Goal: Task Accomplishment & Management: Complete application form

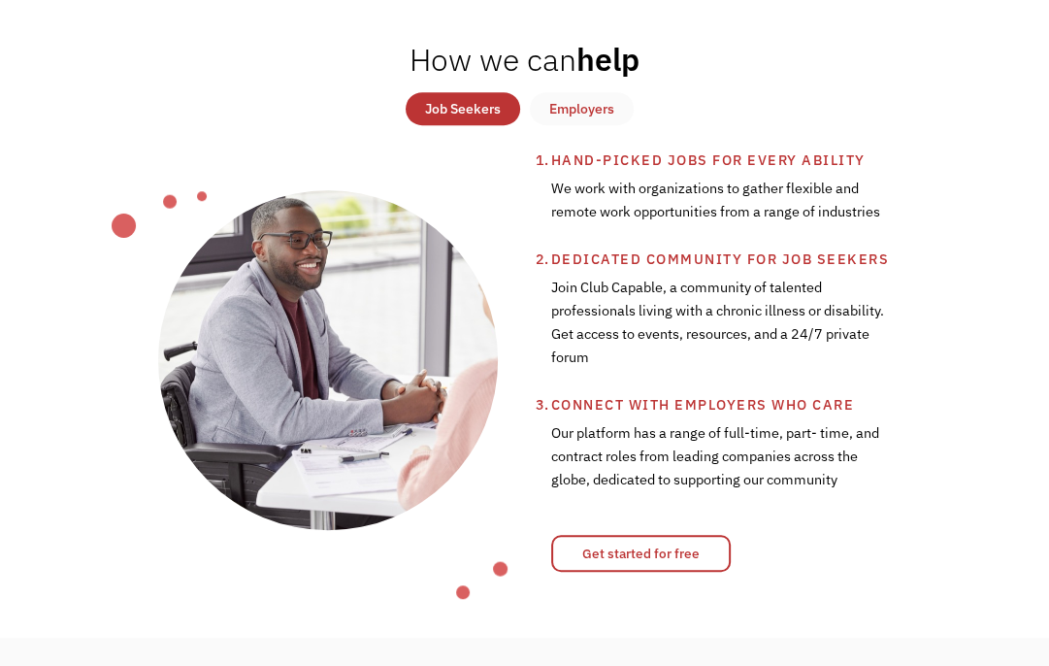
scroll to position [680, 0]
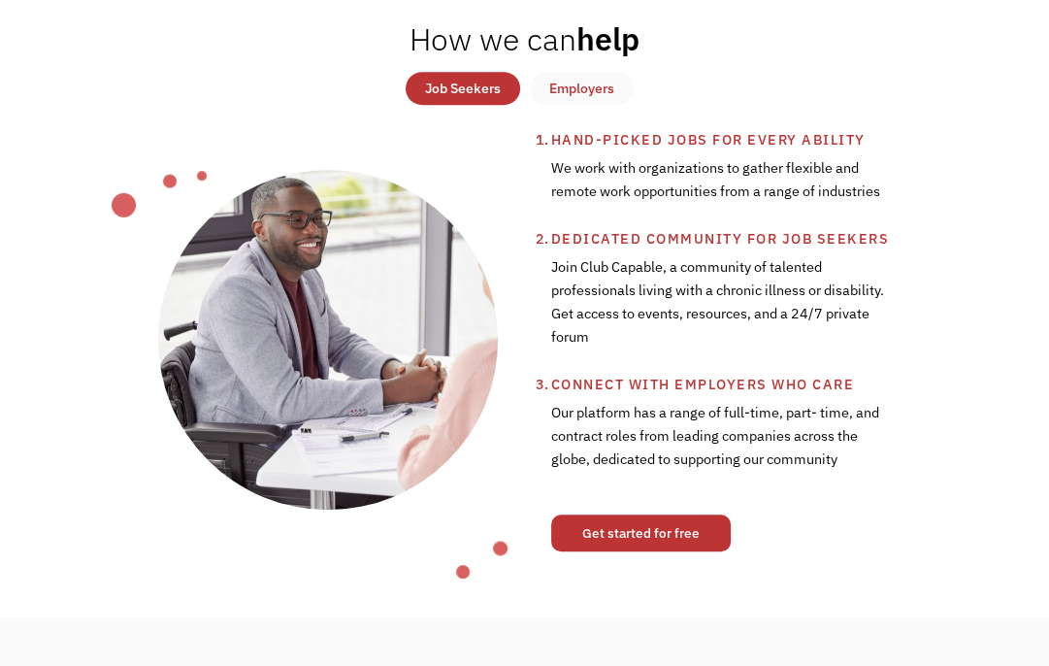
click at [668, 537] on link "Get started for free" at bounding box center [641, 533] width 180 height 37
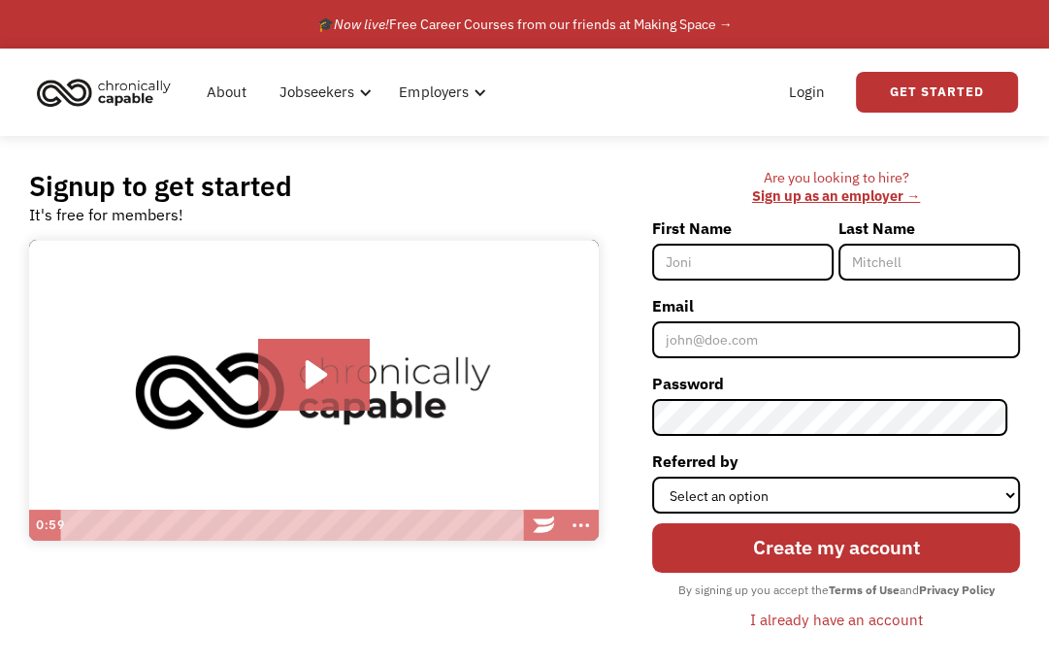
click at [738, 255] on input "First Name" at bounding box center [743, 262] width 182 height 37
type input "[PERSON_NAME]"
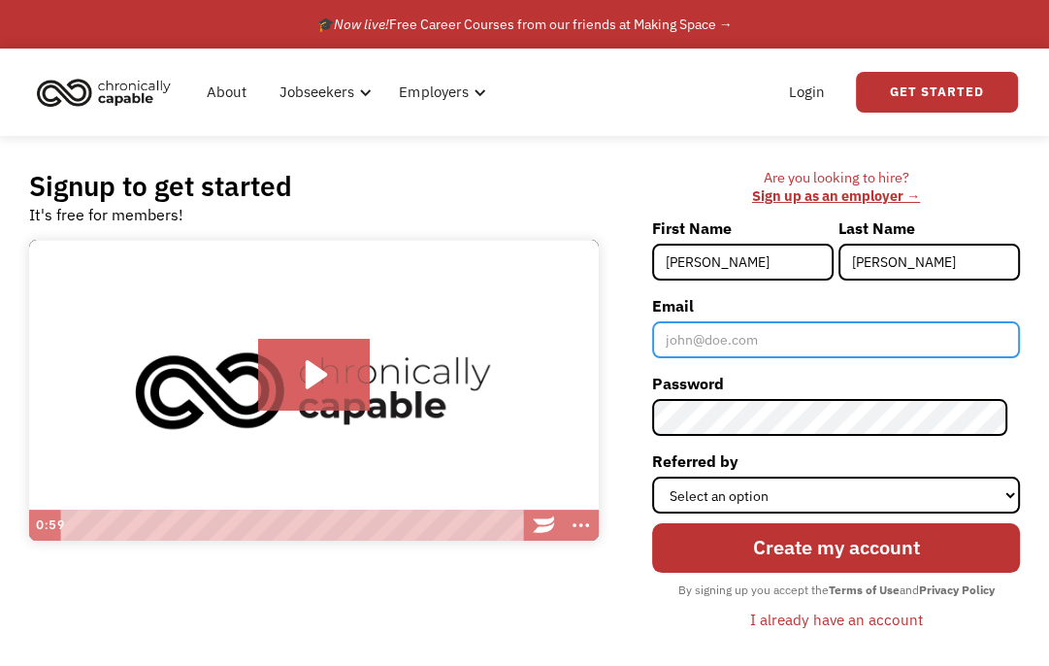
click at [819, 332] on input "Email" at bounding box center [836, 339] width 368 height 37
type input "[EMAIL_ADDRESS][DOMAIN_NAME]"
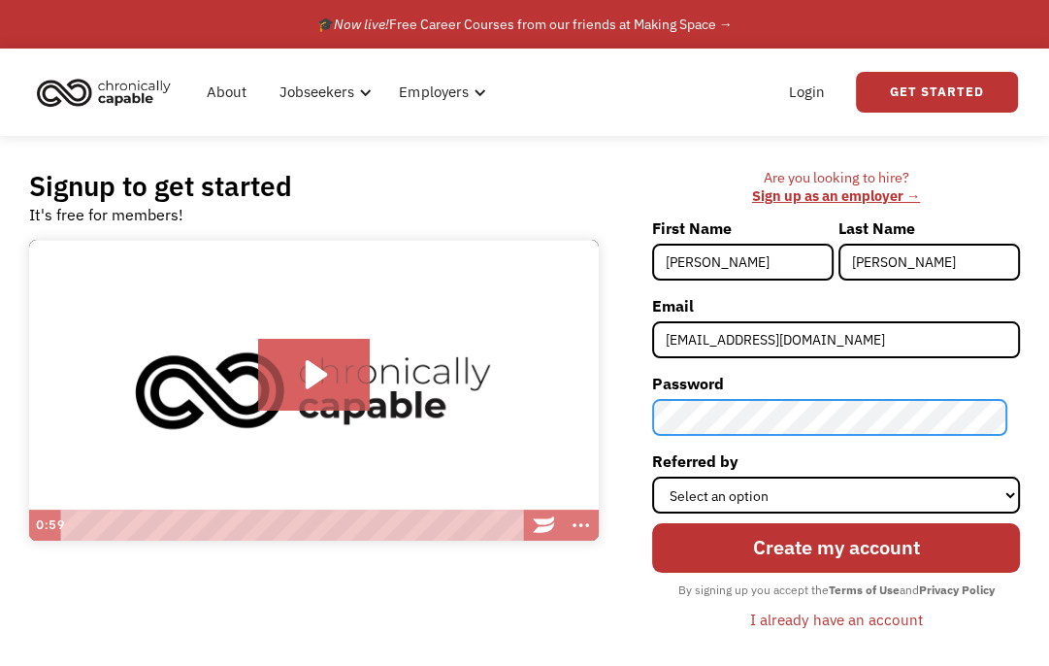
click at [605, 416] on div "Signup to get started It's free for members! Click for sound @keyframes VOLUME_…" at bounding box center [524, 410] width 1049 height 548
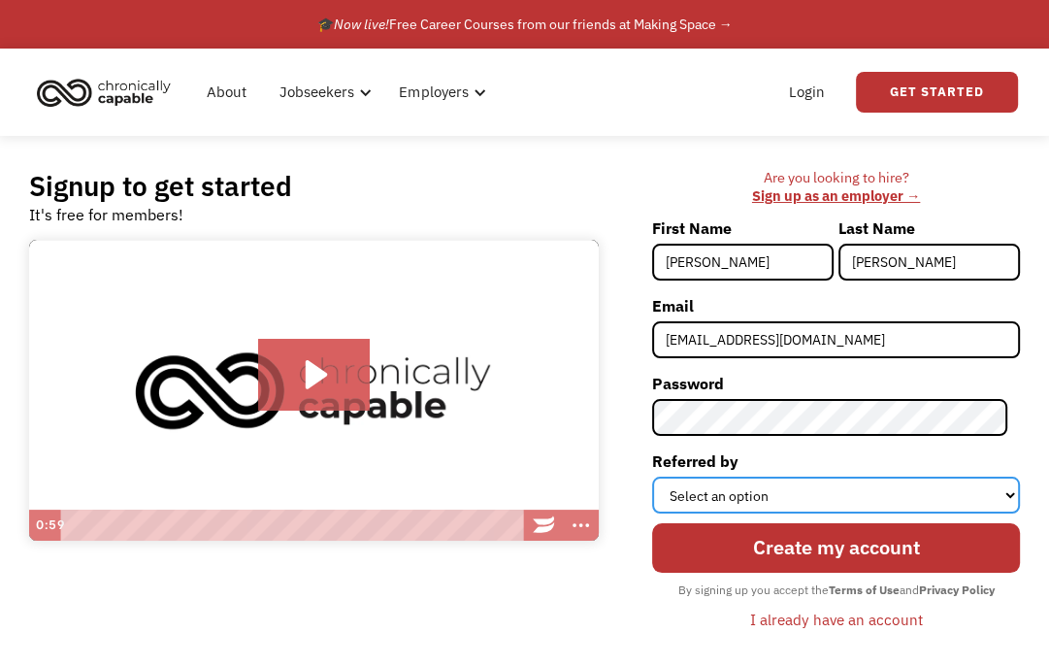
click at [715, 498] on select "Select an option Instagram Facebook Twitter Search Engine News Article Word of …" at bounding box center [836, 495] width 368 height 37
select select "Other"
click at [664, 477] on select "Select an option Instagram Facebook Twitter Search Engine News Article Word of …" at bounding box center [836, 495] width 368 height 37
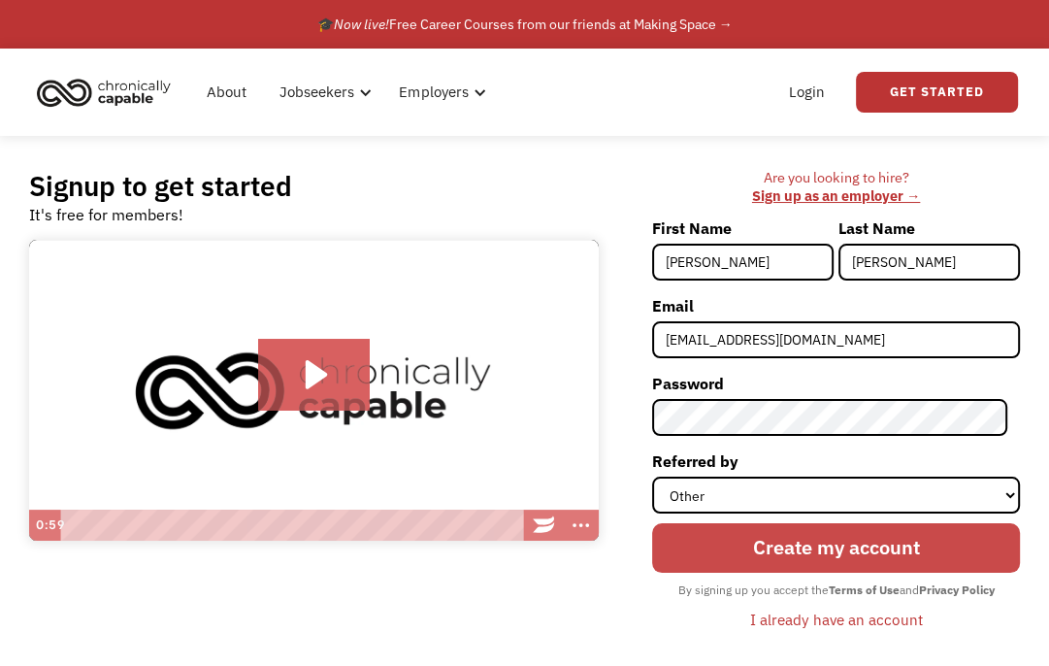
click at [834, 555] on input "Create my account" at bounding box center [836, 548] width 368 height 50
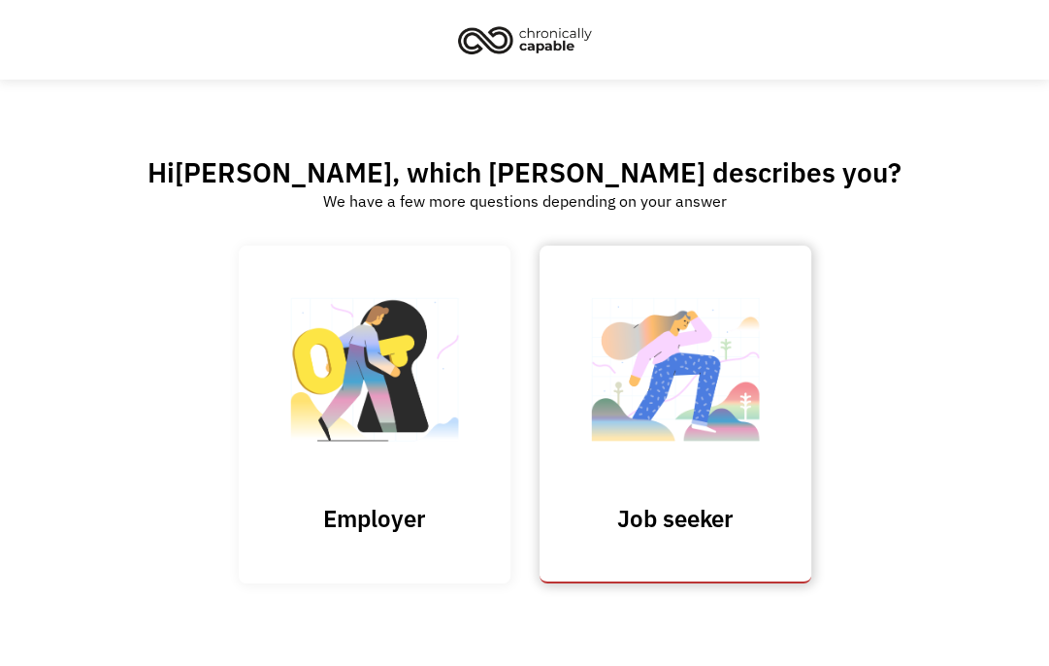
click at [664, 424] on img at bounding box center [676, 378] width 194 height 189
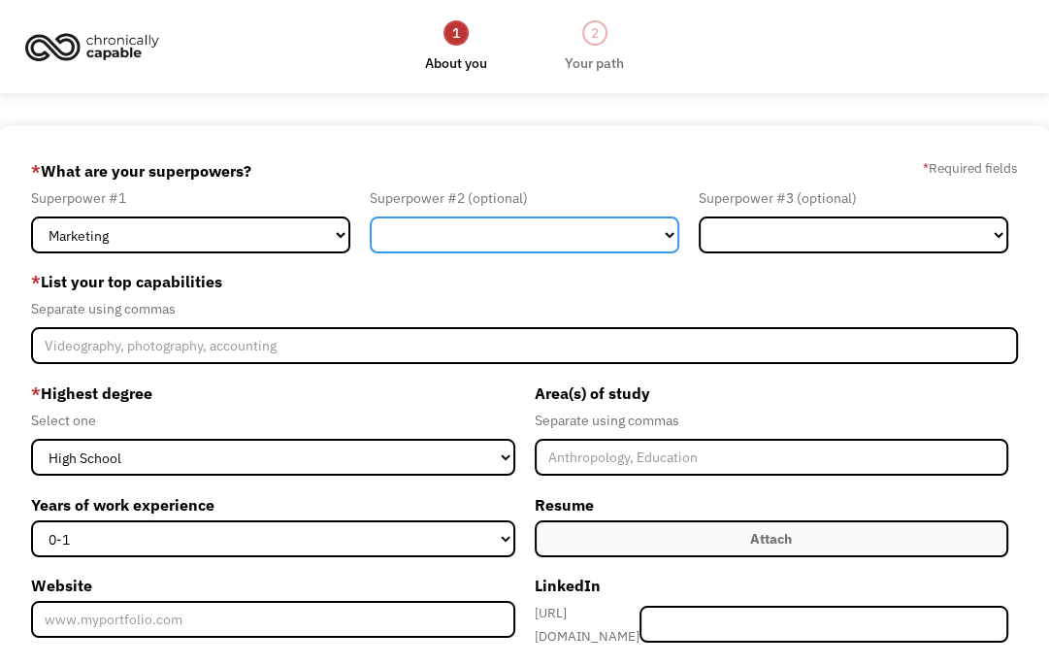
click at [535, 241] on select "Marketing Human Resources Finance Technology Operations Sales Industrial & Manu…" at bounding box center [525, 234] width 310 height 37
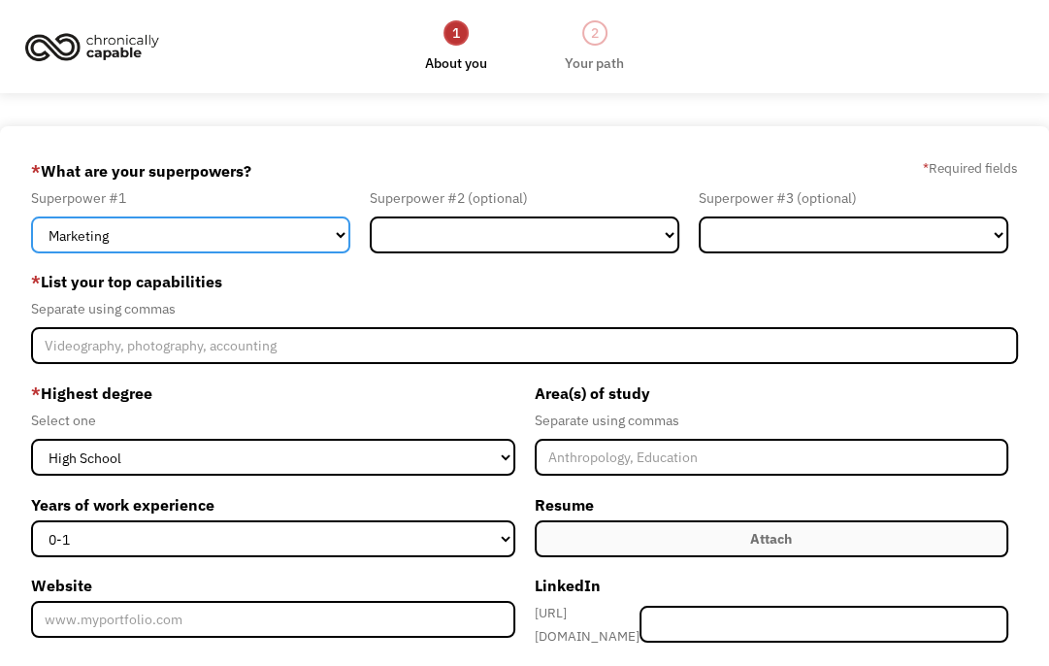
click at [221, 224] on select "Marketing Human Resources Finance Technology Operations Sales Industrial & Manu…" at bounding box center [190, 234] width 319 height 37
select select "Customer Service"
click at [31, 216] on select "Marketing Human Resources Finance Technology Operations Sales Industrial & Manu…" at bounding box center [190, 234] width 319 height 37
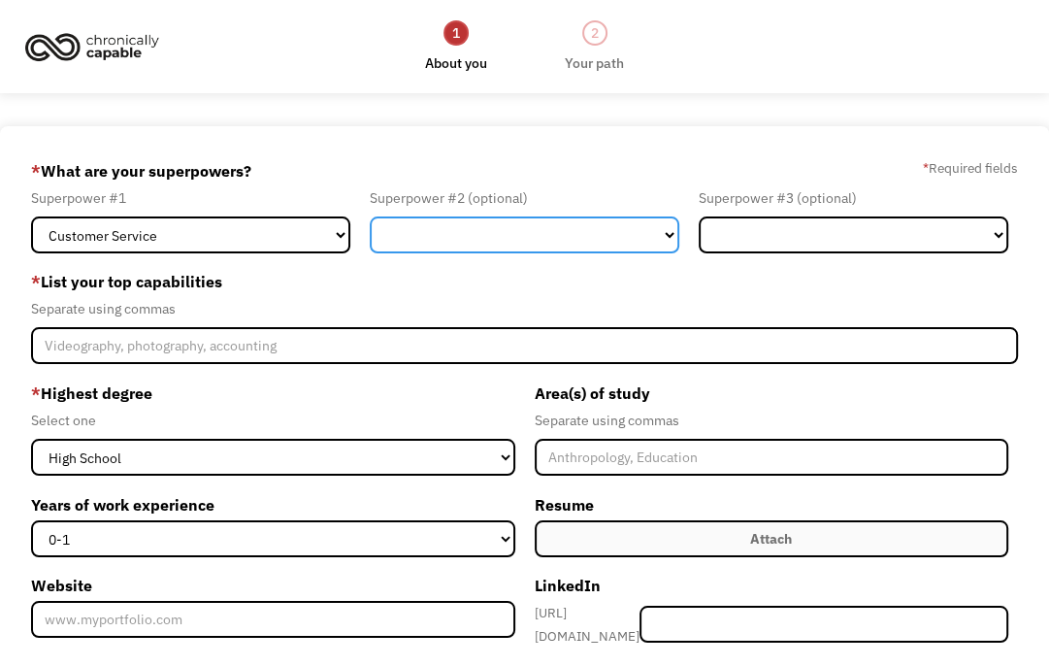
click at [426, 234] on select "Marketing Human Resources Finance Technology Operations Sales Industrial & Manu…" at bounding box center [525, 234] width 310 height 37
select select "Administration"
click at [370, 216] on select "Marketing Human Resources Finance Technology Operations Sales Industrial & Manu…" at bounding box center [525, 234] width 310 height 37
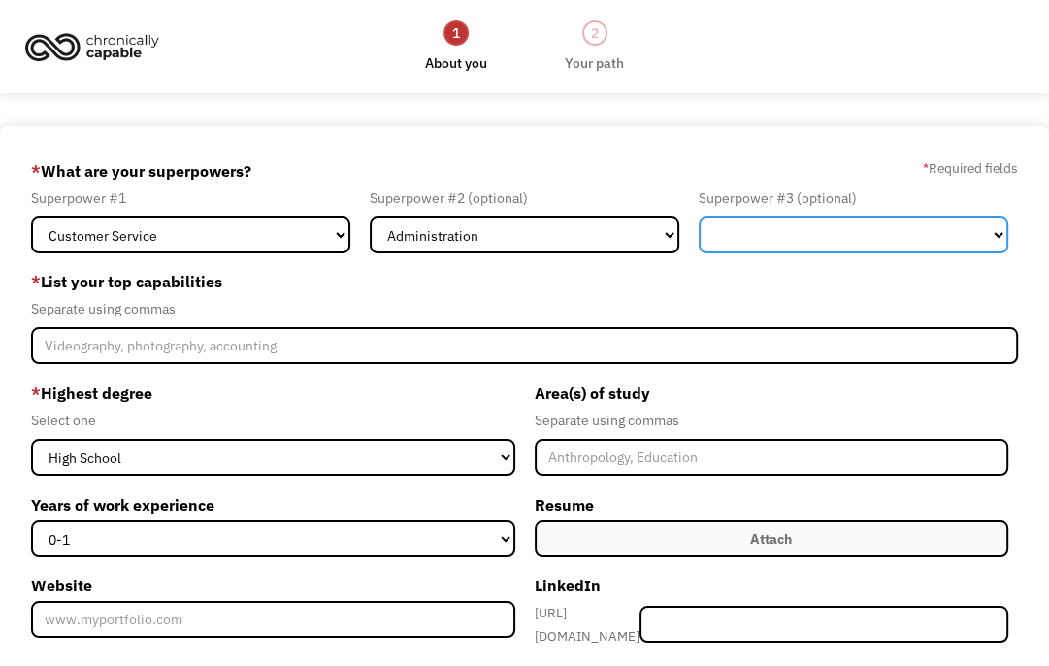
click at [809, 229] on select "Marketing Human Resources Finance Technology Operations Sales Industrial & Manu…" at bounding box center [854, 234] width 310 height 37
select select "Sales"
click at [699, 216] on select "Marketing Human Resources Finance Technology Operations Sales Industrial & Manu…" at bounding box center [854, 234] width 310 height 37
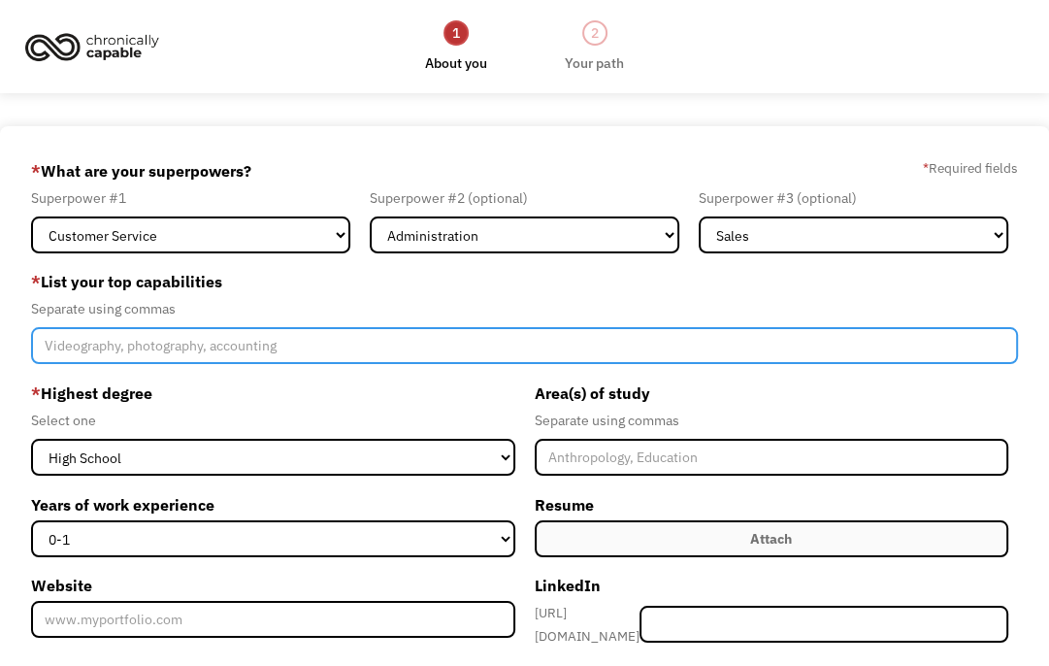
click at [392, 349] on input "Member-Create-Step1" at bounding box center [524, 345] width 986 height 37
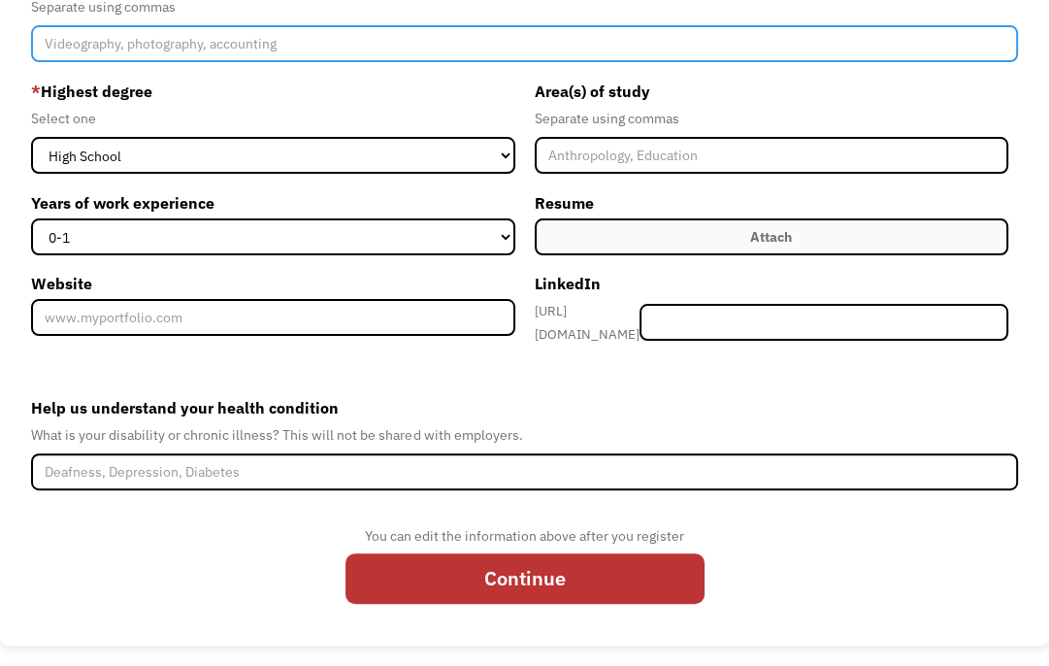
scroll to position [305, 0]
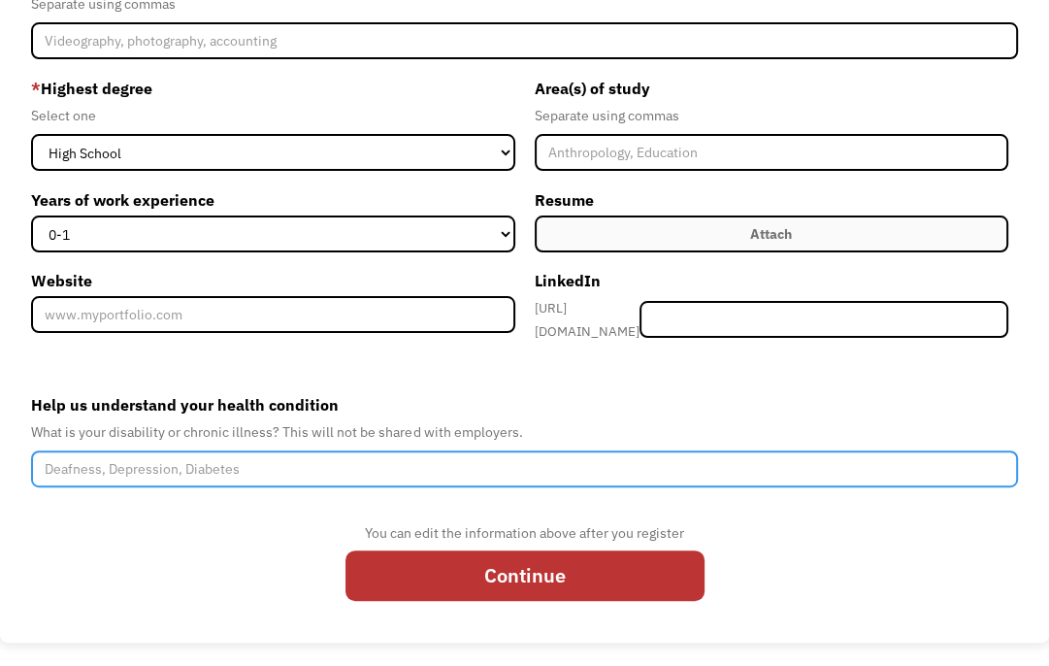
click at [418, 459] on input "Help us understand your health condition" at bounding box center [524, 468] width 986 height 37
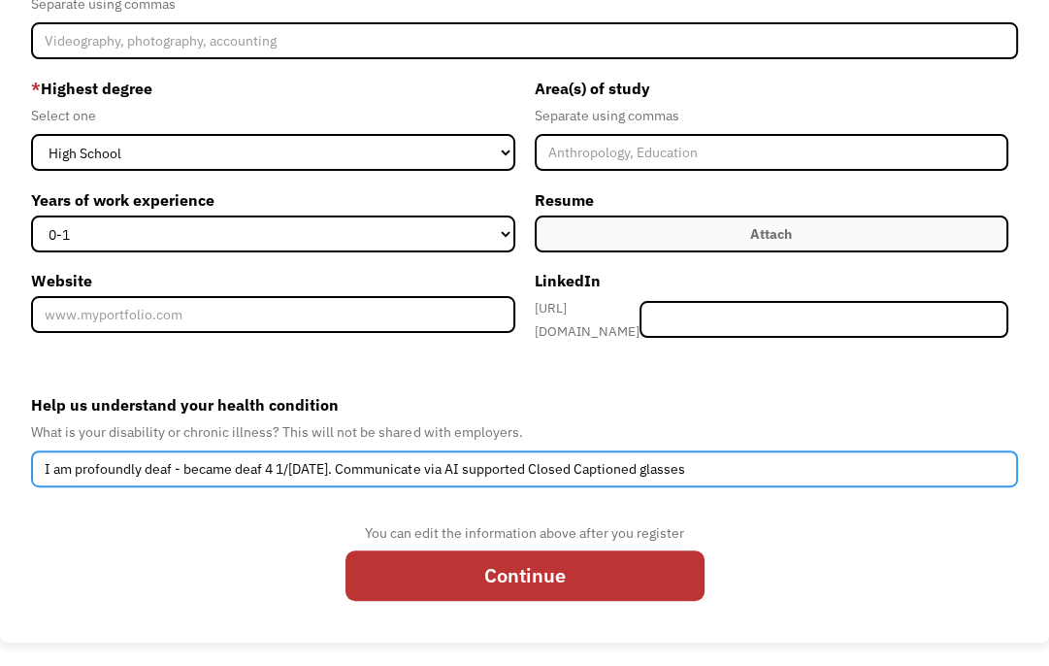
click at [358, 459] on input "I am profoundly deaf - became deaf 4 1/2 years ago. Communicate via AI supporte…" at bounding box center [524, 468] width 986 height 37
click at [562, 463] on input "I am profoundly deaf - became deaf 4 1/2 years ago, and suffer from intermitten…" at bounding box center [524, 468] width 986 height 37
click at [701, 450] on input "I am profoundly deaf - became deaf 4 1/2 years ago, and suffer from intermitten…" at bounding box center [524, 468] width 986 height 37
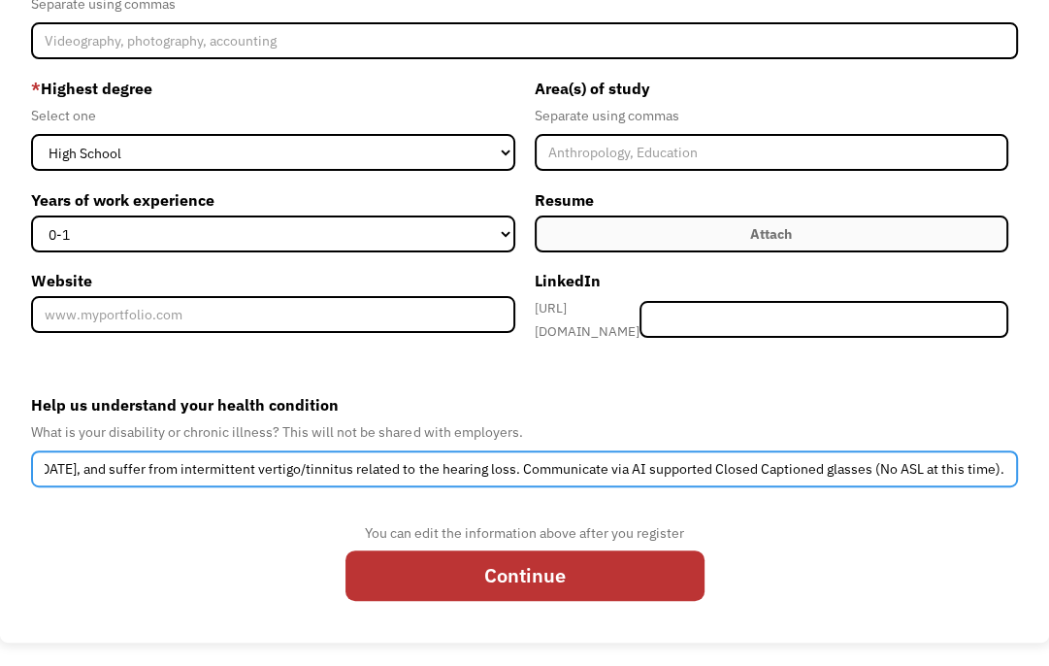
scroll to position [0, 277]
click at [827, 459] on input "I am profoundly deaf - became deaf 4 1/2 years ago, and suffer from intermitten…" at bounding box center [524, 468] width 986 height 37
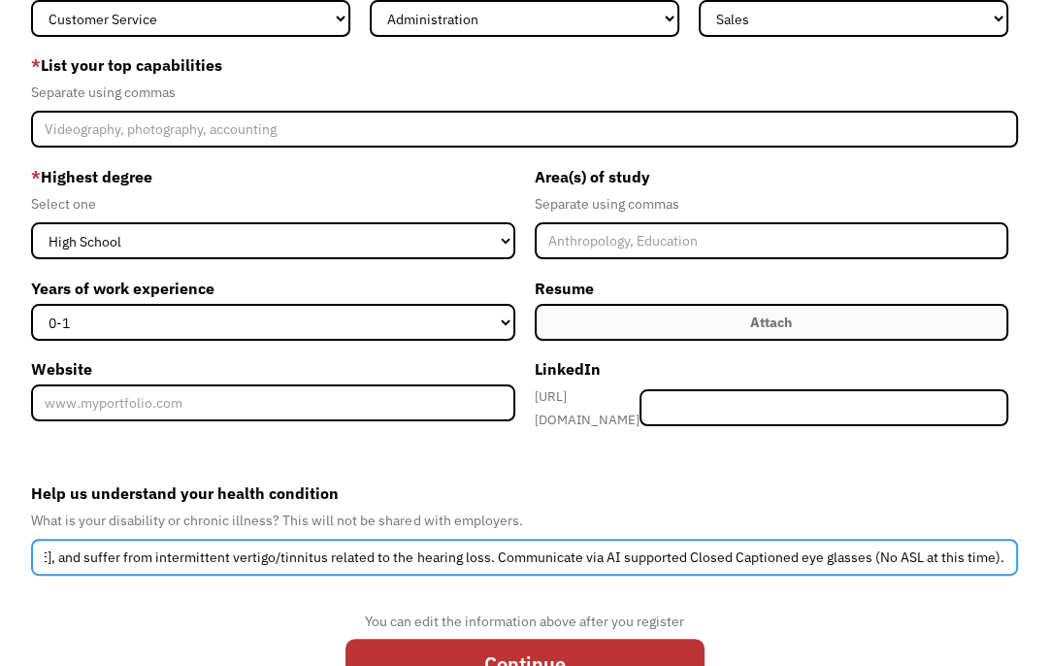
scroll to position [305, 0]
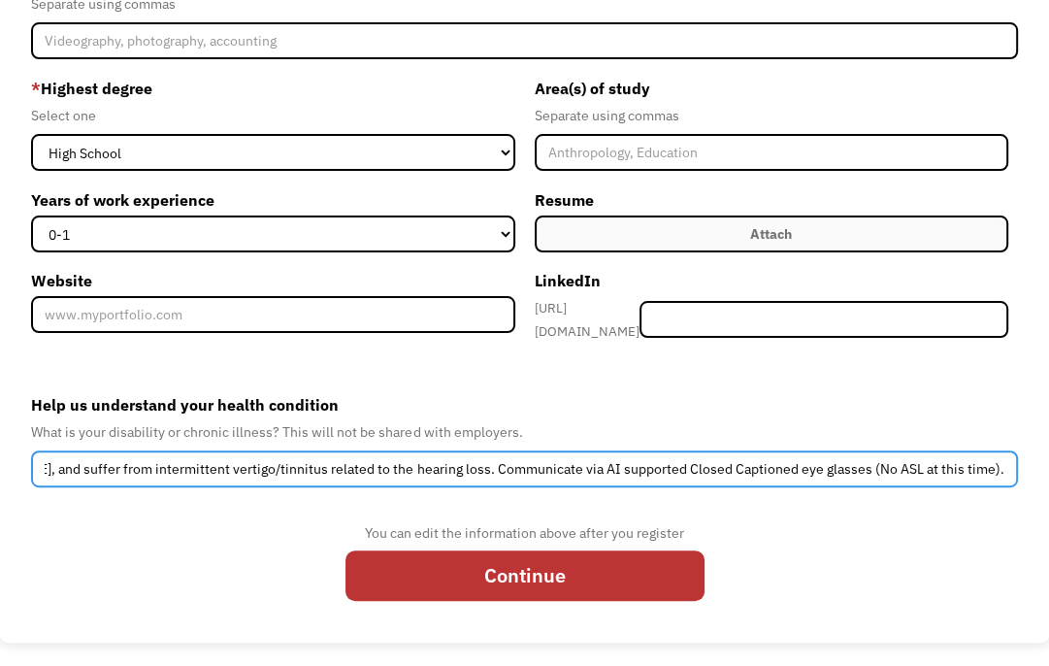
type input "I am profoundly deaf - became deaf 4 1/2 years ago, and suffer from intermitten…"
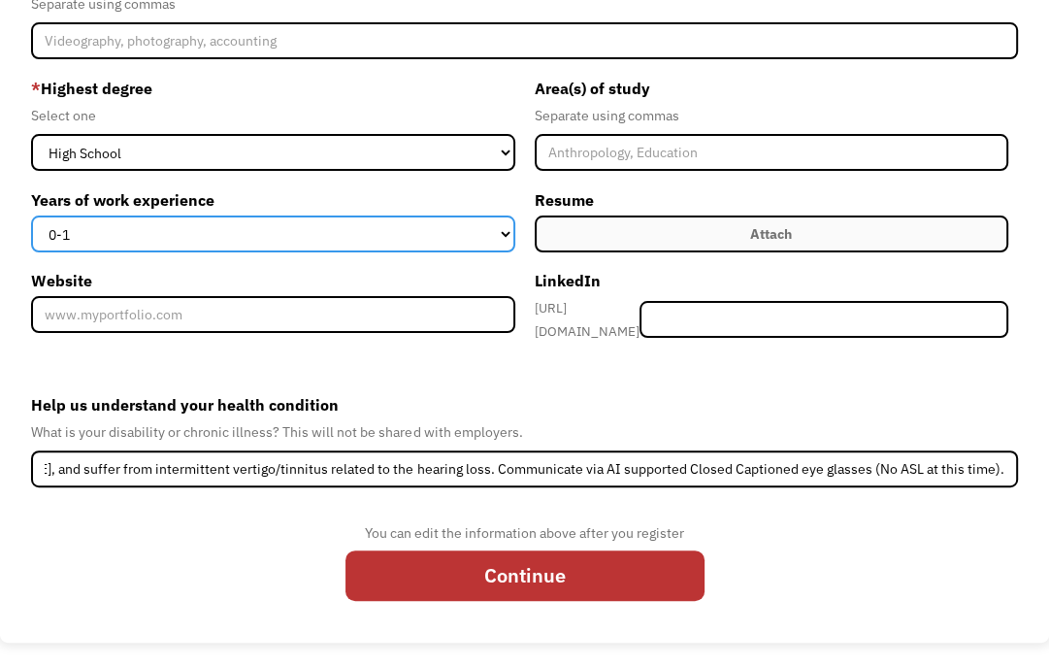
click at [507, 233] on select "0-1 2-4 5-10 11-15 15+" at bounding box center [272, 234] width 483 height 37
select select "11-15"
click at [31, 216] on select "0-1 2-4 5-10 11-15 15+" at bounding box center [272, 234] width 483 height 37
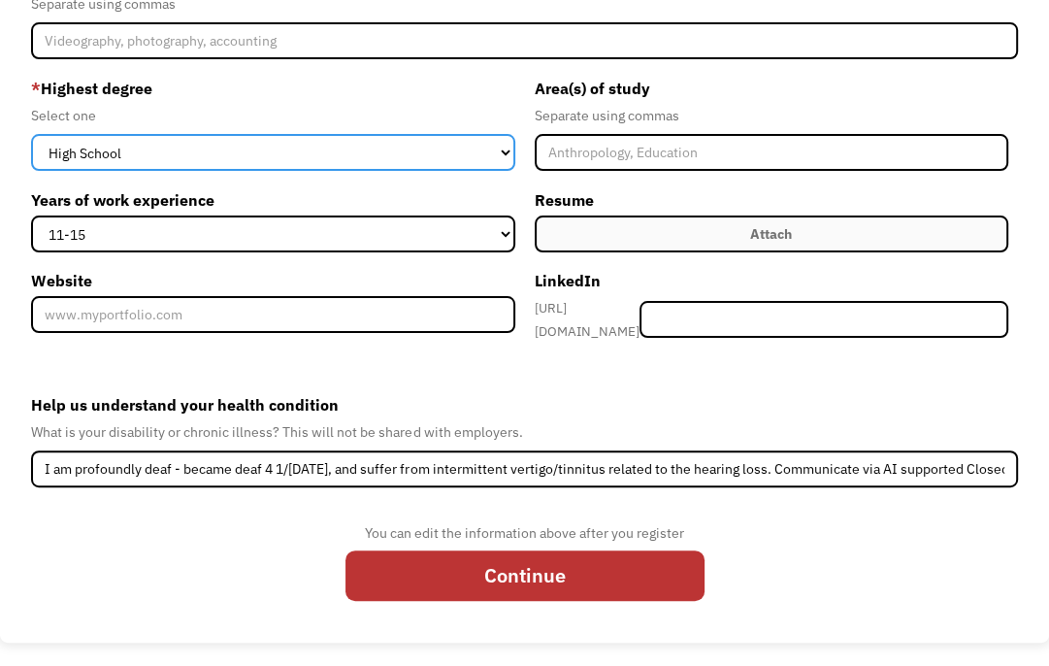
click at [506, 151] on select "High School Associates Bachelors Master's PhD" at bounding box center [272, 152] width 483 height 37
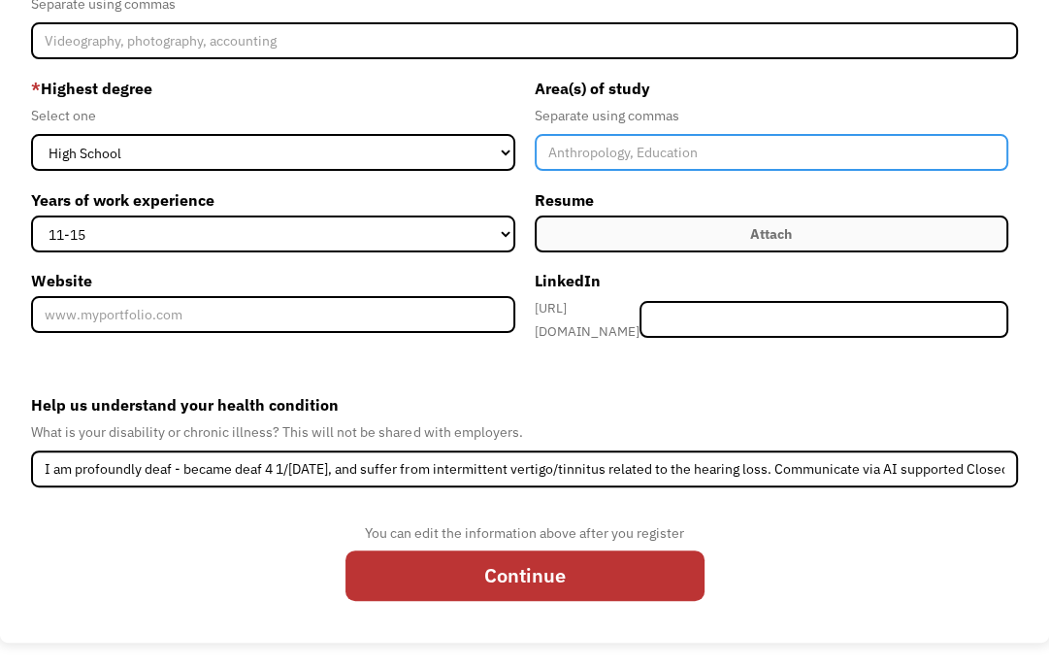
click at [582, 150] on input "Member-Create-Step1" at bounding box center [772, 152] width 474 height 37
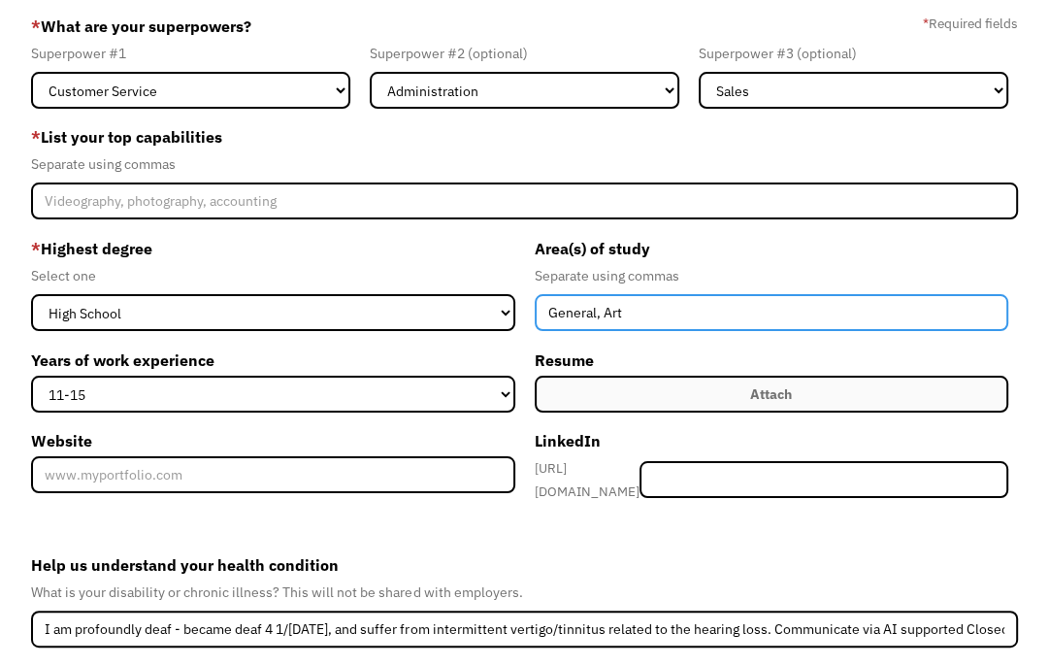
scroll to position [111, 0]
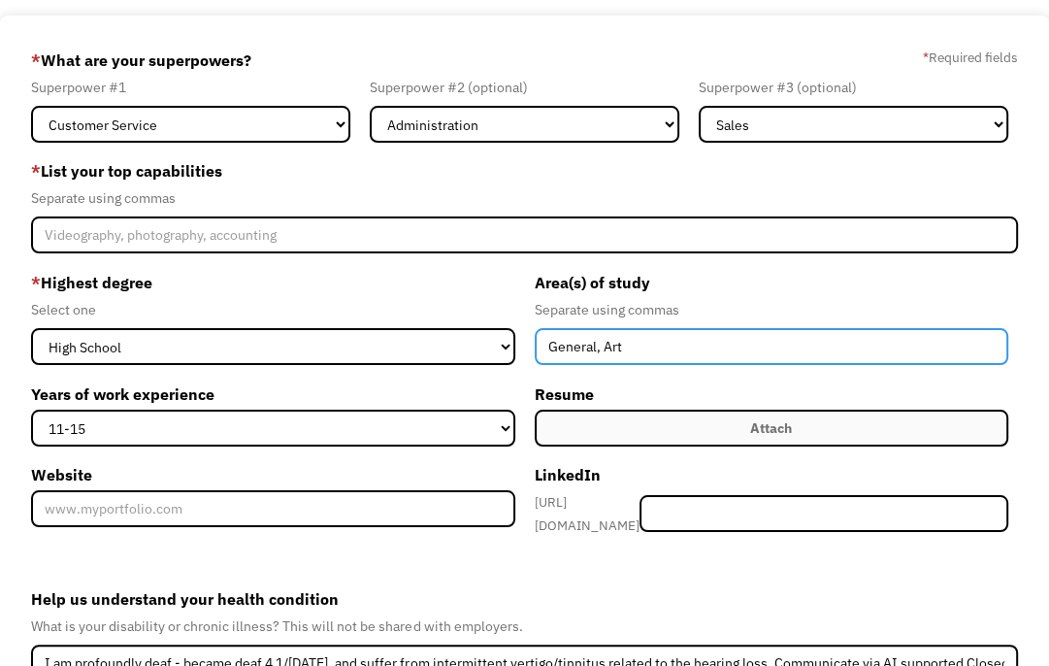
type input "General, Art"
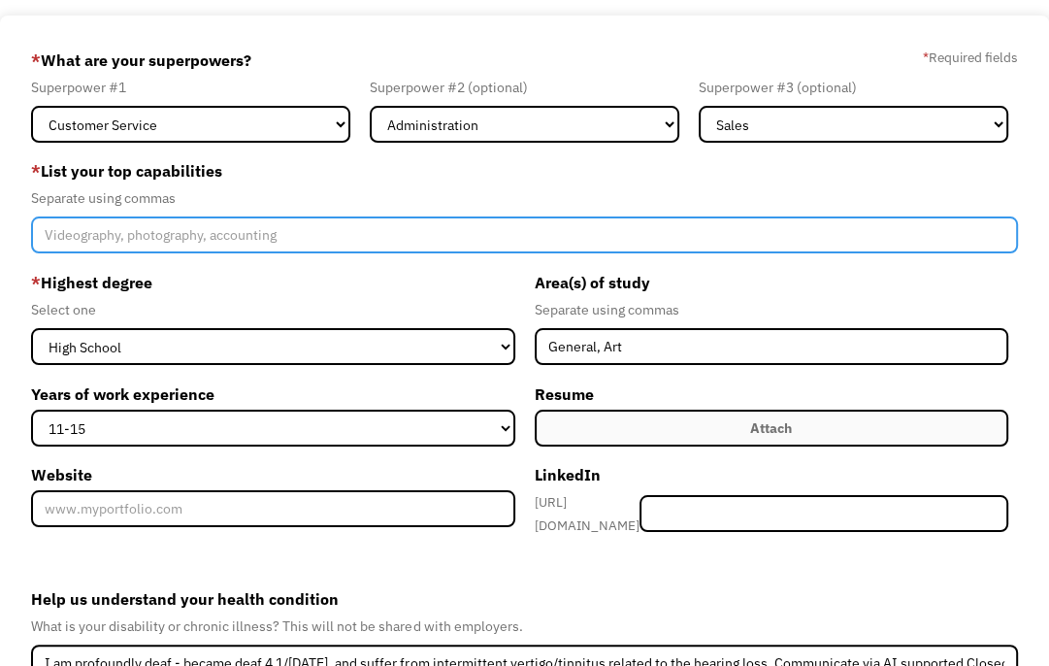
click at [260, 232] on input "Member-Create-Step1" at bounding box center [524, 234] width 986 height 37
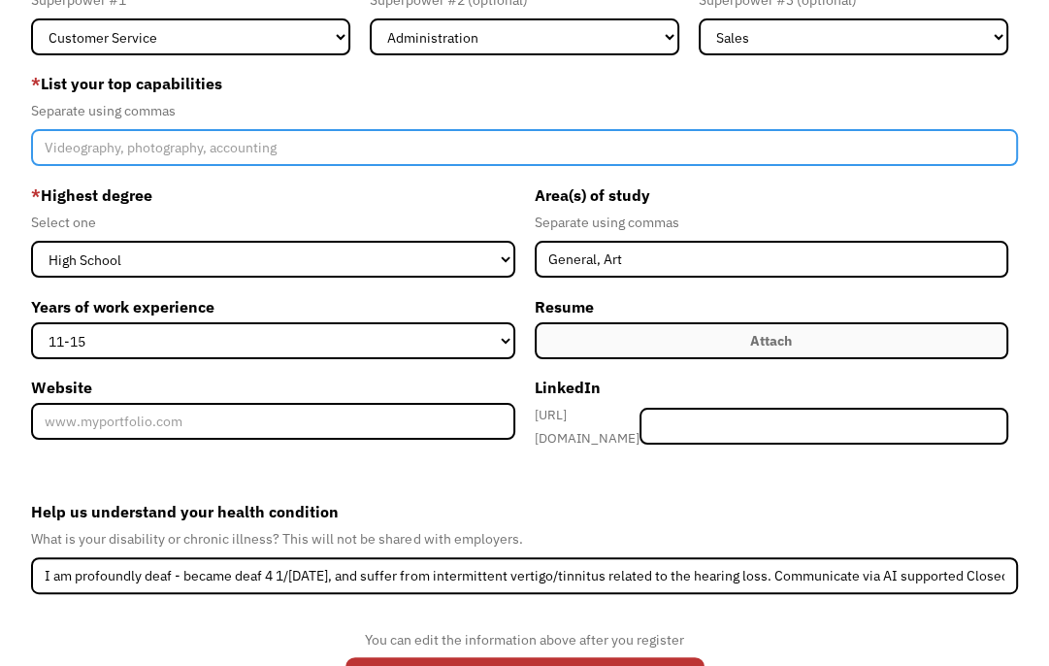
scroll to position [208, 0]
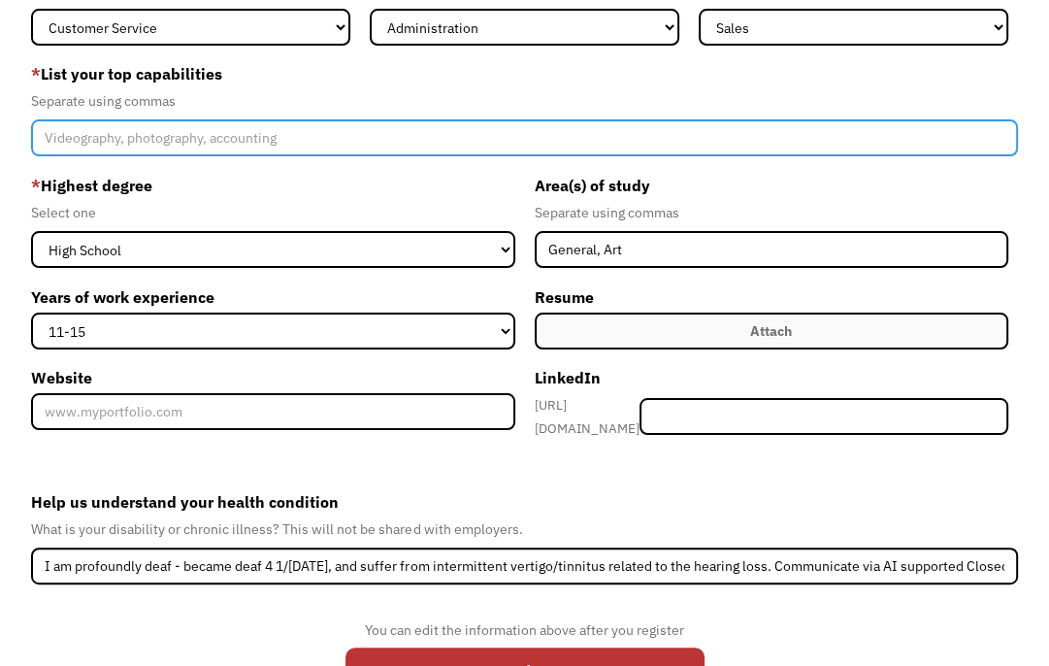
click at [263, 137] on input "Member-Create-Step1" at bounding box center [524, 137] width 986 height 37
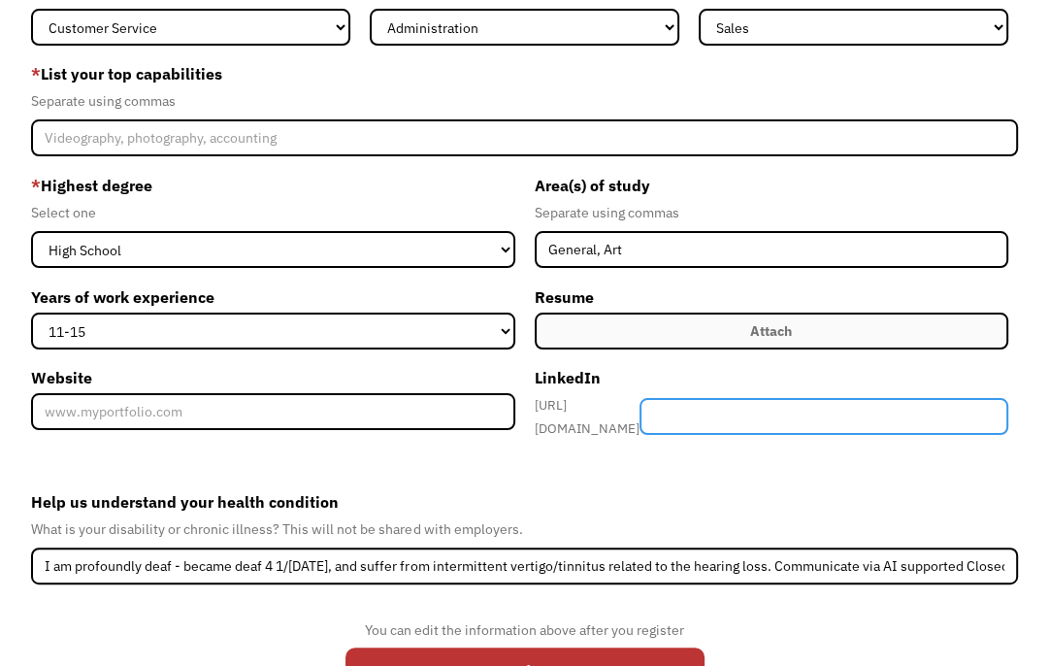
click at [721, 406] on input "Member-Create-Step1" at bounding box center [824, 416] width 369 height 37
paste input "christine-schroeter-72115214"
click at [722, 413] on input "christine-schroeter-72115214" at bounding box center [824, 416] width 369 height 37
type input "christine-schroeter-72115214"
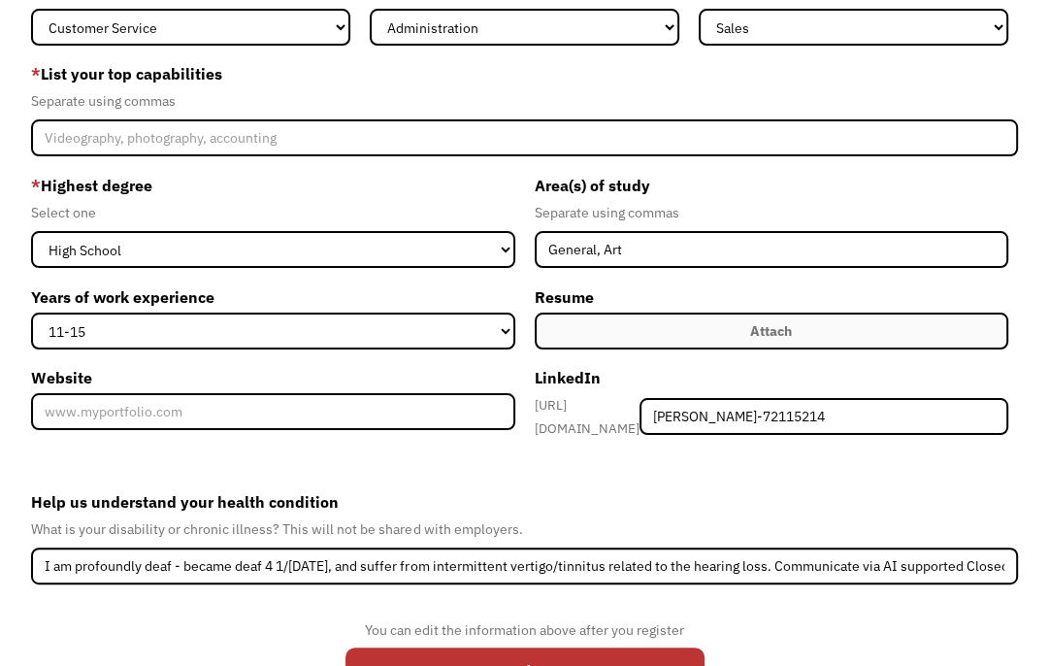
click at [314, 82] on label "* List your top capabilities" at bounding box center [524, 73] width 986 height 31
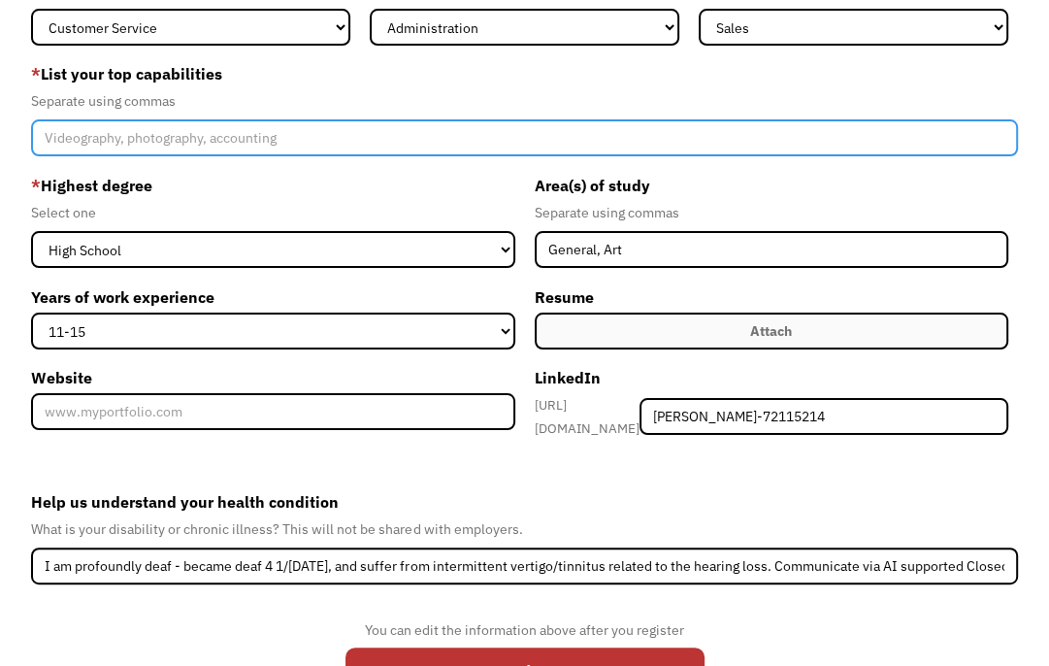
click at [225, 133] on input "Member-Create-Step1" at bounding box center [524, 137] width 986 height 37
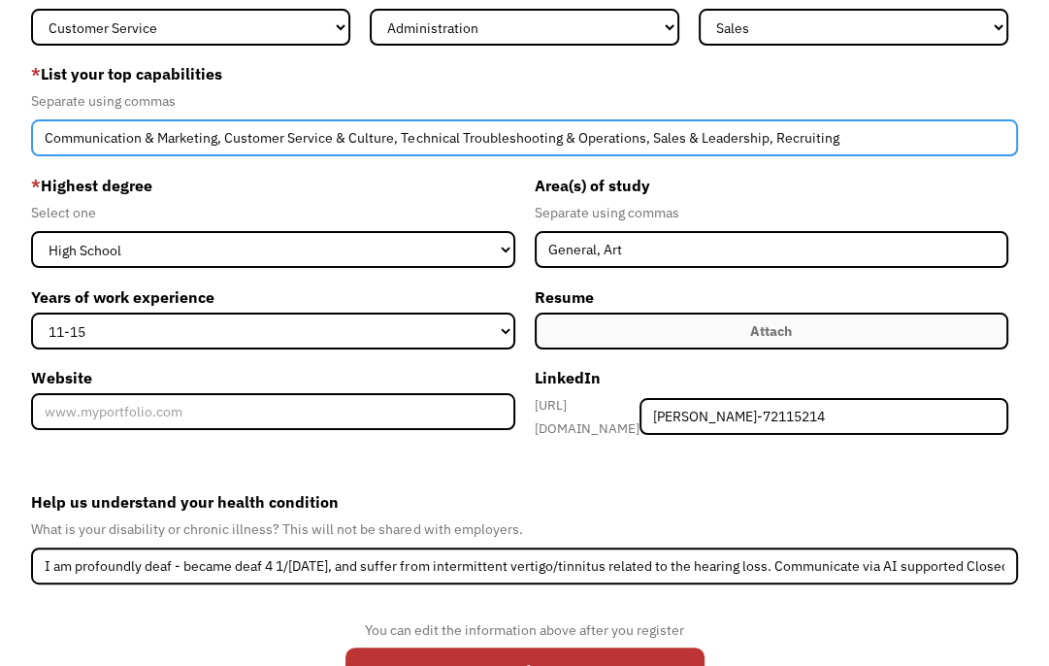
click at [151, 139] on input "Communication & Marketing, Customer Service & Culture, Technical Troubleshootin…" at bounding box center [524, 137] width 986 height 37
click at [355, 140] on input "Communication and Marketing, Customer Service & Culture, Technical Troubleshoot…" at bounding box center [524, 137] width 986 height 37
click at [590, 136] on input "Communication and Marketing, Customer Service and Culture, Technical Troublesho…" at bounding box center [524, 137] width 986 height 37
click at [733, 138] on input "Communication and Marketing, Customer Service and Culture, Technical Troublesho…" at bounding box center [524, 137] width 986 height 37
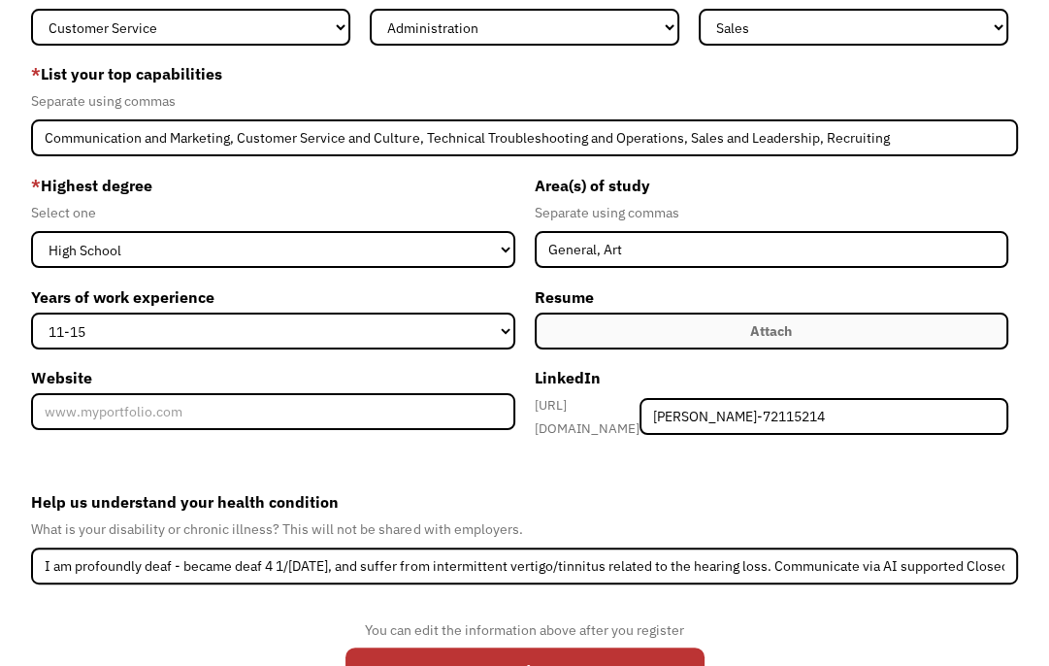
click at [296, 66] on label "* List your top capabilities" at bounding box center [524, 73] width 986 height 31
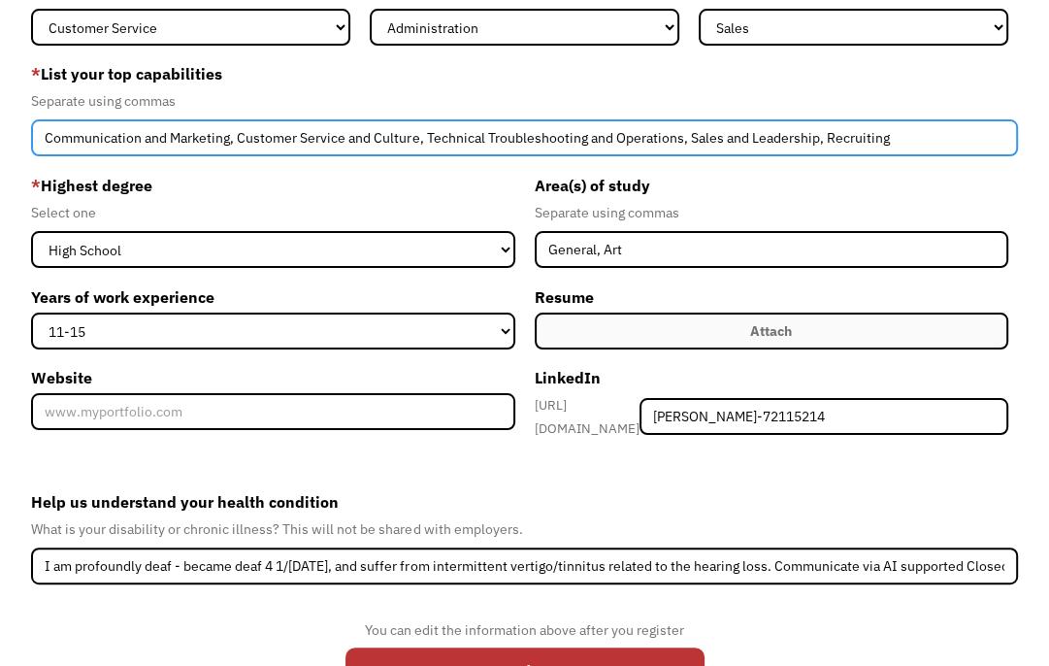
click at [890, 138] on input "Communication and Marketing, Customer Service and Culture, Technical Troublesho…" at bounding box center [524, 137] width 986 height 37
click at [828, 141] on input "Communication and Marketing, Customer Service and Culture, Technical Troublesho…" at bounding box center [524, 137] width 986 height 37
drag, startPoint x: 383, startPoint y: 141, endPoint x: 416, endPoint y: 145, distance: 34.2
click at [416, 145] on input "Communication and Marketing, Customer Service and Culture, Technical Troublesho…" at bounding box center [524, 137] width 986 height 37
drag, startPoint x: 462, startPoint y: 139, endPoint x: 727, endPoint y: 132, distance: 265.1
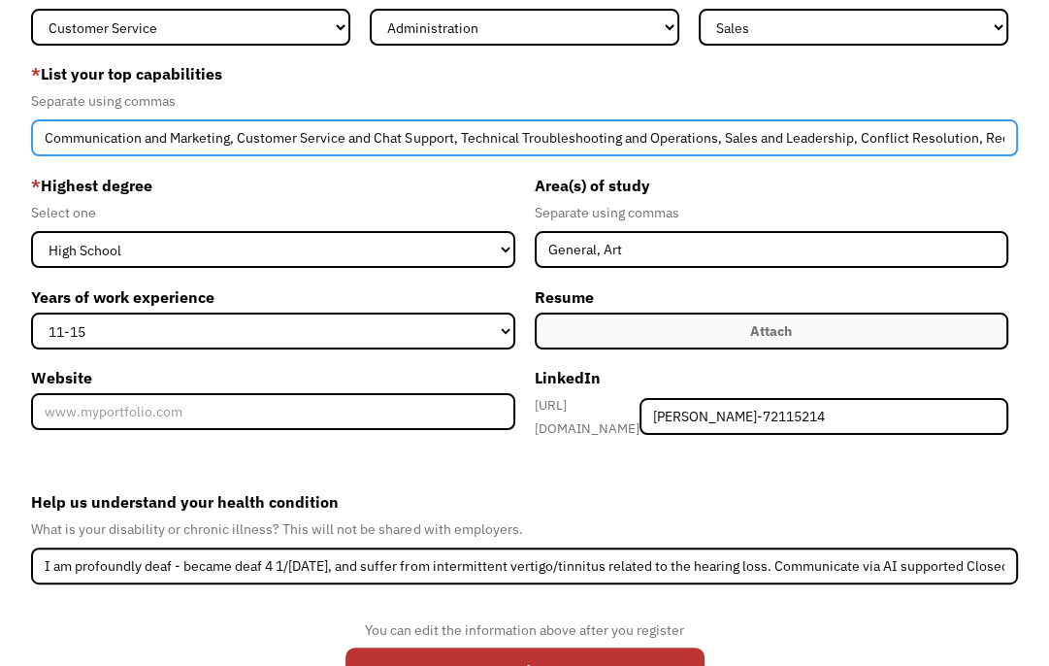
click at [727, 132] on input "Communication and Marketing, Customer Service and Chat Support, Technical Troub…" at bounding box center [524, 137] width 986 height 37
click at [807, 133] on input "Communication and Marketing, Customer Service and Chat Support, Sales and Leade…" at bounding box center [524, 137] width 986 height 37
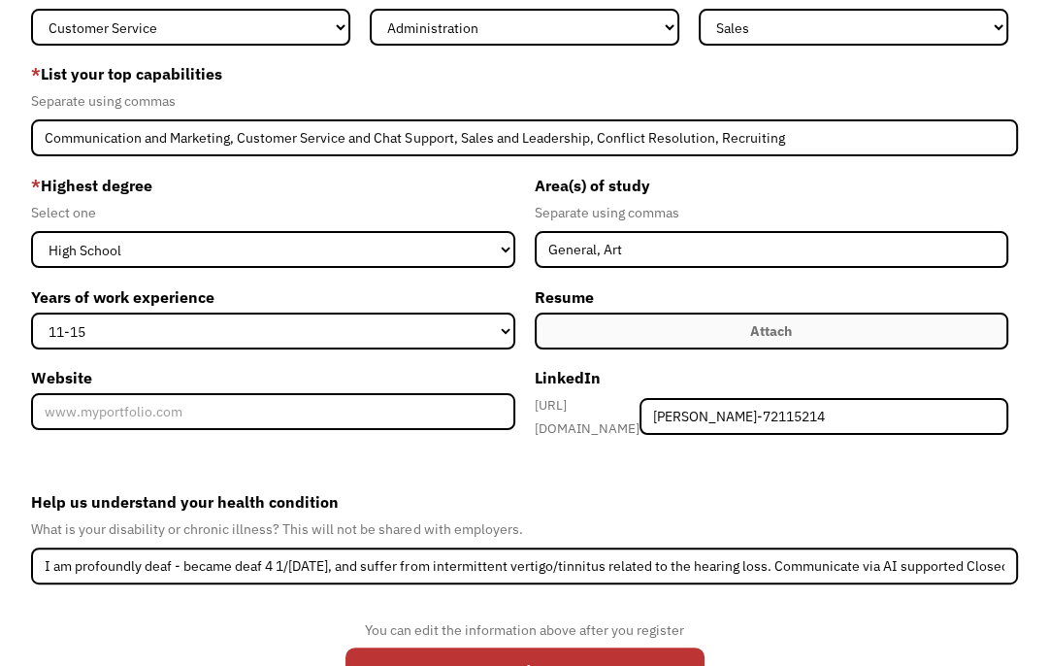
click at [420, 70] on label "* List your top capabilities" at bounding box center [524, 73] width 986 height 31
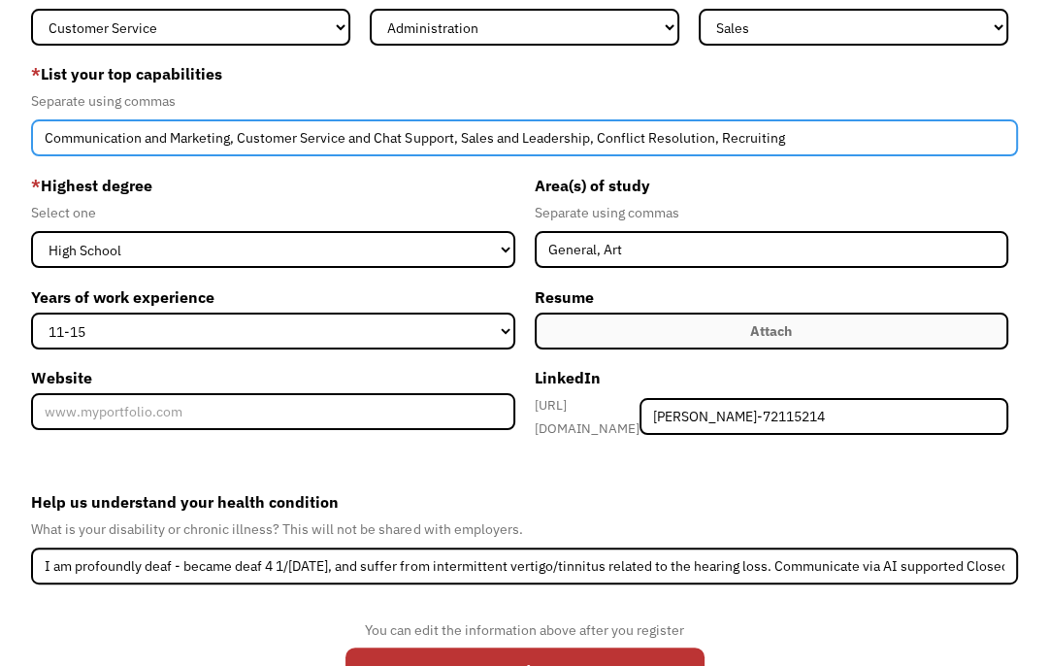
click at [792, 134] on input "Communication and Marketing, Customer Service and Chat Support, Sales and Leade…" at bounding box center [524, 137] width 986 height 37
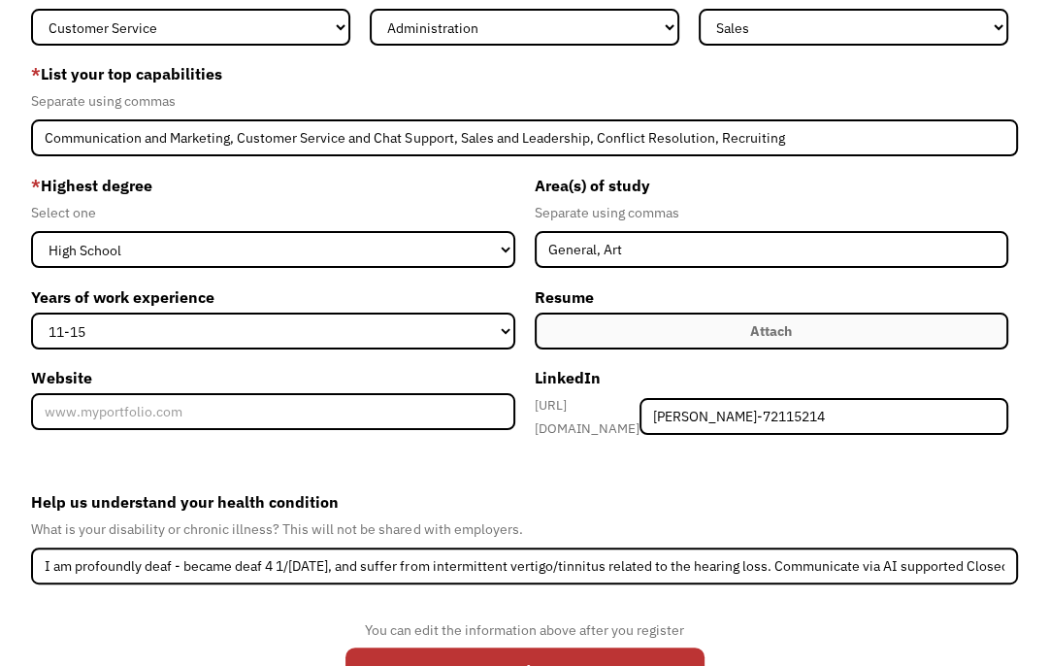
click at [439, 70] on label "* List your top capabilities" at bounding box center [524, 73] width 986 height 31
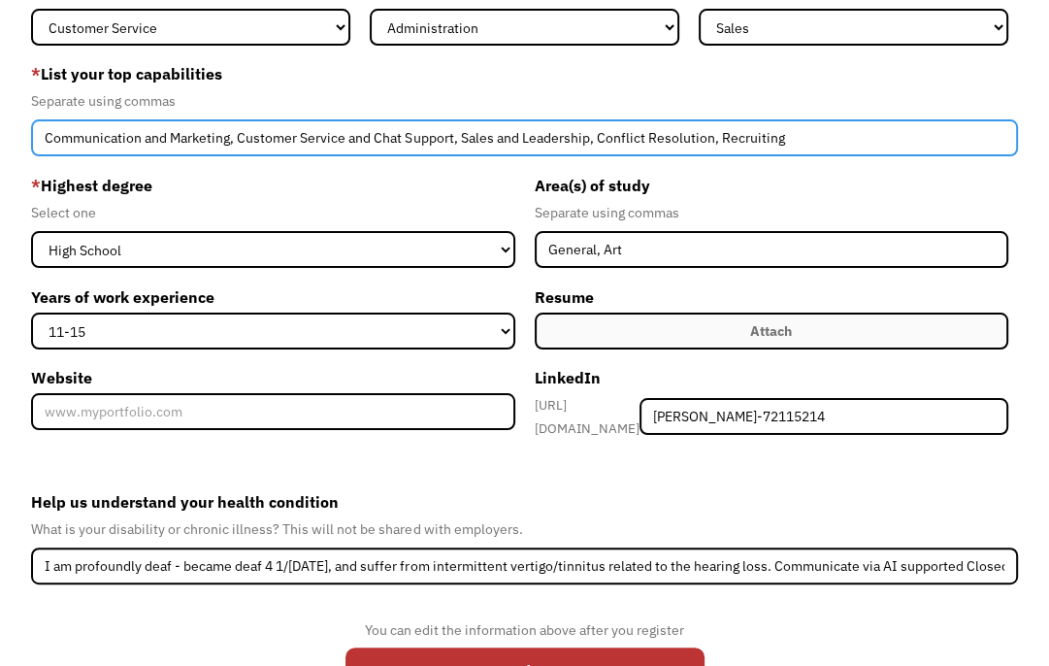
click at [600, 134] on input "Communication and Marketing, Customer Service and Chat Support, Sales and Leade…" at bounding box center [524, 137] width 986 height 37
type input "Communication and Marketing, Customer Service and Chat Support, Sales and Leade…"
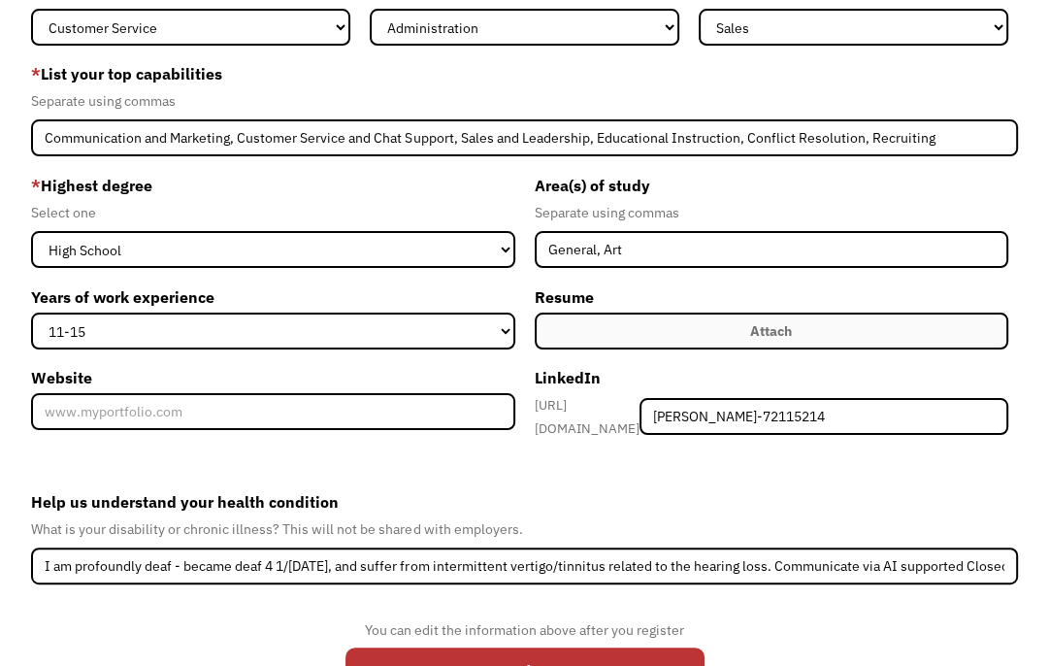
click at [683, 327] on label "Attach" at bounding box center [772, 331] width 474 height 37
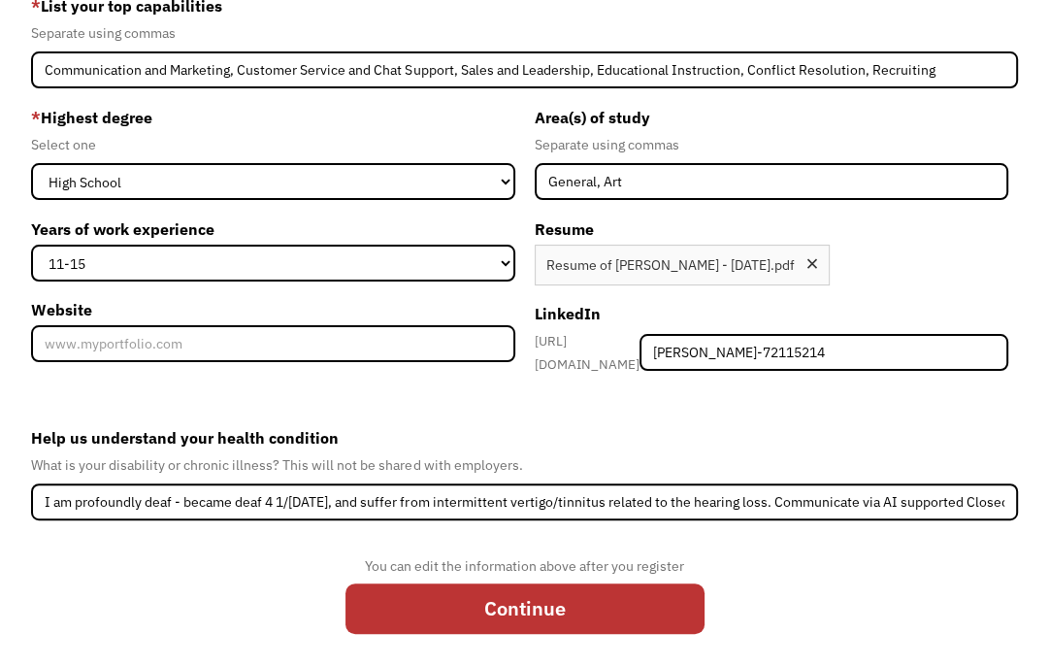
scroll to position [308, 0]
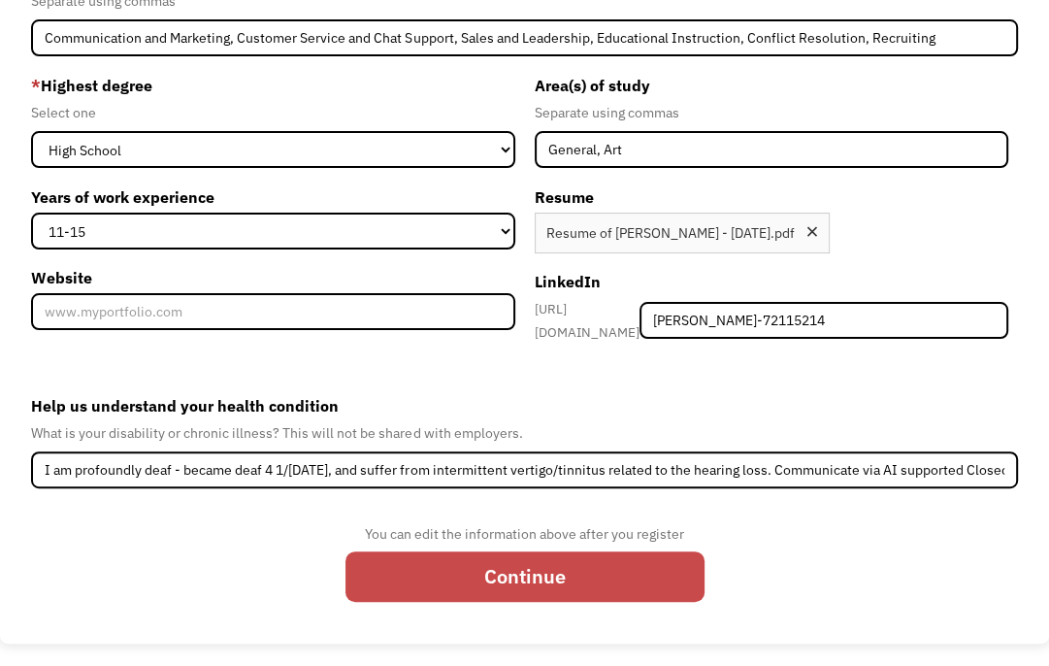
click at [606, 569] on input "Continue" at bounding box center [525, 576] width 359 height 50
type input "Please wait..."
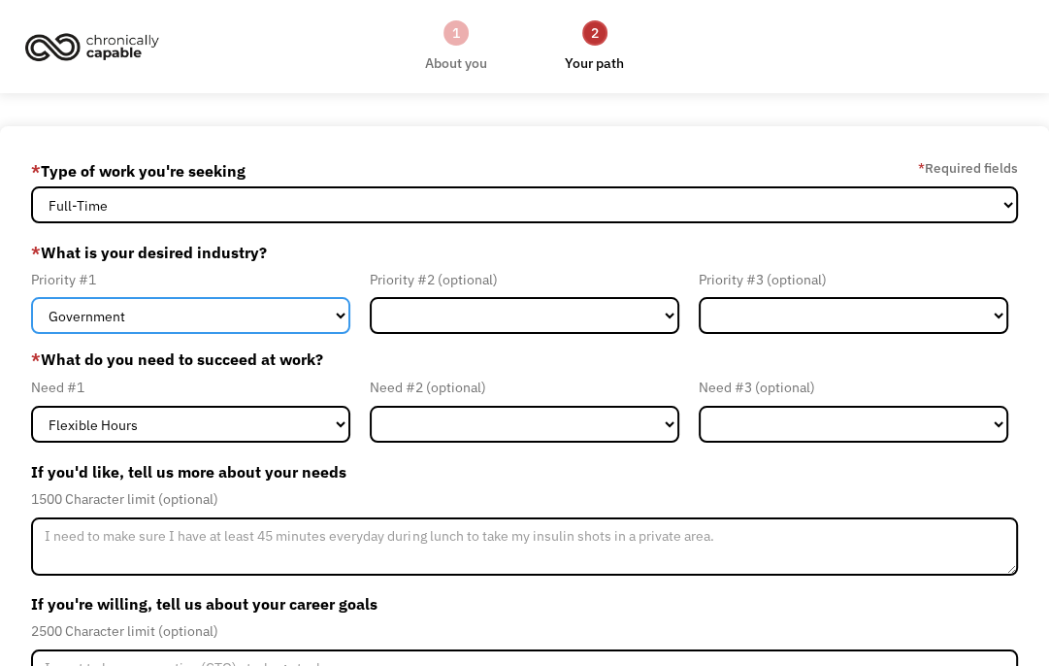
click at [283, 313] on select "Government Finance & Insurance Health & Social Care Tech & Engineering Creative…" at bounding box center [190, 315] width 319 height 37
click at [148, 316] on select "Government Finance & Insurance Health & Social Care Tech & Engineering Creative…" at bounding box center [190, 315] width 319 height 37
select select "Other"
click at [31, 297] on select "Government Finance & Insurance Health & Social Care Tech & Engineering Creative…" at bounding box center [190, 315] width 319 height 37
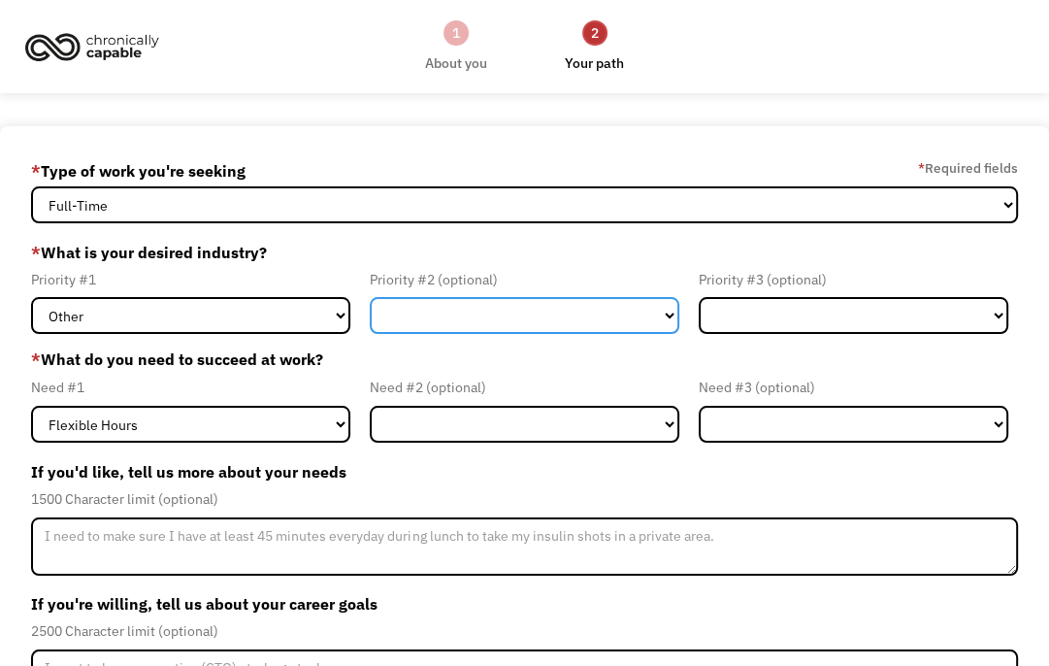
click at [443, 320] on select "Government Finance & Insurance Health & Social Care Tech & Engineering Creative…" at bounding box center [525, 315] width 310 height 37
select select "Administrative"
click at [370, 297] on select "Government Finance & Insurance Health & Social Care Tech & Engineering Creative…" at bounding box center [525, 315] width 310 height 37
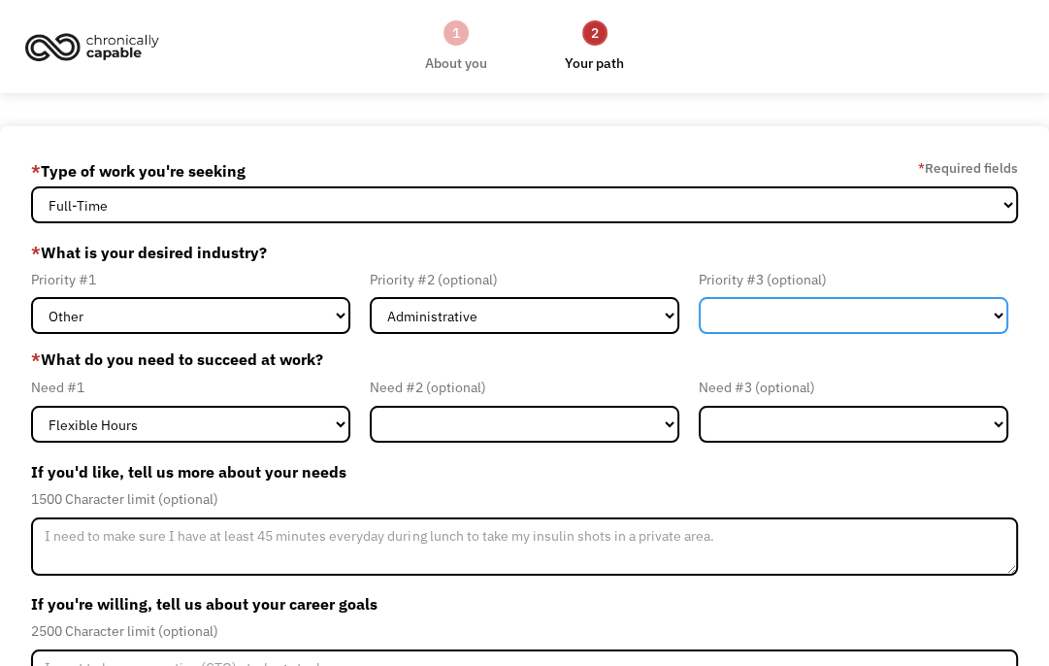
click at [826, 310] on select "Government Finance & Insurance Health & Social Care Tech & Engineering Creative…" at bounding box center [854, 315] width 310 height 37
select select "Education"
click at [699, 297] on select "Government Finance & Insurance Health & Social Care Tech & Engineering Creative…" at bounding box center [854, 315] width 310 height 37
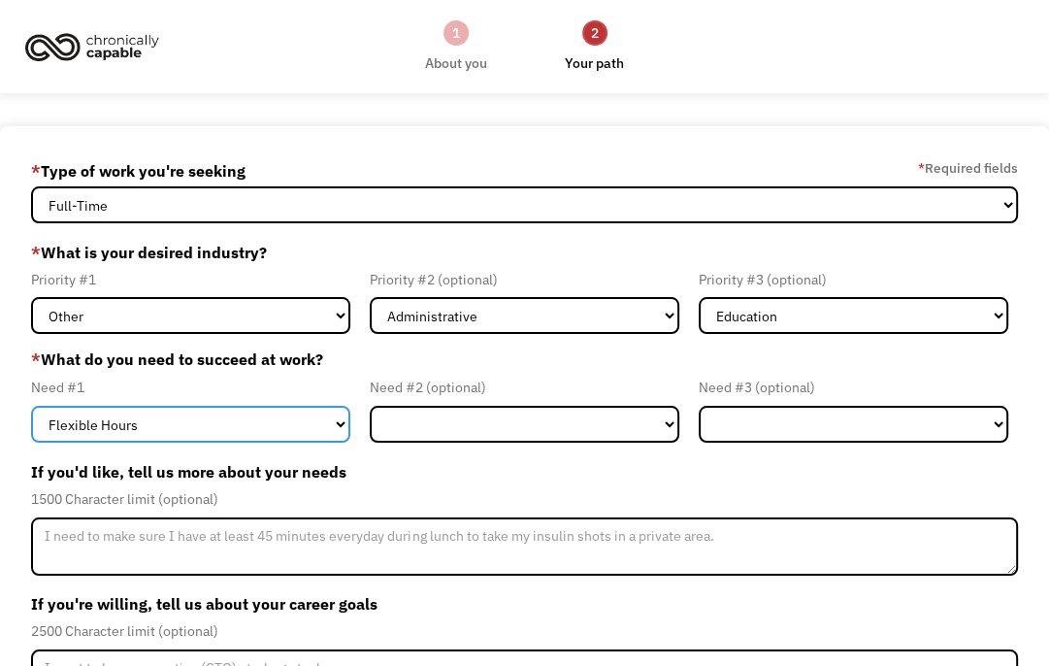
click at [190, 424] on select "Flexible Hours Remote Work Service Animal On-site Accommodations Visual Support…" at bounding box center [190, 424] width 319 height 37
select select "Remote Work"
click at [31, 406] on select "Flexible Hours Remote Work Service Animal On-site Accommodations Visual Support…" at bounding box center [190, 424] width 319 height 37
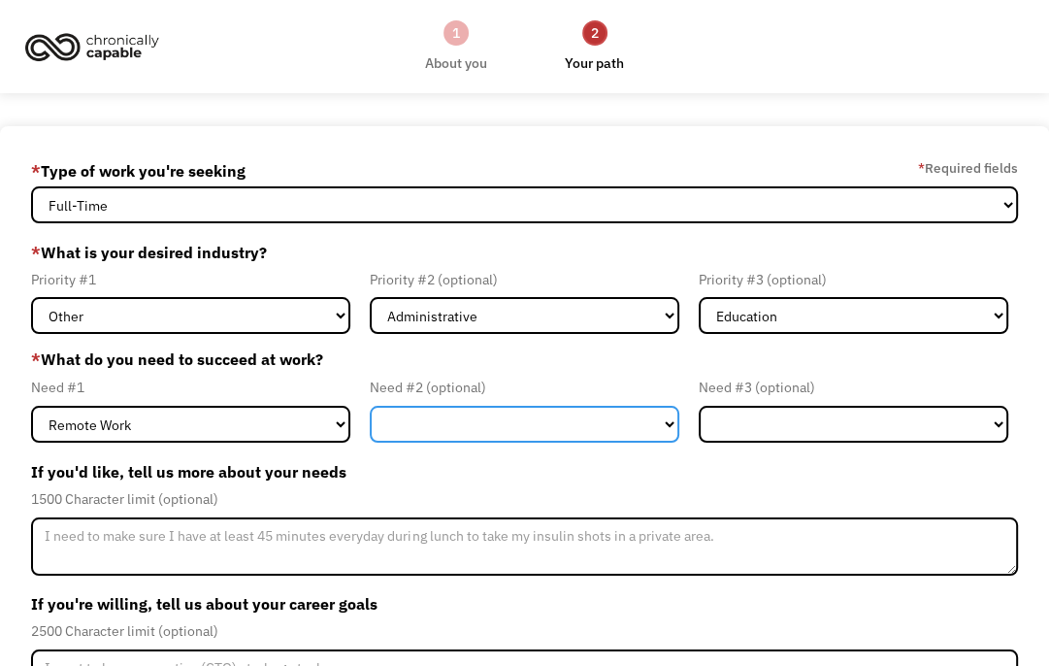
click at [493, 424] on select "Flexible Hours Remote Work Service Animal On-site Accommodations Visual Support…" at bounding box center [525, 424] width 310 height 37
select select "Hearing Support"
click at [370, 406] on select "Flexible Hours Remote Work Service Animal On-site Accommodations Visual Support…" at bounding box center [525, 424] width 310 height 37
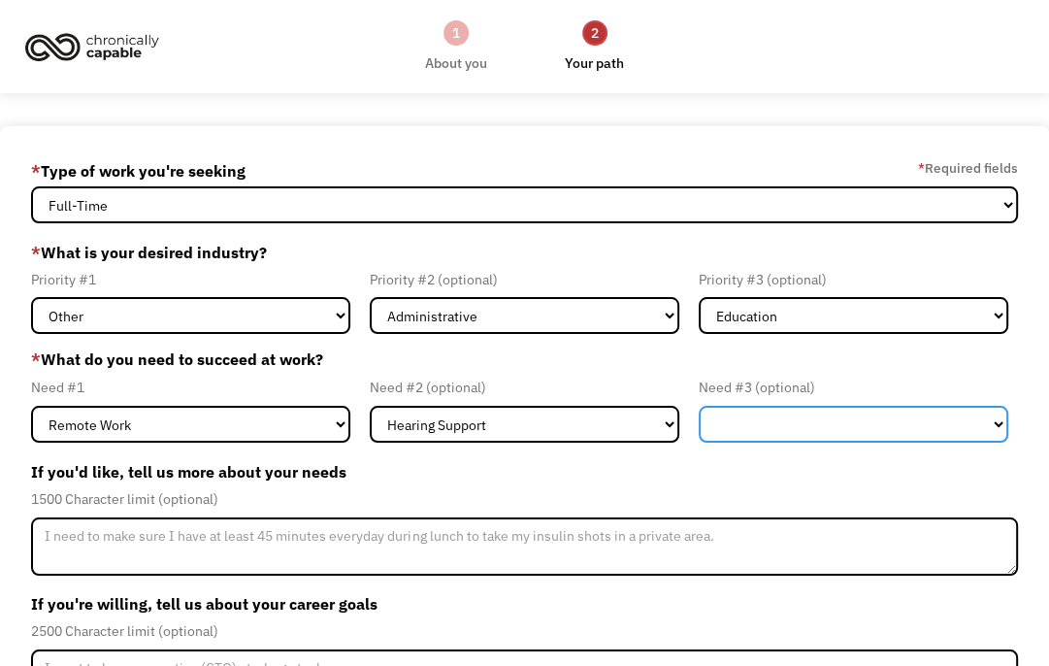
click at [781, 429] on select "Flexible Hours Remote Work Service Animal On-site Accommodations Visual Support…" at bounding box center [854, 424] width 310 height 37
select select "Flexible Hours"
click at [699, 406] on select "Flexible Hours Remote Work Service Animal On-site Accommodations Visual Support…" at bounding box center [854, 424] width 310 height 37
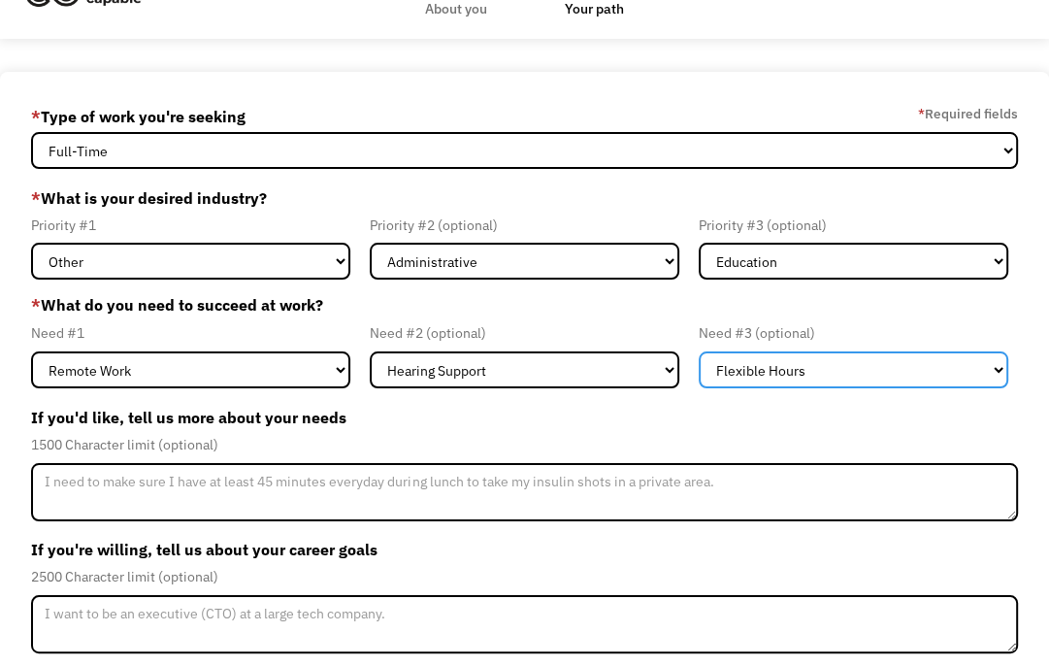
scroll to position [97, 0]
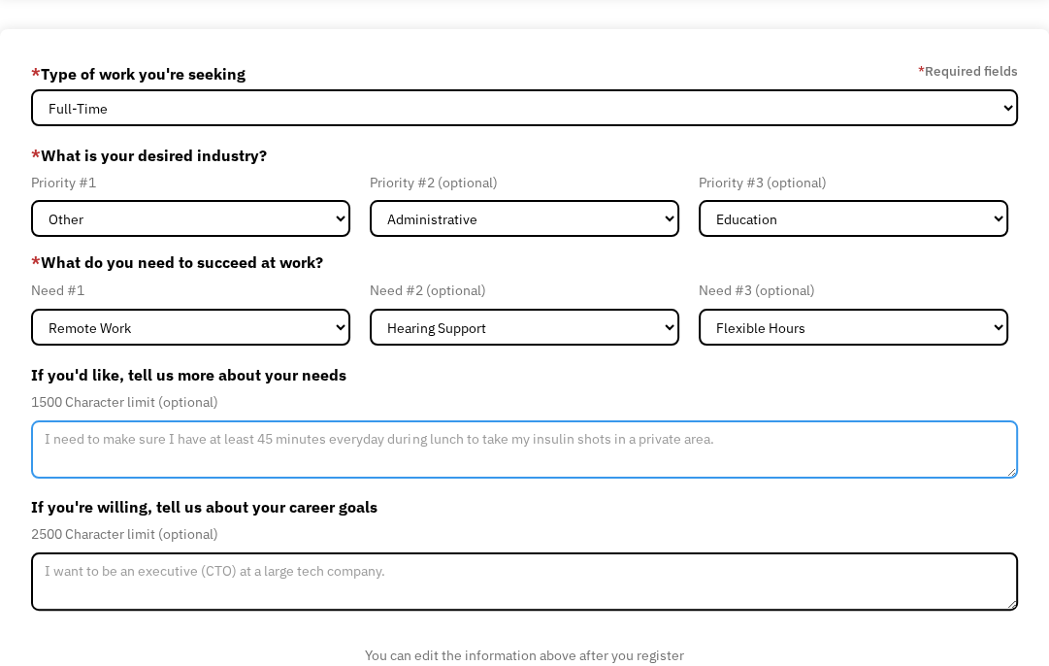
click at [554, 440] on textarea "Member-Update-Form-Step2" at bounding box center [524, 449] width 986 height 58
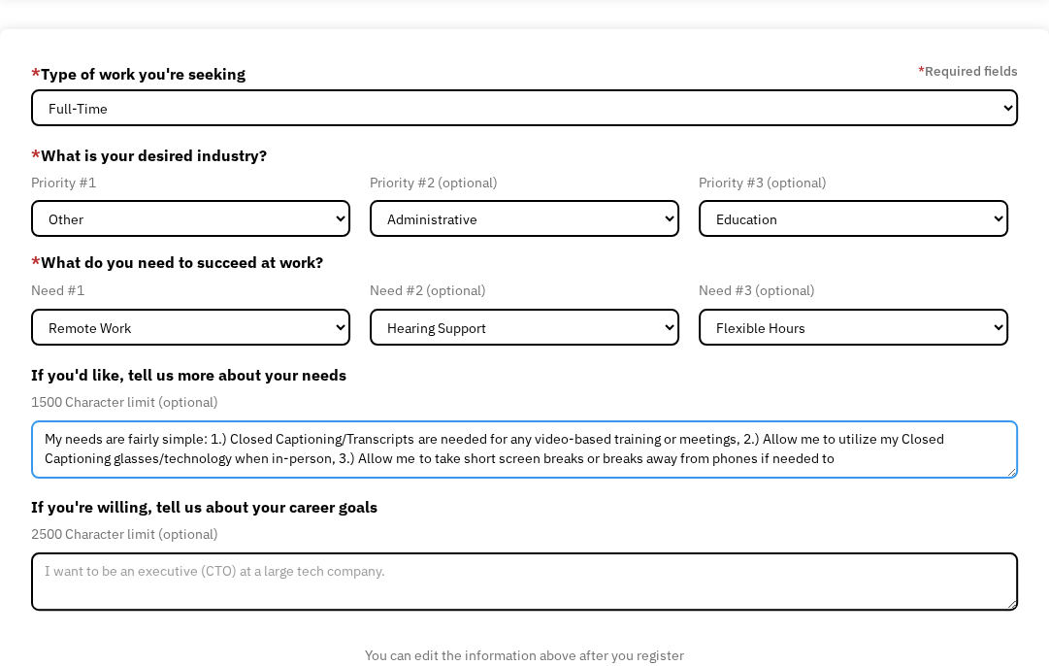
click at [760, 459] on textarea "My needs are fairly simple: 1.) Closed Captioning/Transcripts are needed for an…" at bounding box center [524, 449] width 986 height 58
click at [878, 450] on textarea "My needs are fairly simple: 1.) Closed Captioning/Transcripts are needed for an…" at bounding box center [524, 449] width 986 height 58
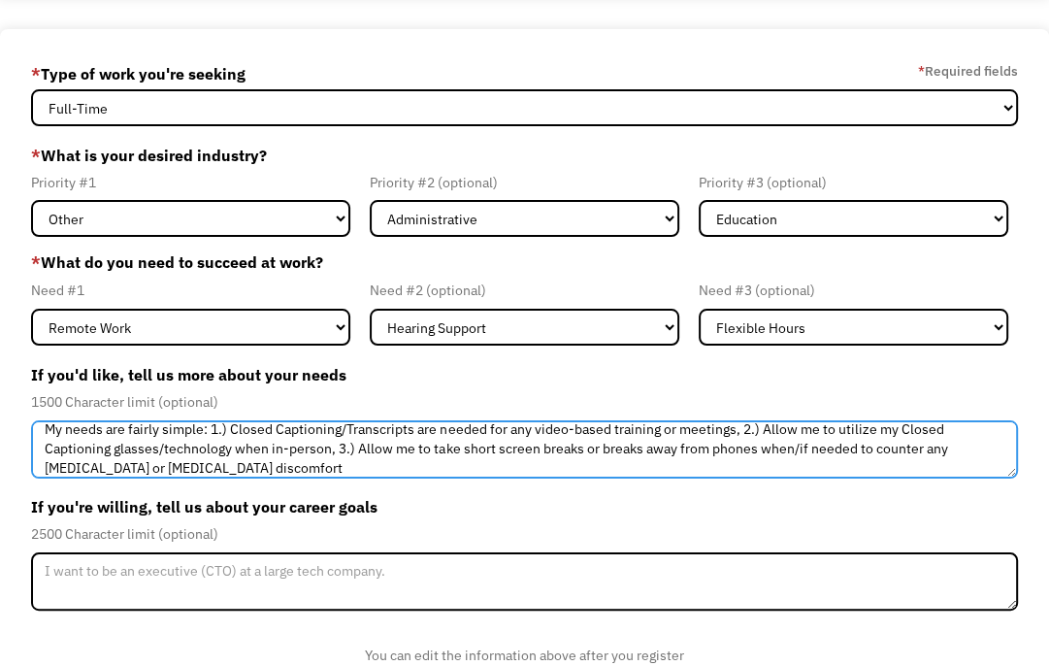
click at [540, 450] on textarea "My needs are fairly simple: 1.) Closed Captioning/Transcripts are needed for an…" at bounding box center [524, 449] width 986 height 58
click at [277, 463] on textarea "My needs are fairly simple: 1.) Closed Captioning/Transcripts are needed for an…" at bounding box center [524, 449] width 986 height 58
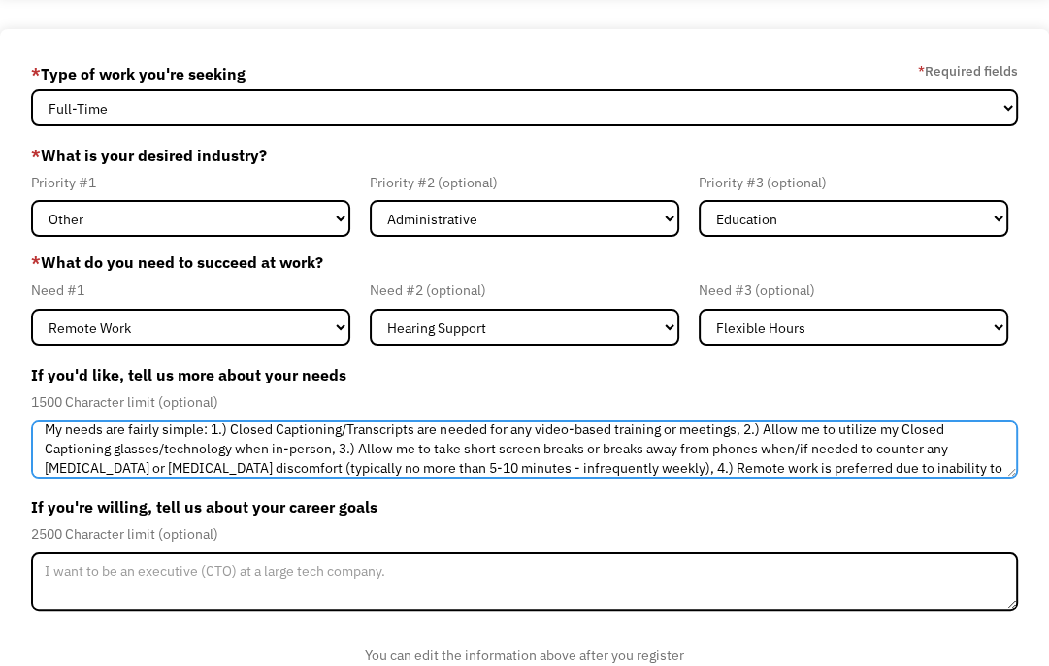
scroll to position [29, 0]
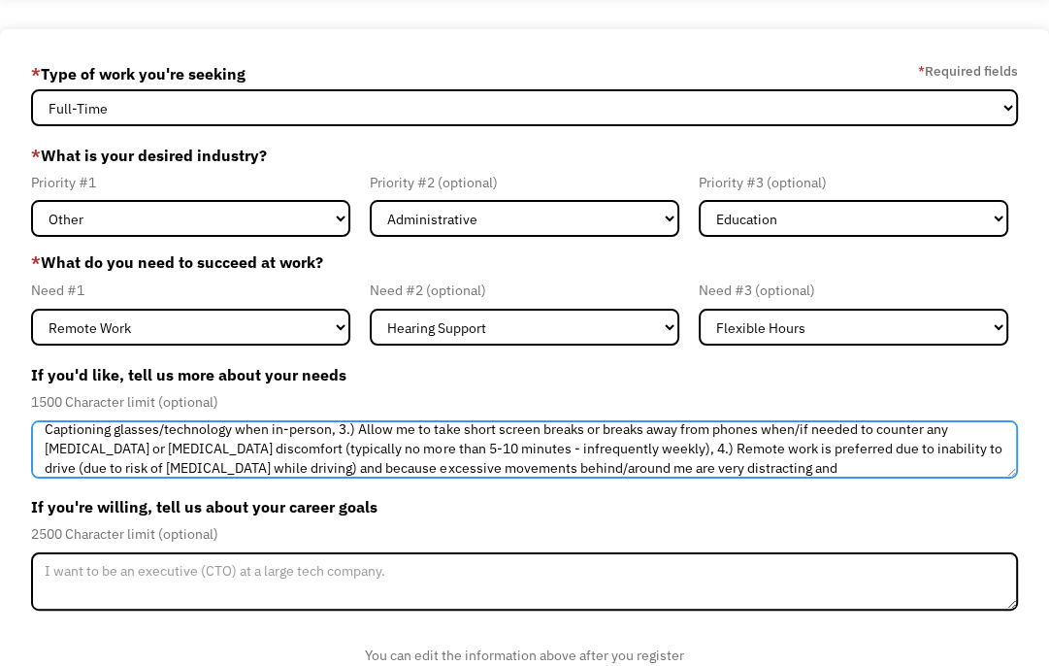
click at [334, 466] on textarea "My needs are fairly simple: 1.) Closed Captioning/Transcripts are needed for an…" at bounding box center [524, 449] width 986 height 58
click at [664, 467] on textarea "My needs are fairly simple: 1.) Closed Captioning/Transcripts are needed for an…" at bounding box center [524, 449] width 986 height 58
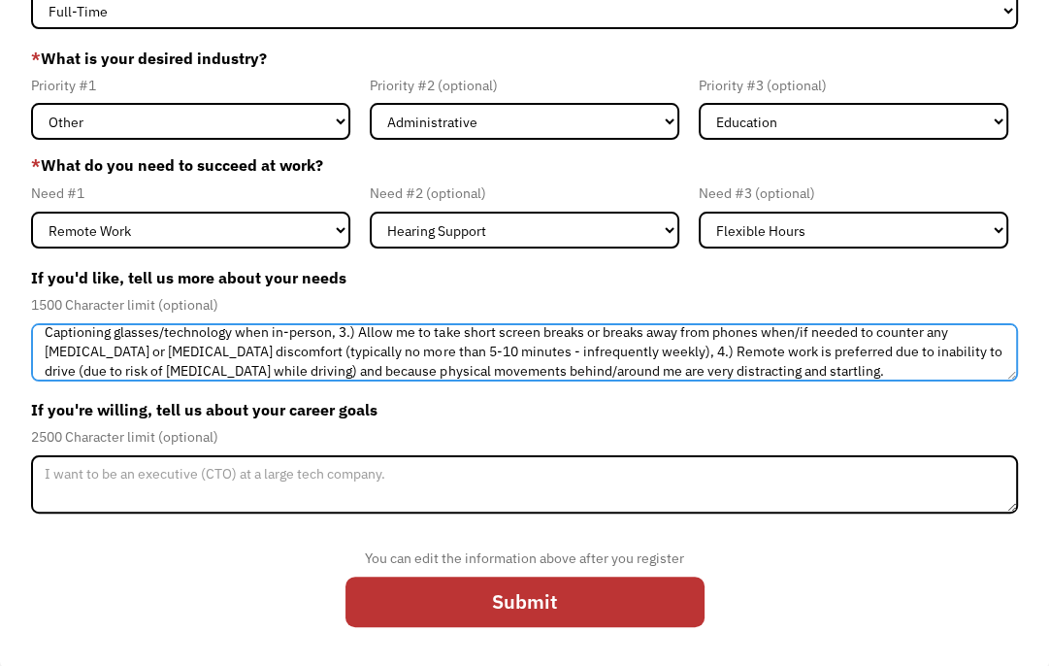
scroll to position [194, 0]
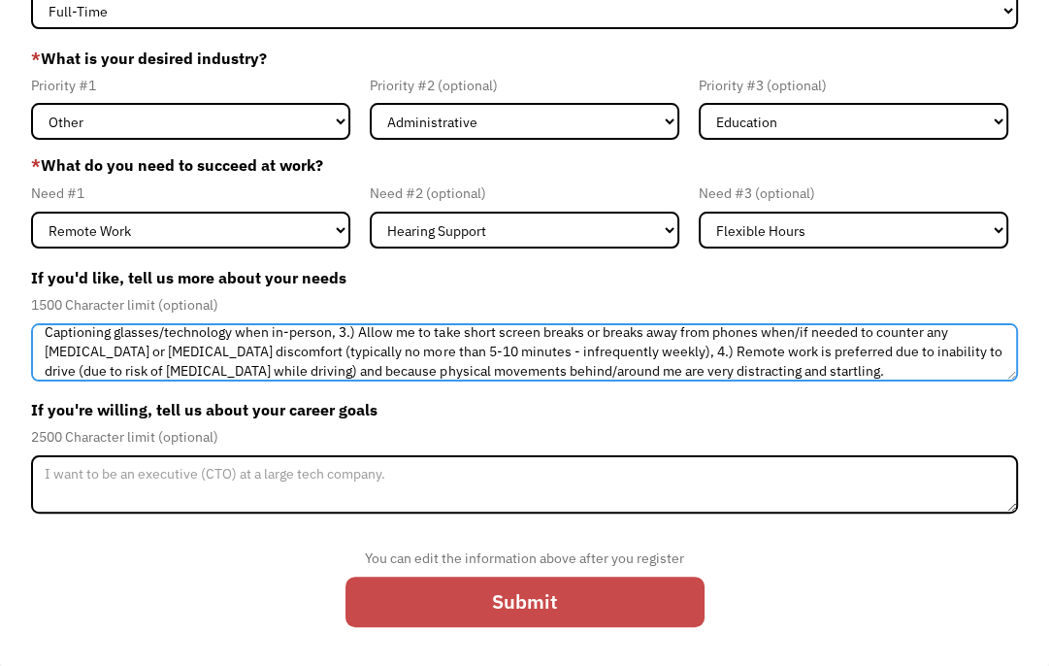
type textarea "My needs are fairly simple: 1.) Closed Captioning/Transcripts are needed for an…"
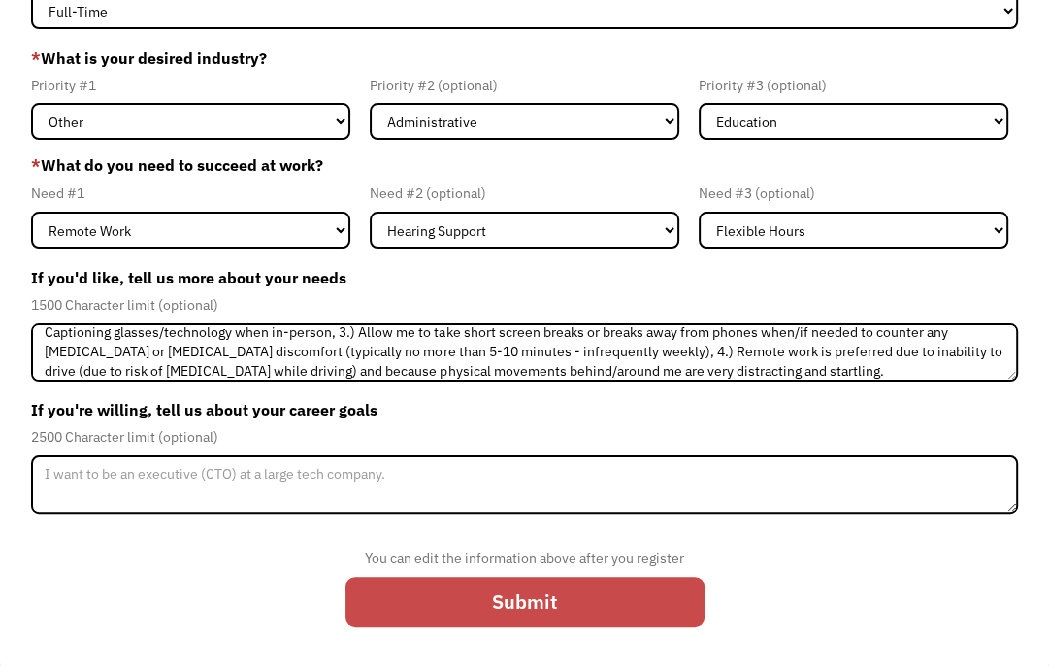
click at [576, 608] on input "Submit" at bounding box center [525, 602] width 359 height 50
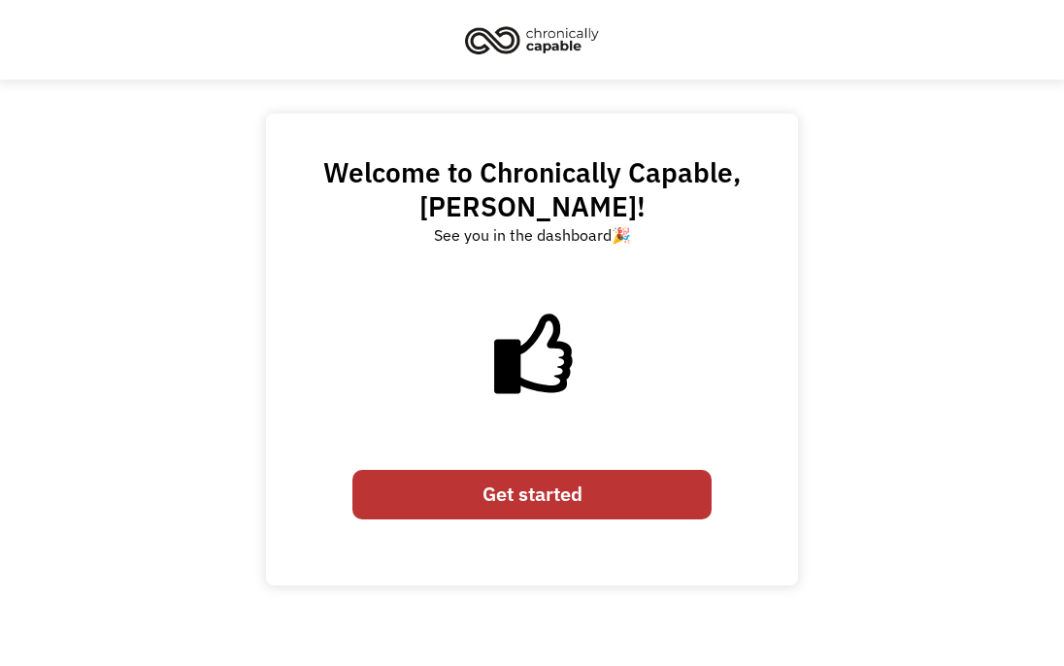
click at [600, 497] on link "Get started" at bounding box center [531, 495] width 359 height 50
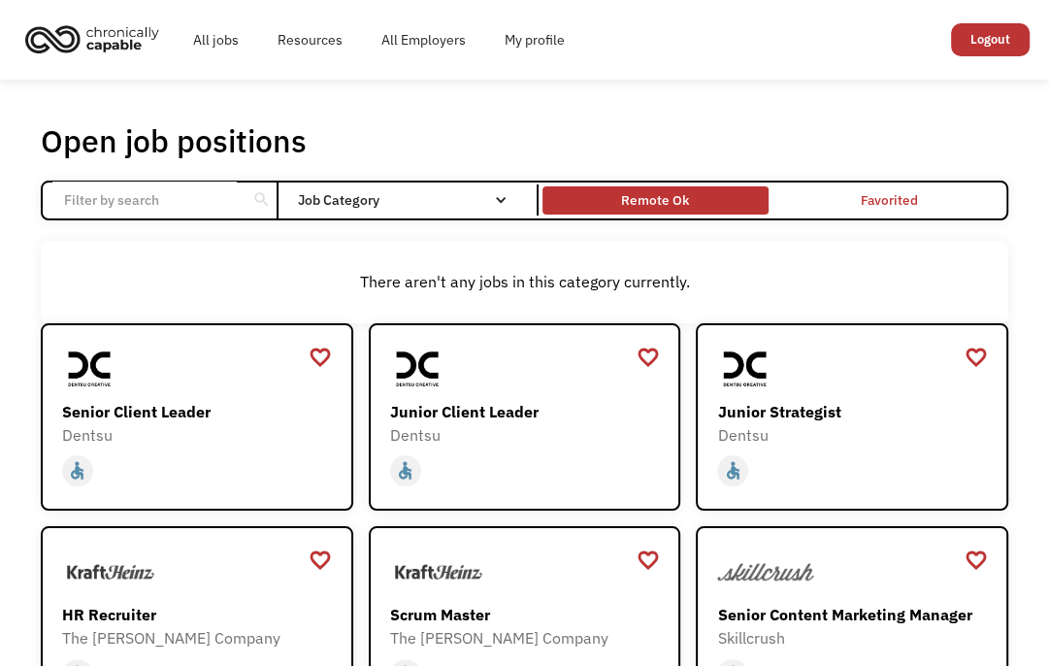
click at [649, 208] on div "Remote Ok" at bounding box center [655, 199] width 68 height 23
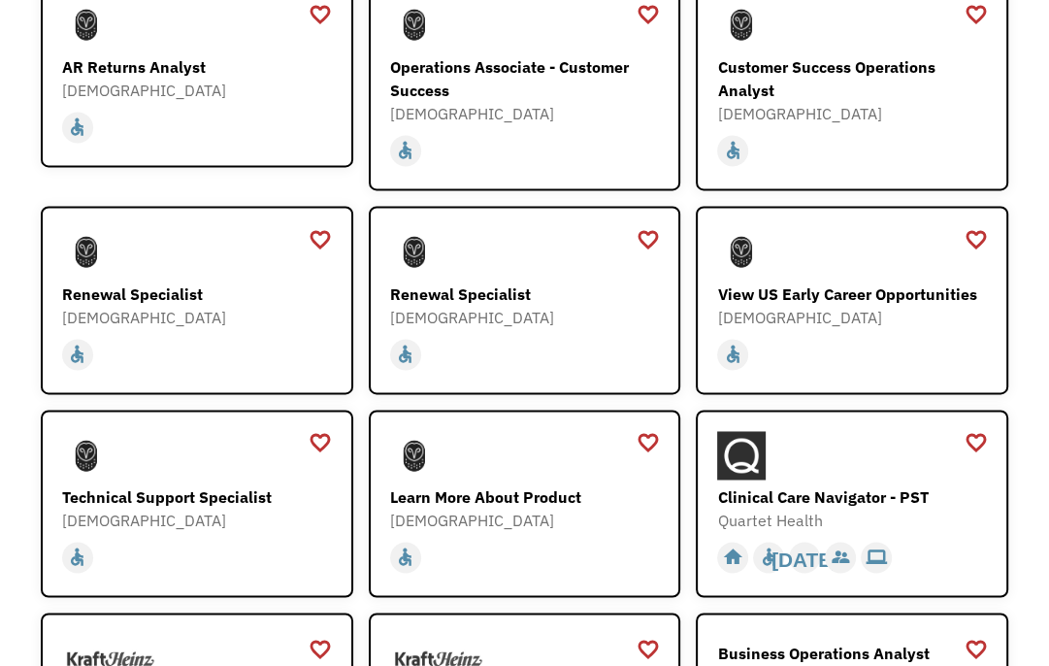
scroll to position [2136, 0]
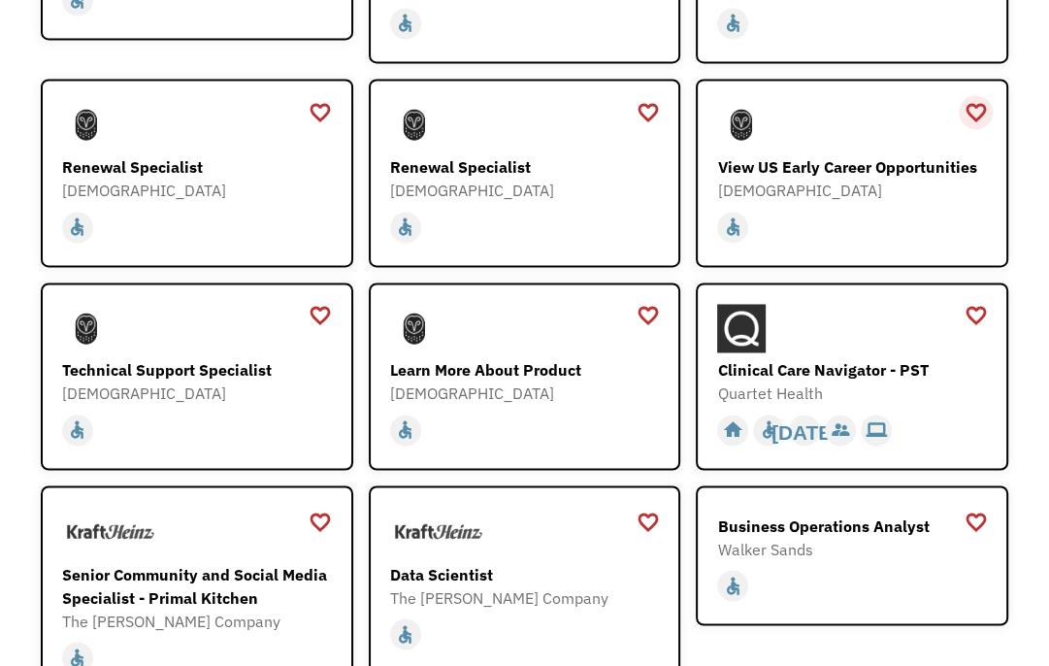
click at [974, 98] on div "favorite_border" at bounding box center [976, 112] width 23 height 29
click at [652, 301] on div "favorite_border" at bounding box center [648, 315] width 23 height 29
click at [315, 301] on div "favorite_border" at bounding box center [320, 315] width 23 height 29
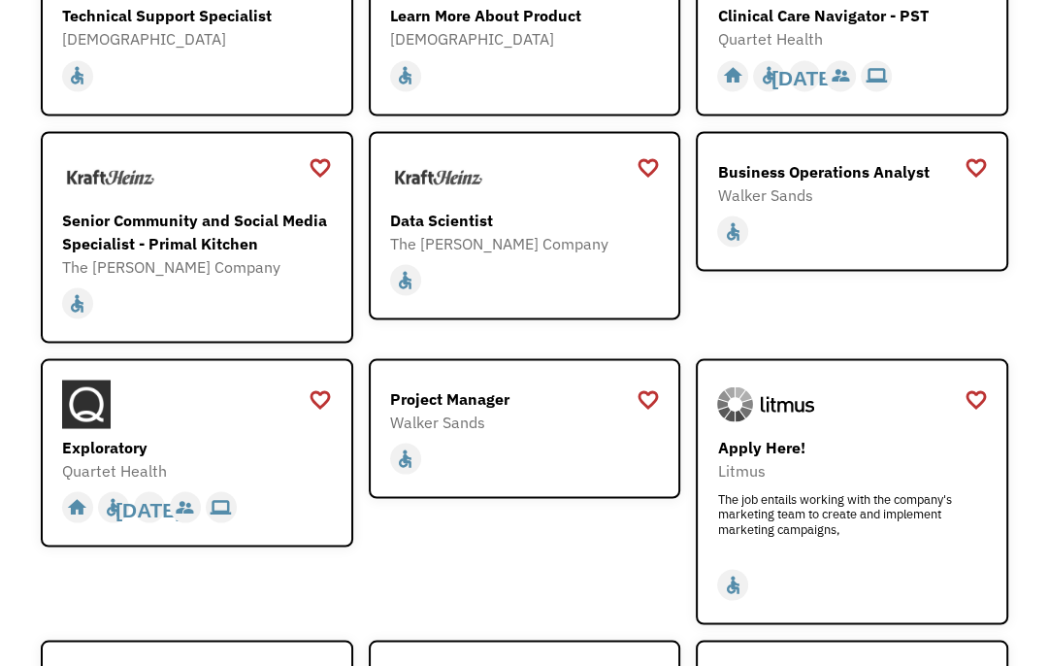
scroll to position [2524, 0]
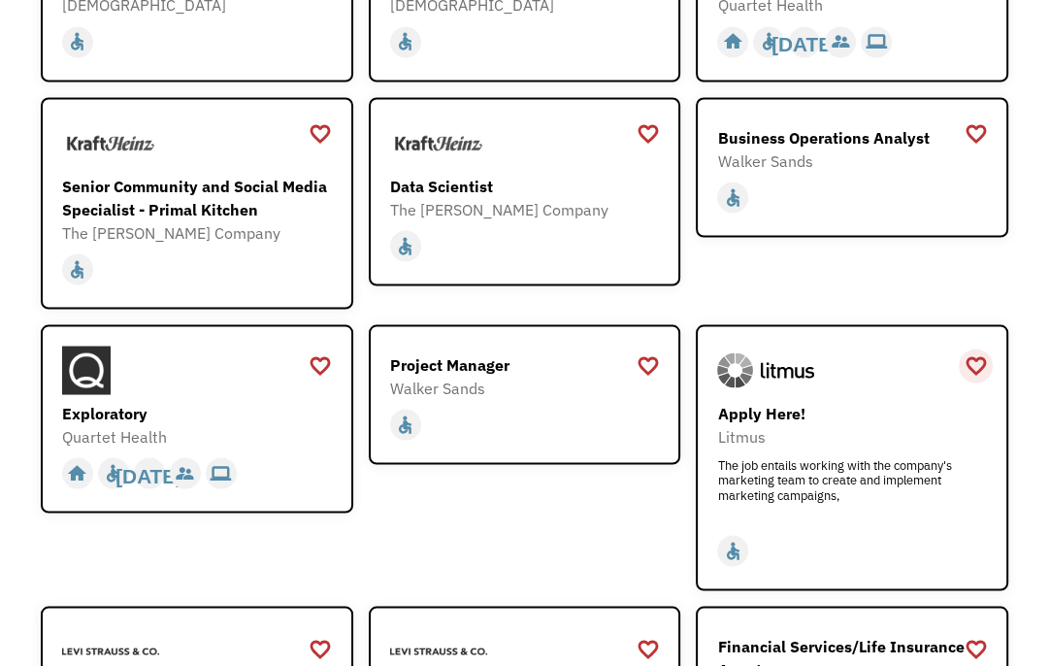
click at [975, 350] on div "favorite_border" at bounding box center [976, 364] width 23 height 29
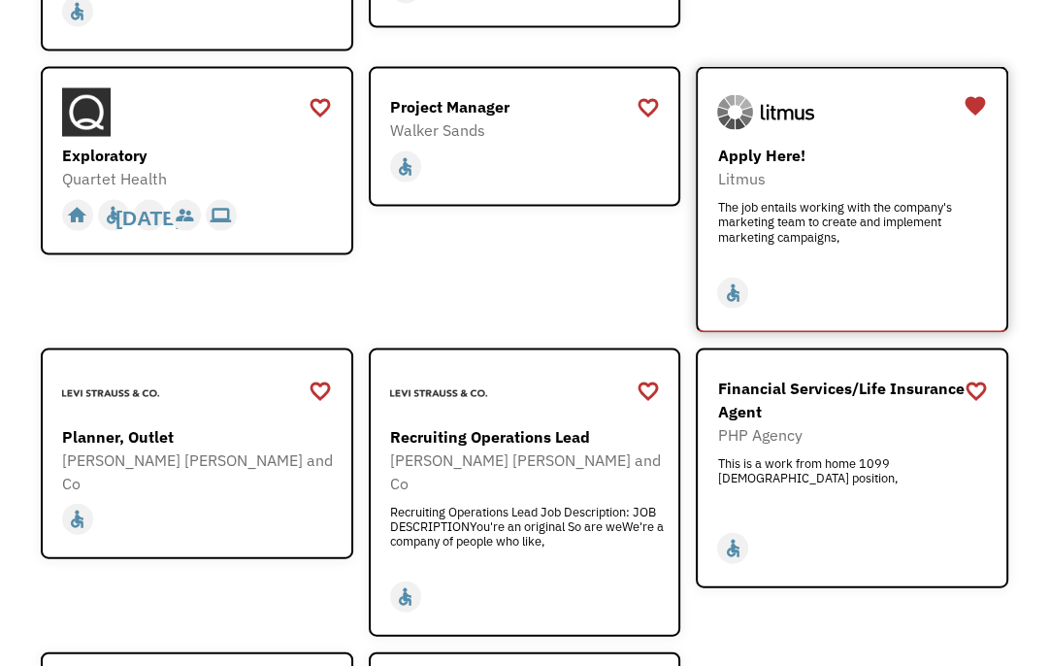
scroll to position [2815, 0]
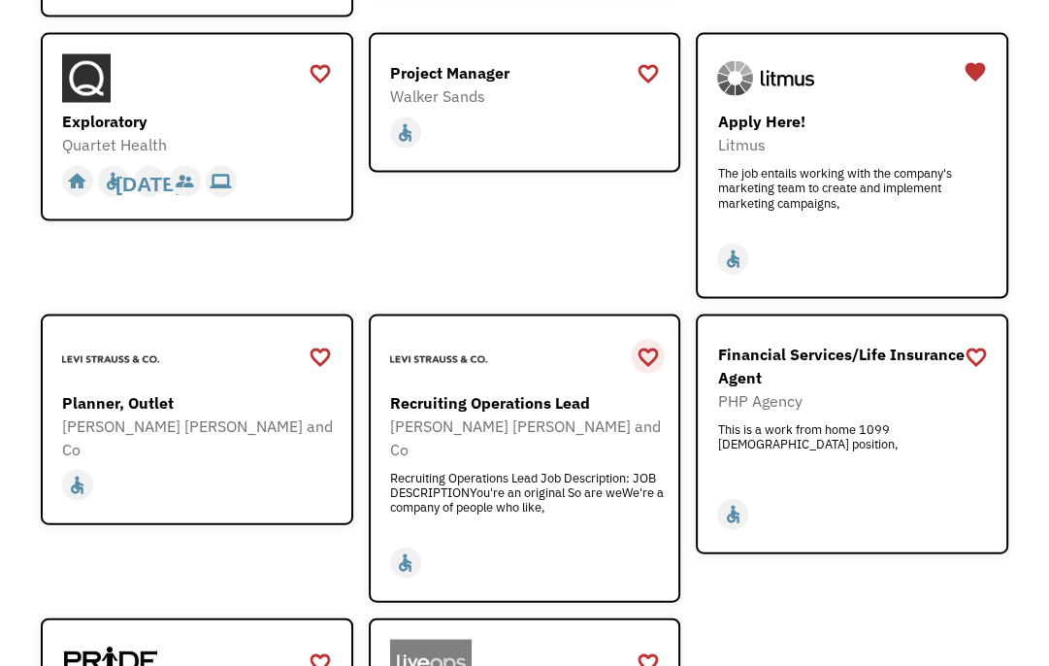
click at [649, 343] on div "favorite_border" at bounding box center [648, 357] width 23 height 29
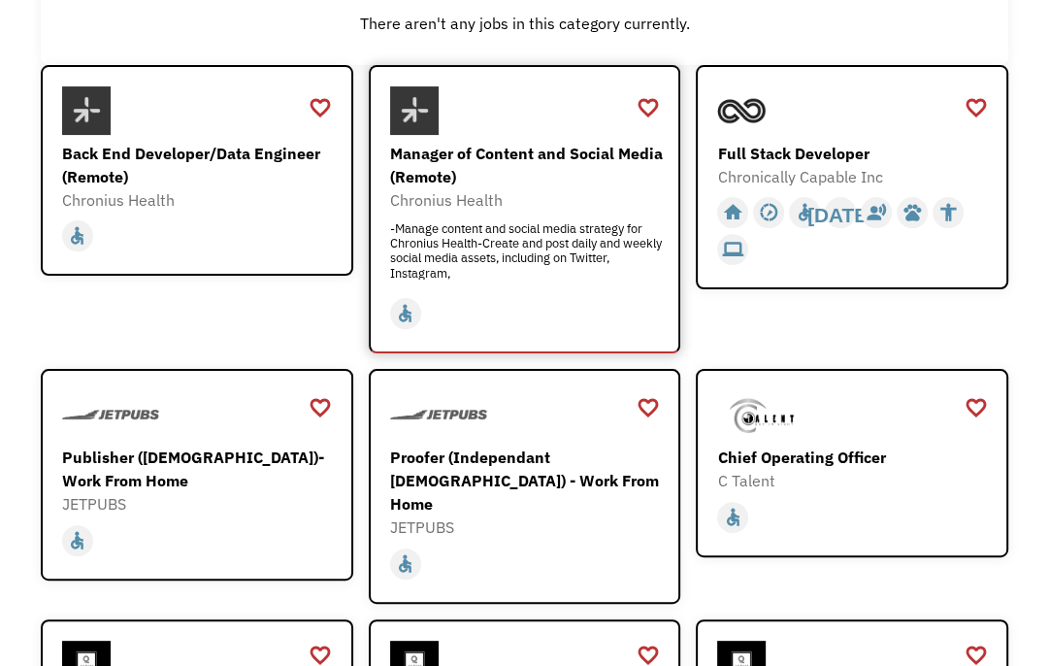
scroll to position [291, 0]
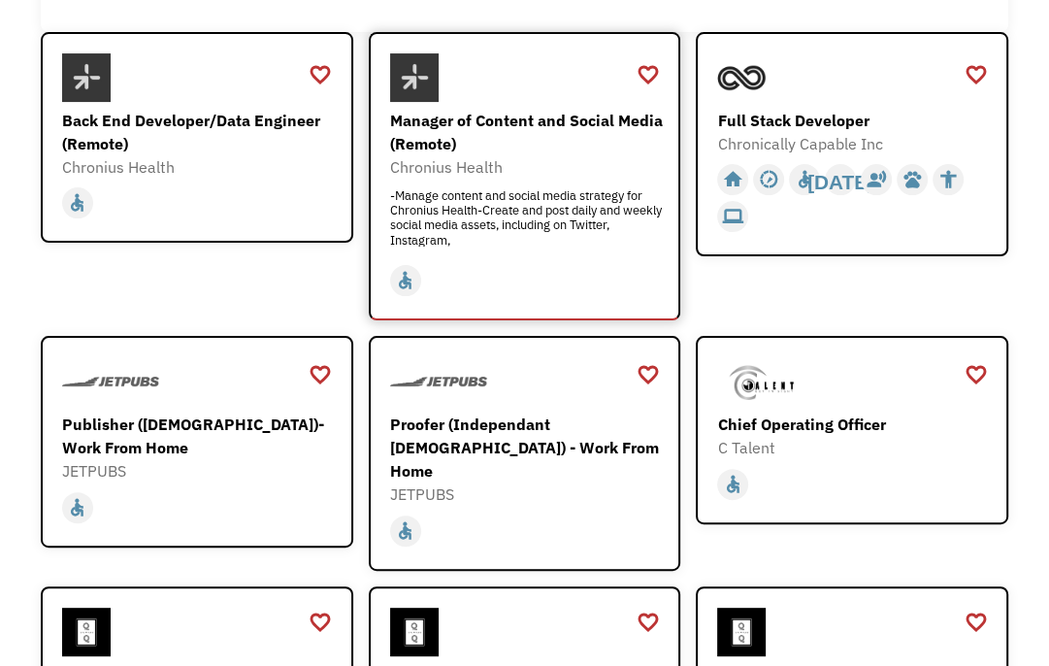
click at [567, 222] on div "-Manage content and social media strategy for Chronius Health-Create and post d…" at bounding box center [527, 217] width 275 height 58
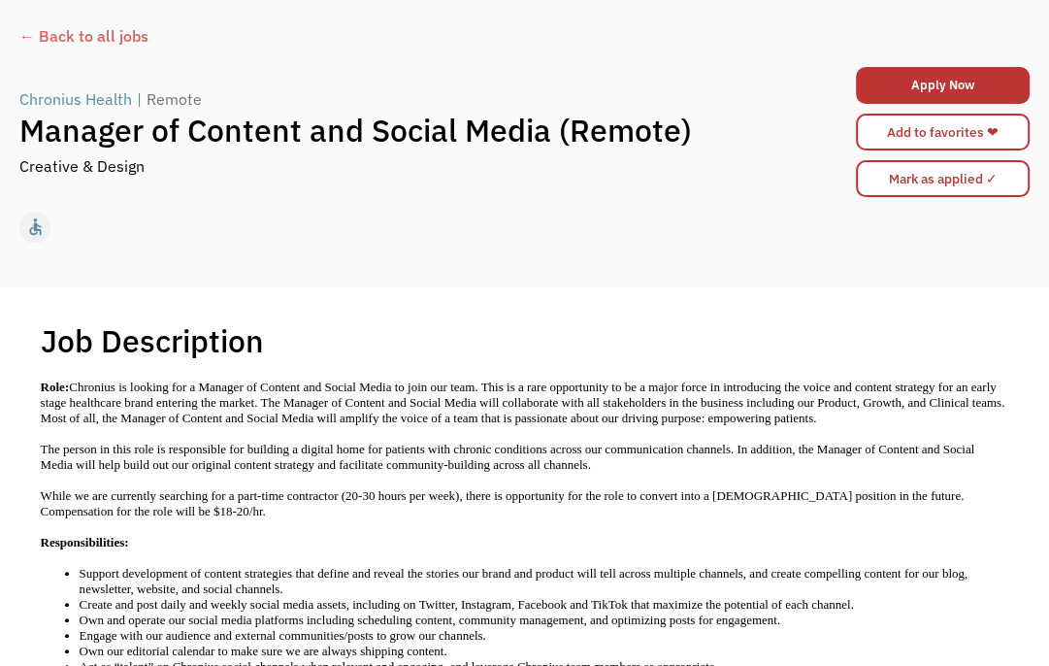
scroll to position [97, 0]
click at [22, 38] on div "← Back to all jobs" at bounding box center [524, 35] width 1011 height 23
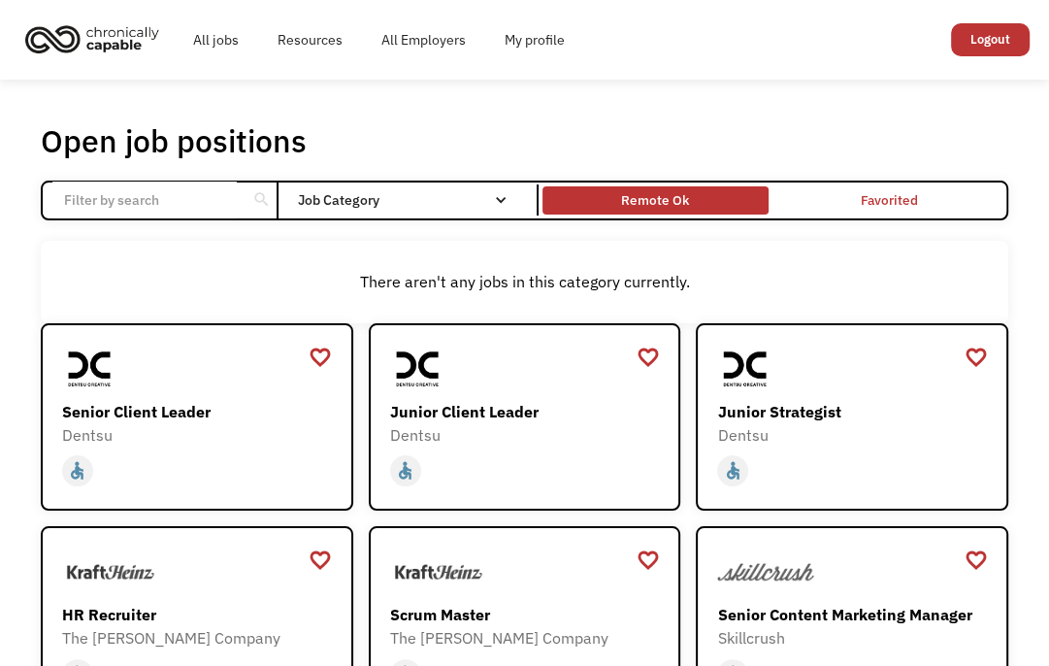
click at [663, 209] on div "Remote Ok" at bounding box center [655, 199] width 68 height 23
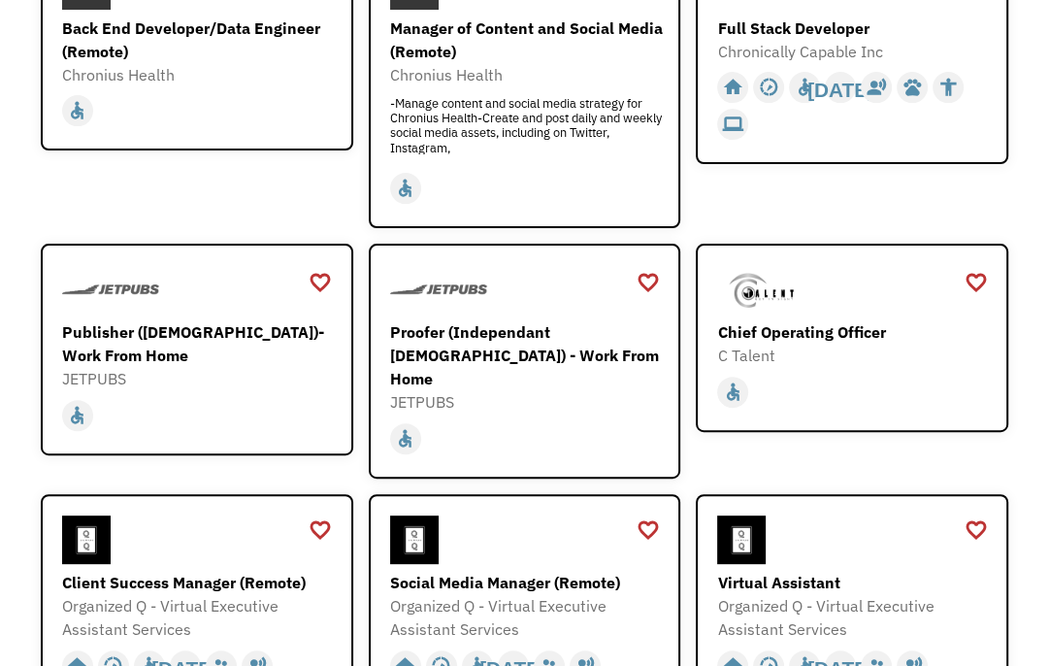
scroll to position [388, 0]
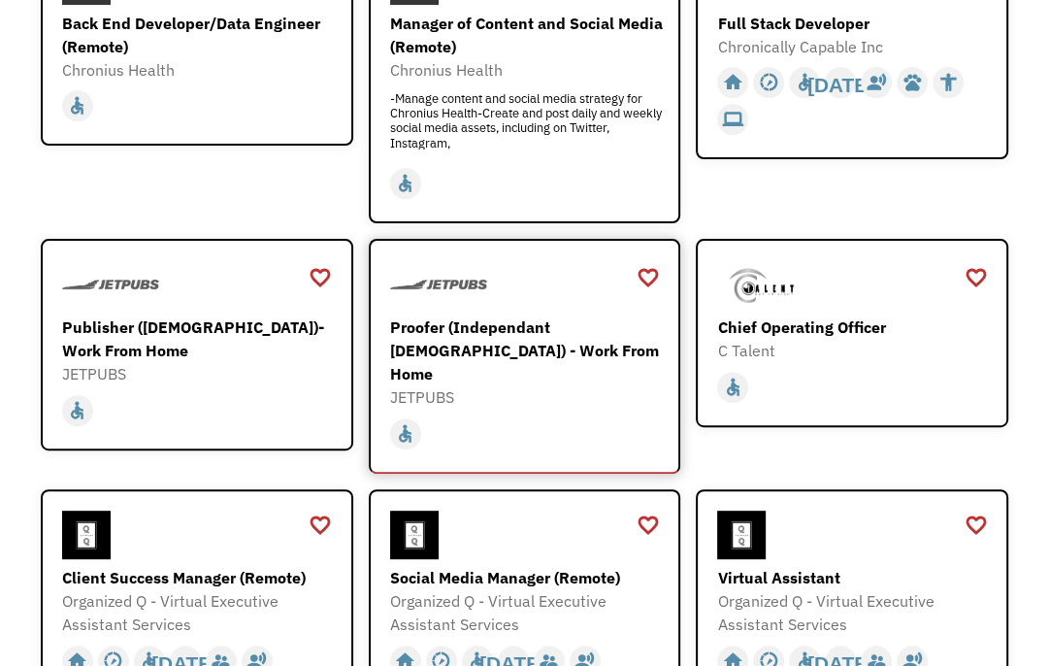
click at [501, 330] on div "Proofer (Independant [DEMOGRAPHIC_DATA]) - Work From Home" at bounding box center [527, 351] width 275 height 70
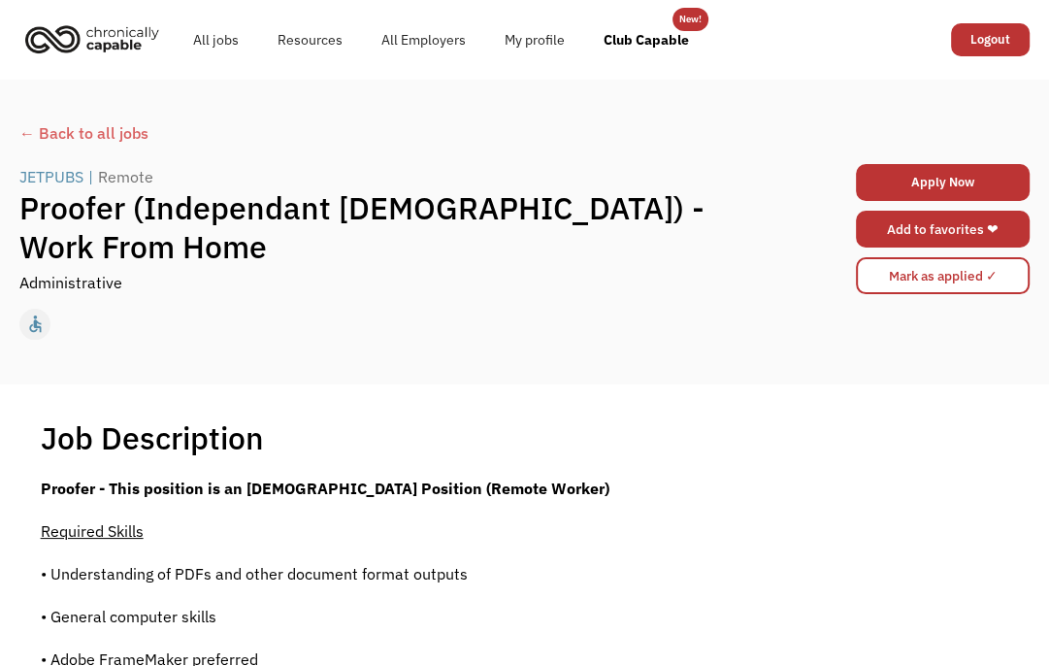
click at [916, 222] on link "Add to favorites ❤" at bounding box center [943, 229] width 174 height 37
click at [19, 131] on div "← Back to all jobs" at bounding box center [524, 132] width 1011 height 23
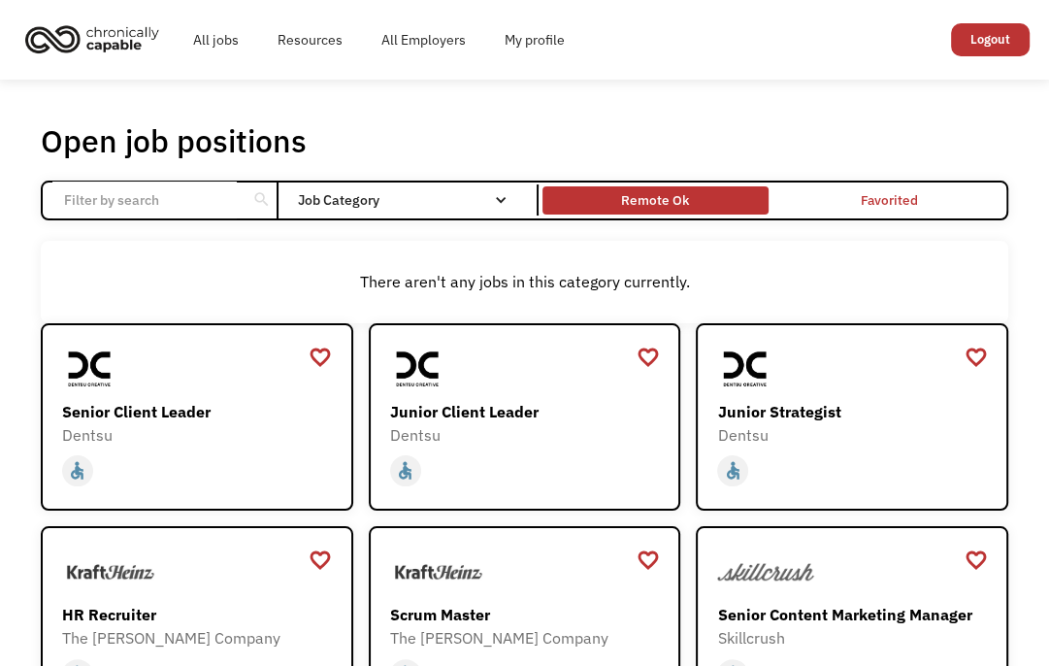
click at [683, 199] on div "Remote Ok" at bounding box center [655, 199] width 68 height 23
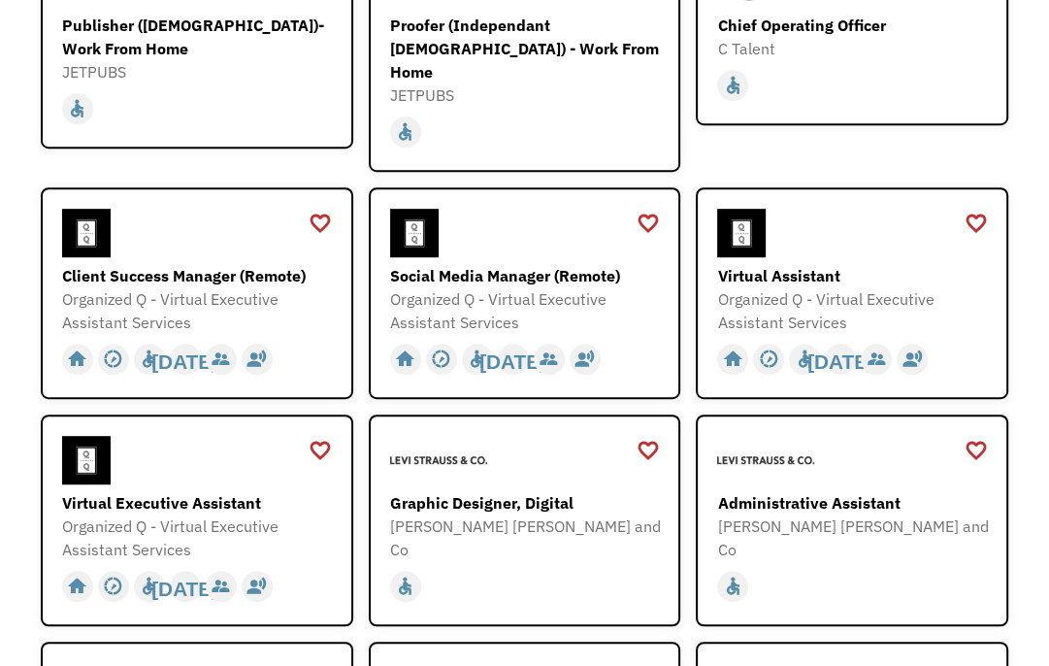
scroll to position [777, 0]
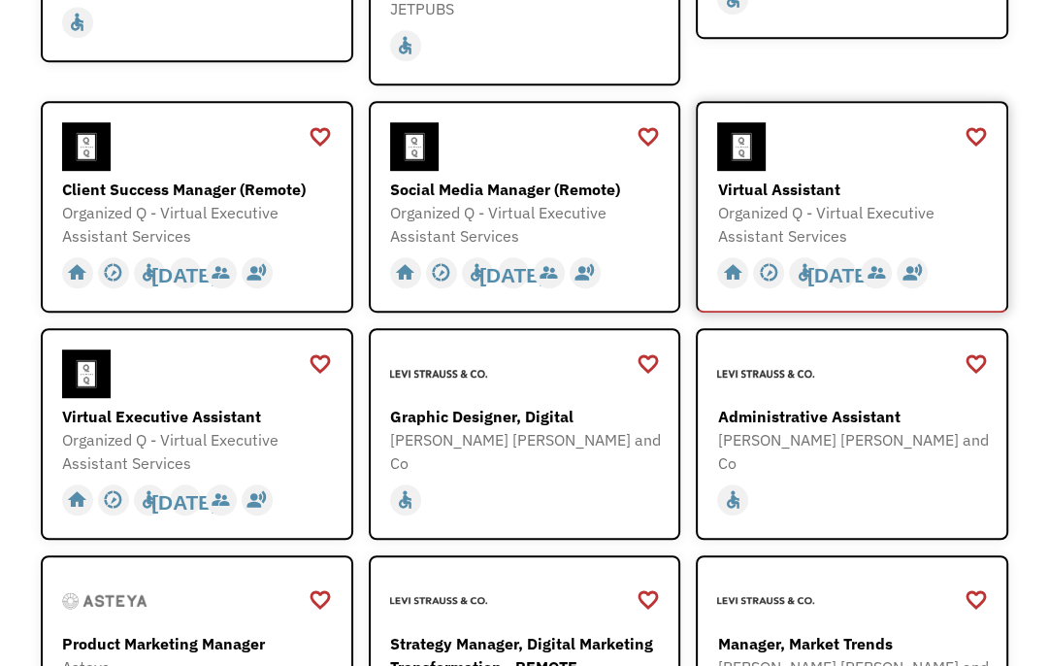
click at [760, 178] on div "Virtual Assistant" at bounding box center [854, 189] width 275 height 23
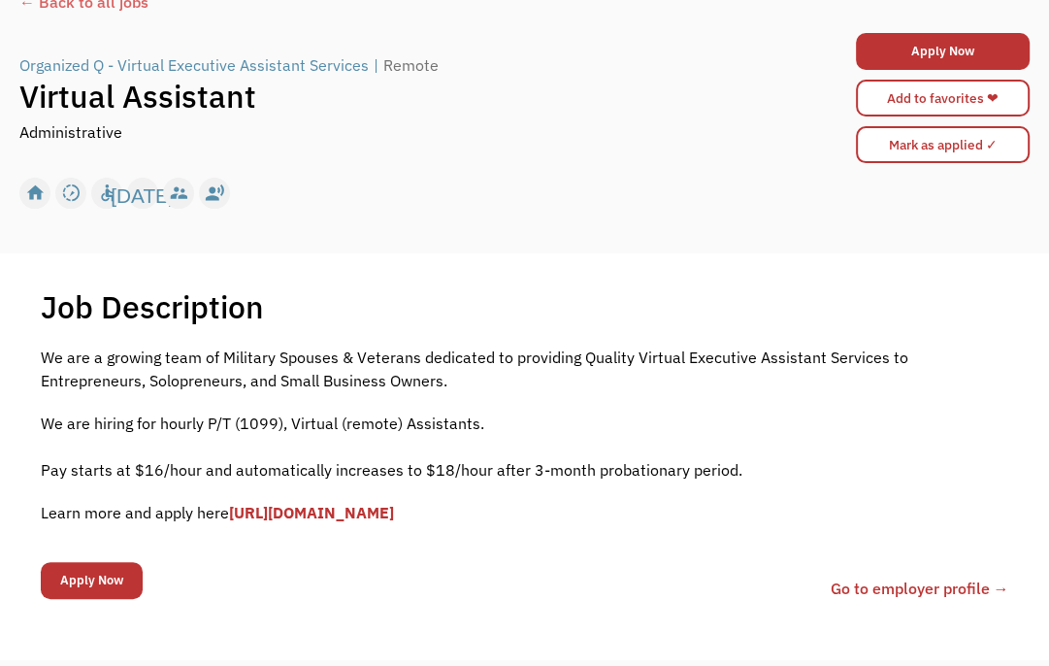
scroll to position [97, 0]
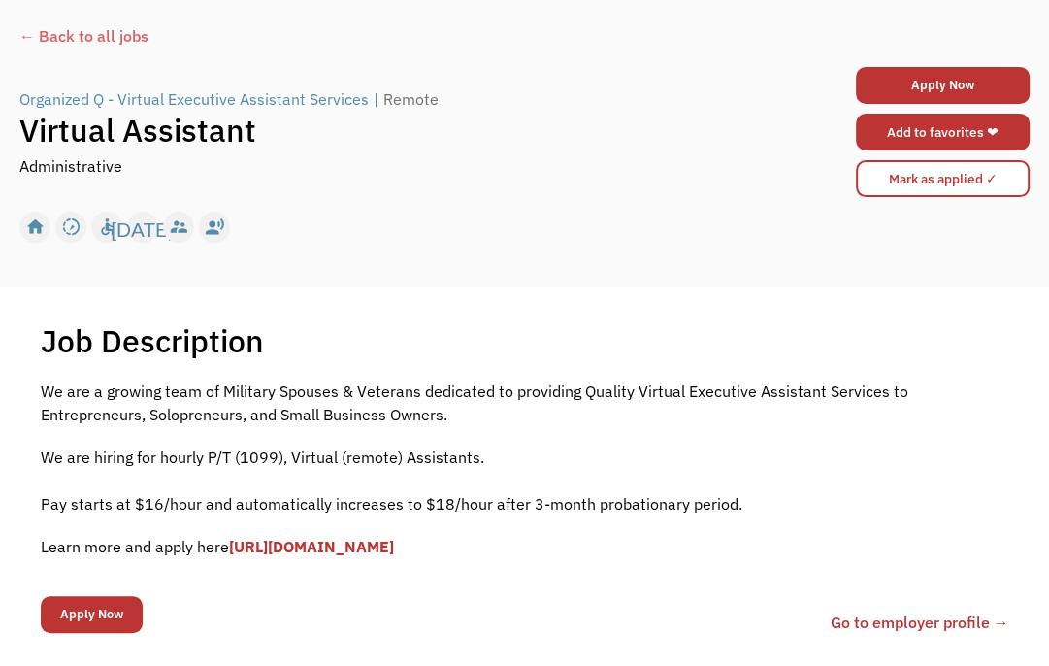
click at [949, 121] on link "Add to favorites ❤" at bounding box center [943, 132] width 174 height 37
click at [28, 35] on div "← Back to all jobs" at bounding box center [524, 35] width 1011 height 23
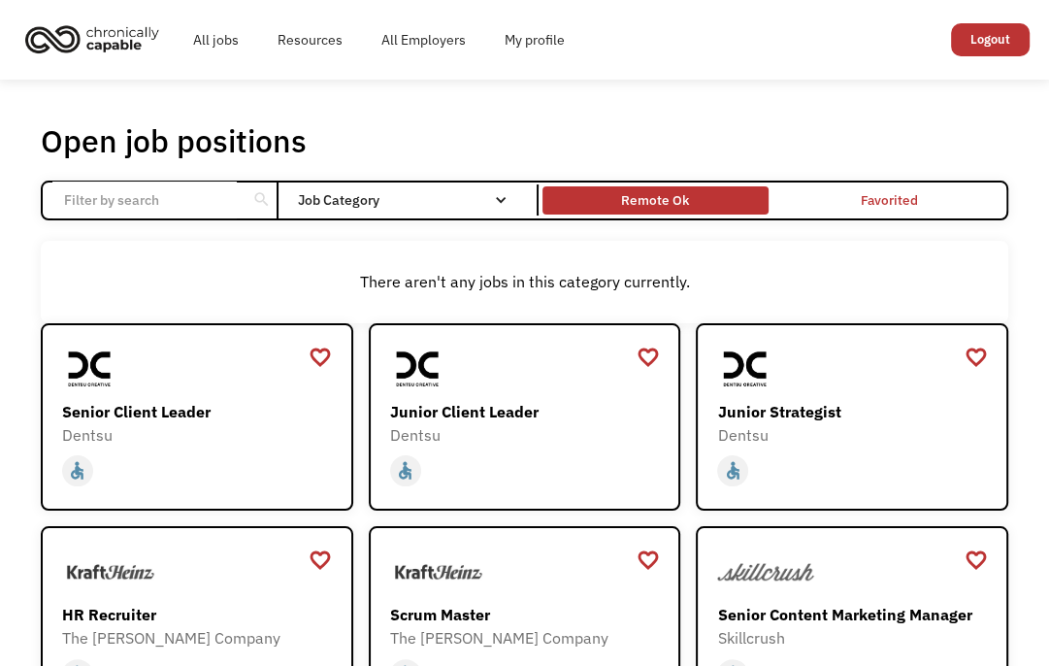
click at [672, 205] on div "Remote Ok" at bounding box center [655, 199] width 68 height 23
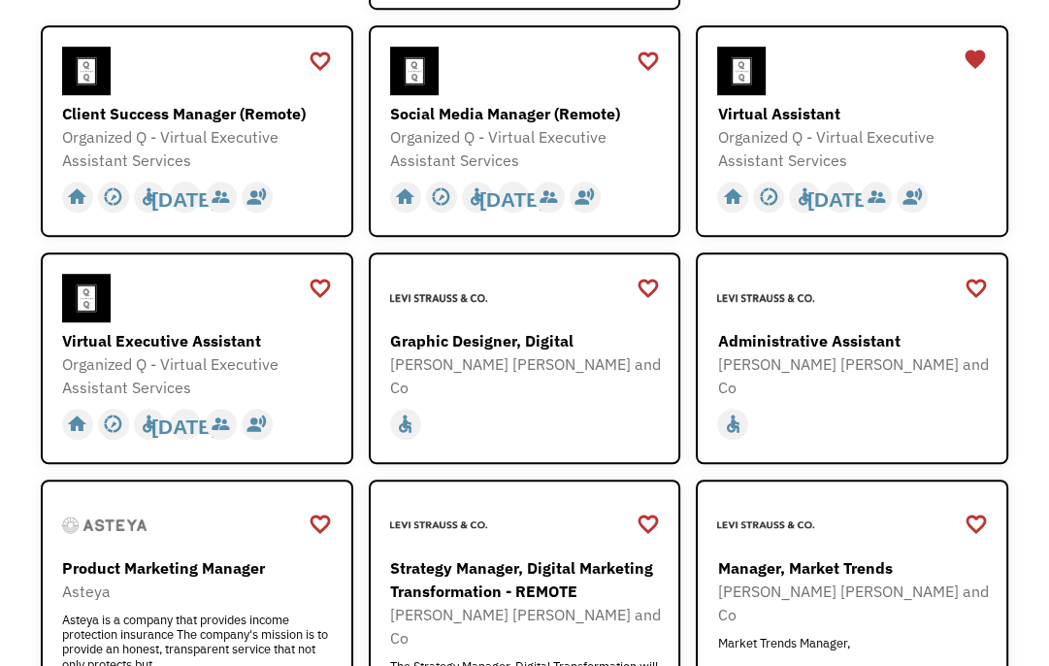
scroll to position [874, 0]
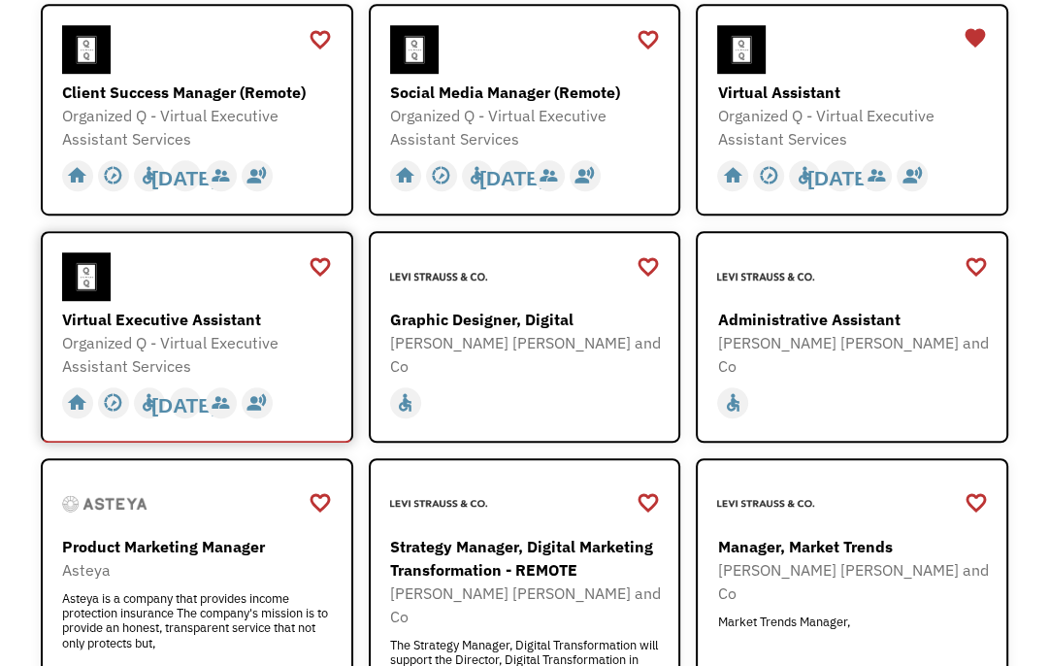
click at [205, 308] on div "Virtual Executive Assistant" at bounding box center [199, 319] width 275 height 23
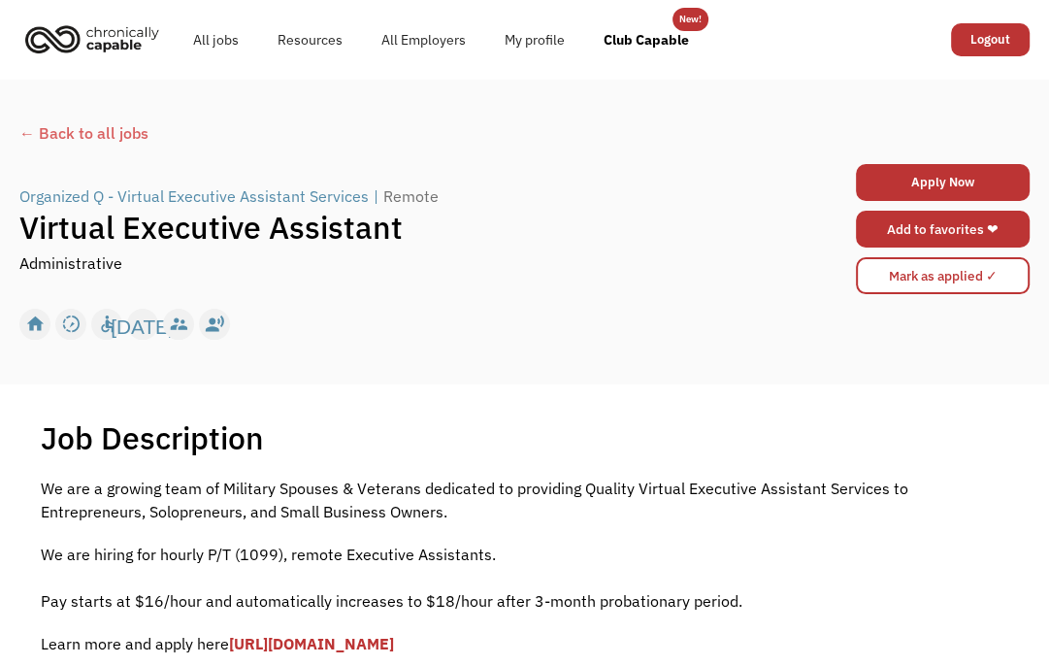
click at [935, 229] on link "Add to favorites ❤" at bounding box center [943, 229] width 174 height 37
click at [22, 133] on div "← Back to all jobs" at bounding box center [524, 132] width 1011 height 23
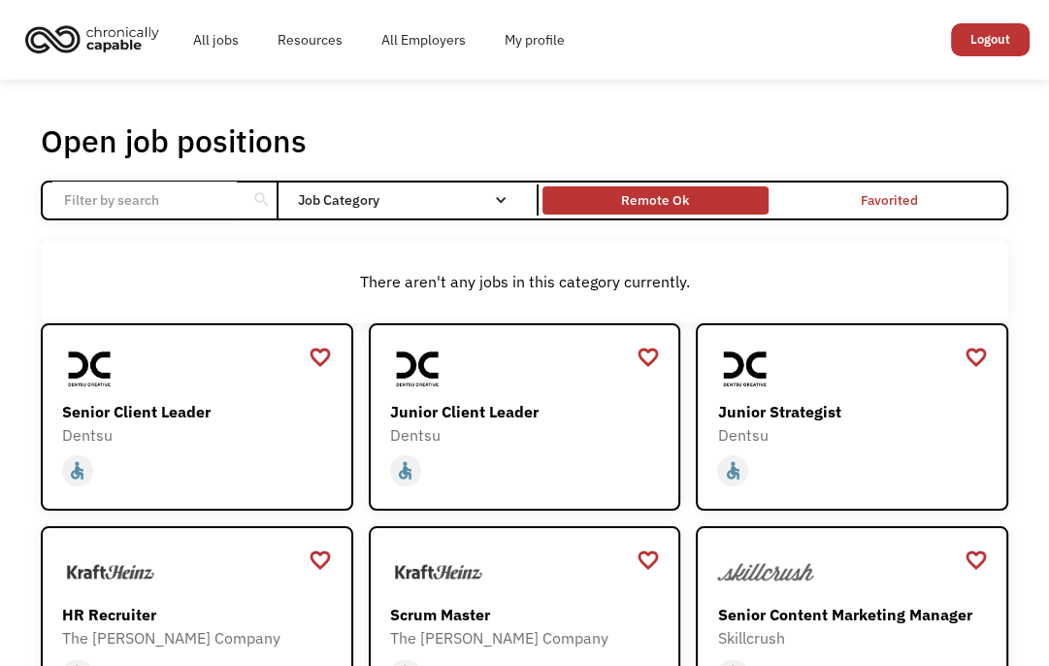
click at [683, 195] on div "Remote Ok" at bounding box center [655, 199] width 68 height 23
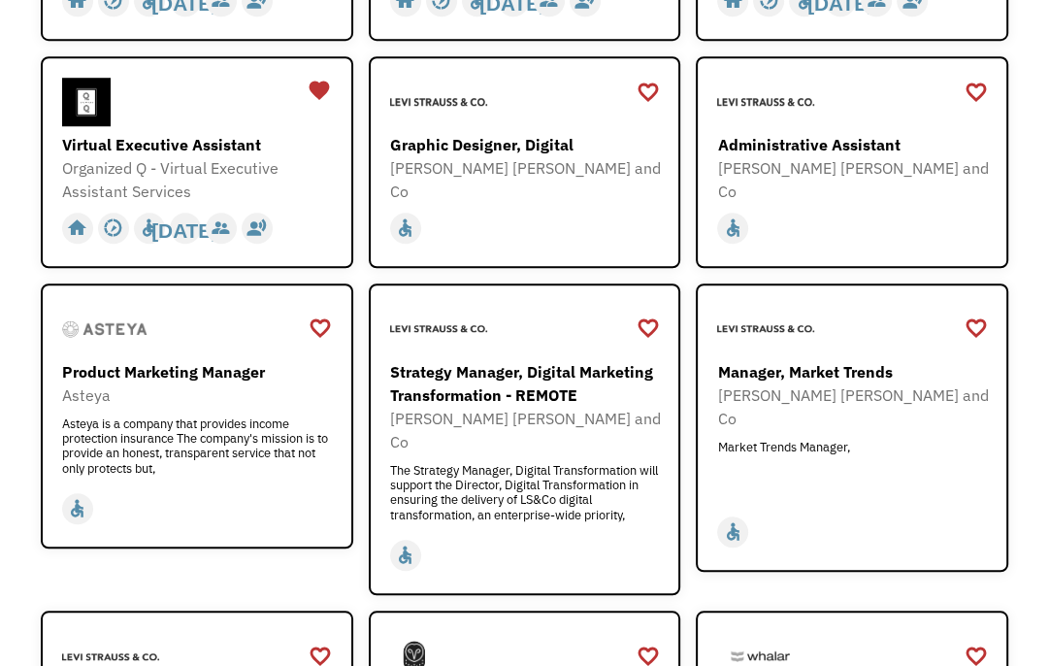
scroll to position [1068, 0]
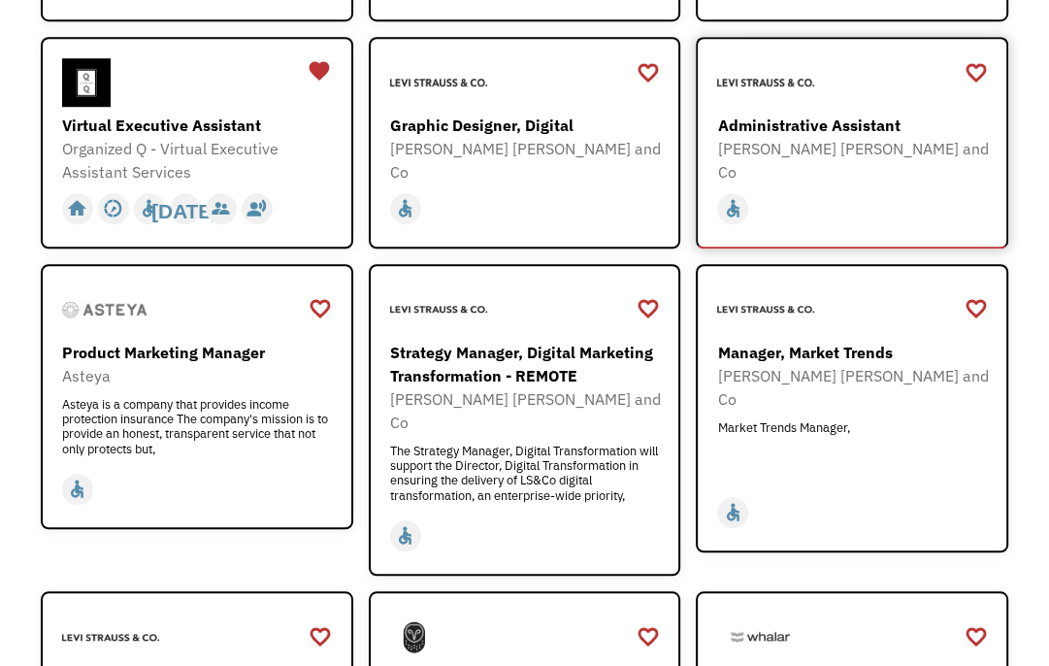
click at [866, 114] on div "Administrative Assistant" at bounding box center [854, 125] width 275 height 23
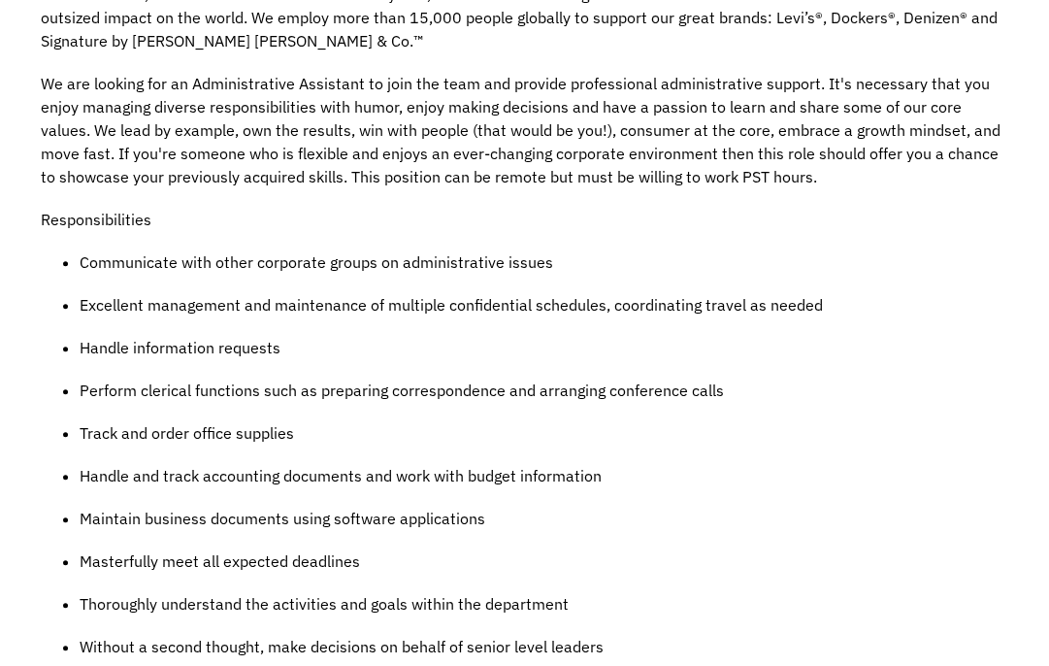
scroll to position [97, 0]
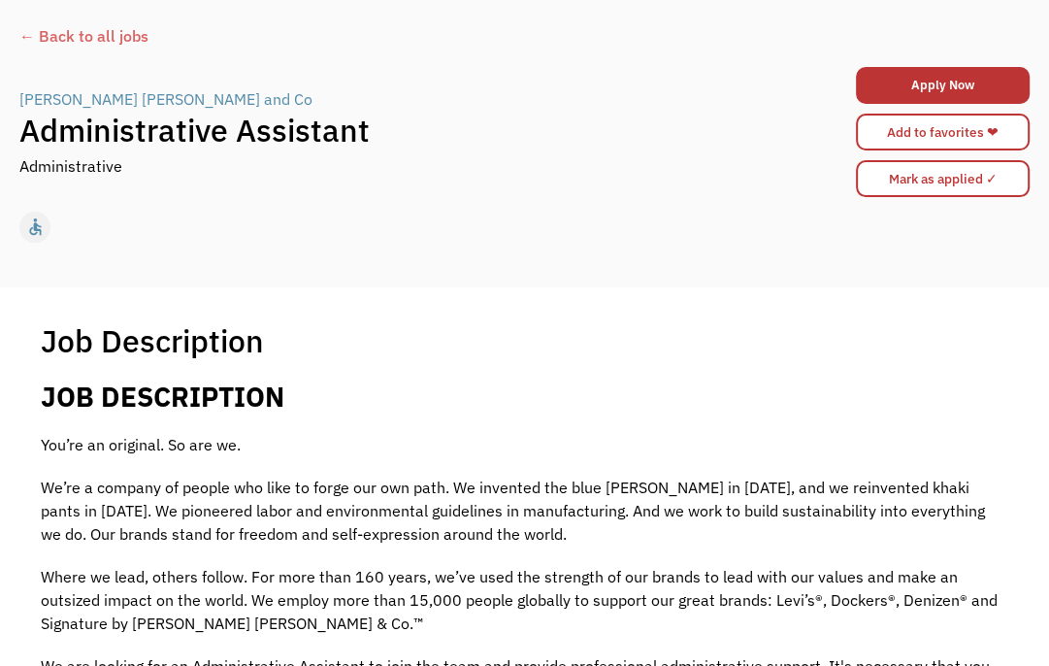
click at [78, 39] on div "← Back to all jobs" at bounding box center [524, 35] width 1011 height 23
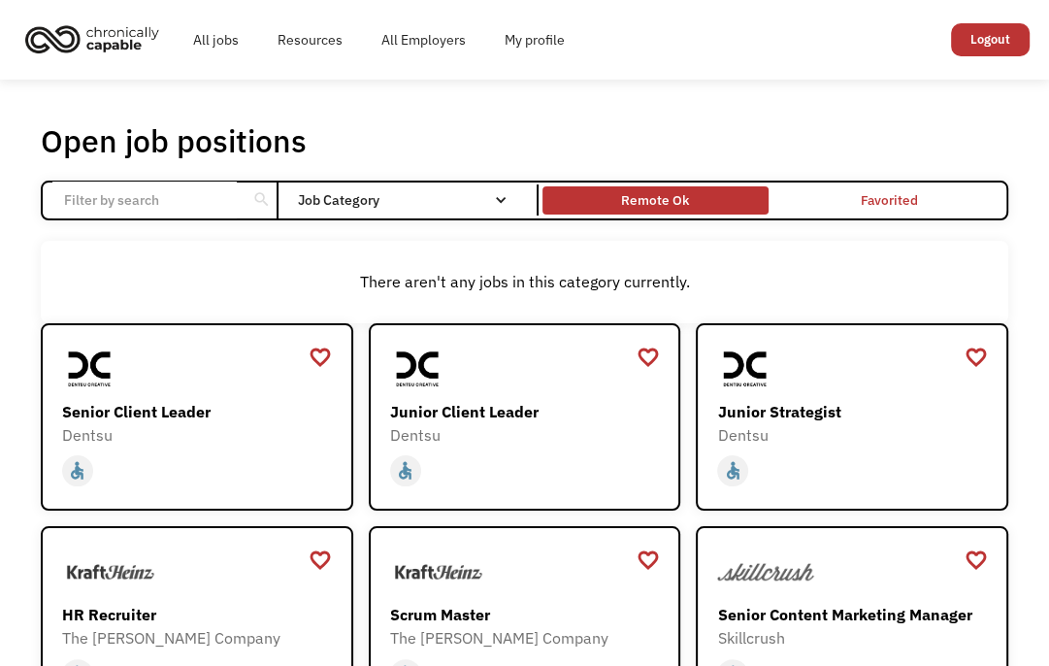
click at [646, 206] on div "Remote Ok" at bounding box center [655, 199] width 68 height 23
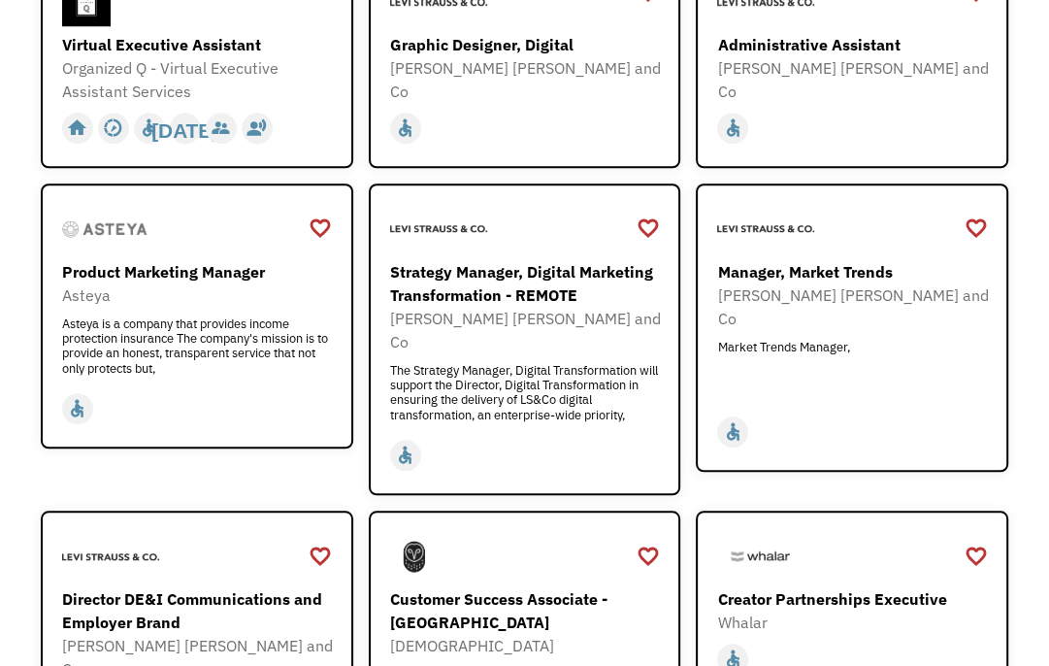
scroll to position [1165, 0]
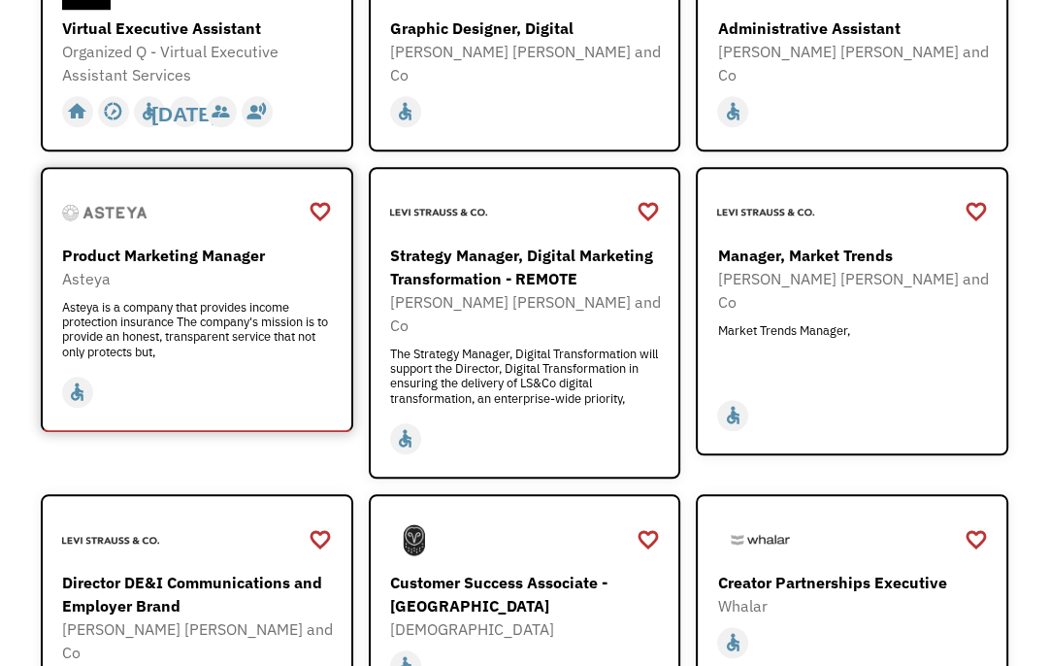
click at [158, 244] on div "Product Marketing Manager" at bounding box center [199, 255] width 275 height 23
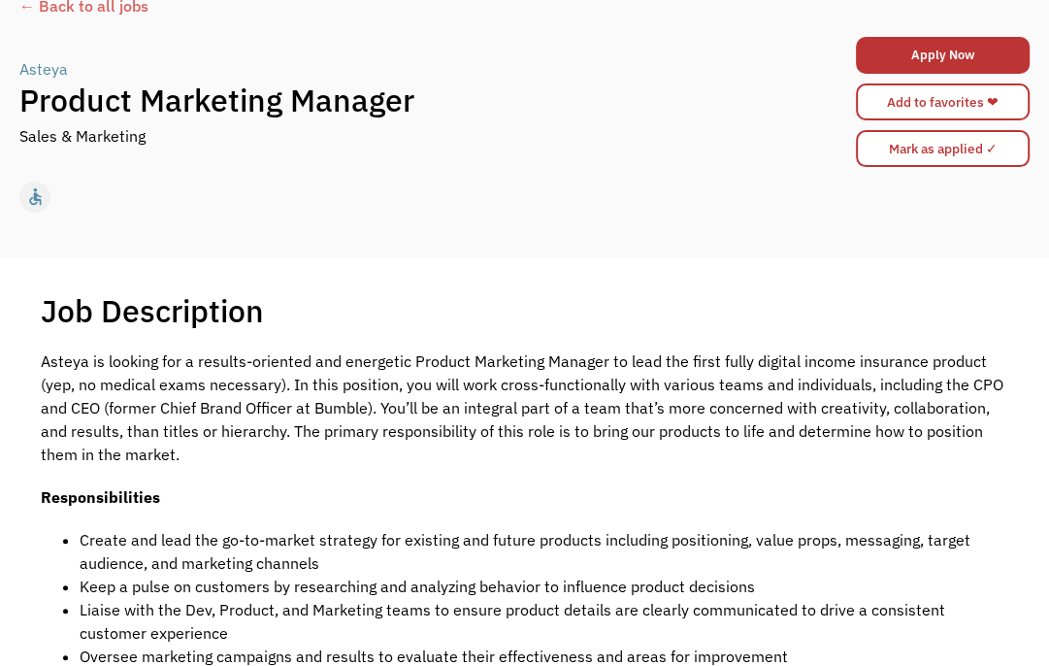
scroll to position [97, 0]
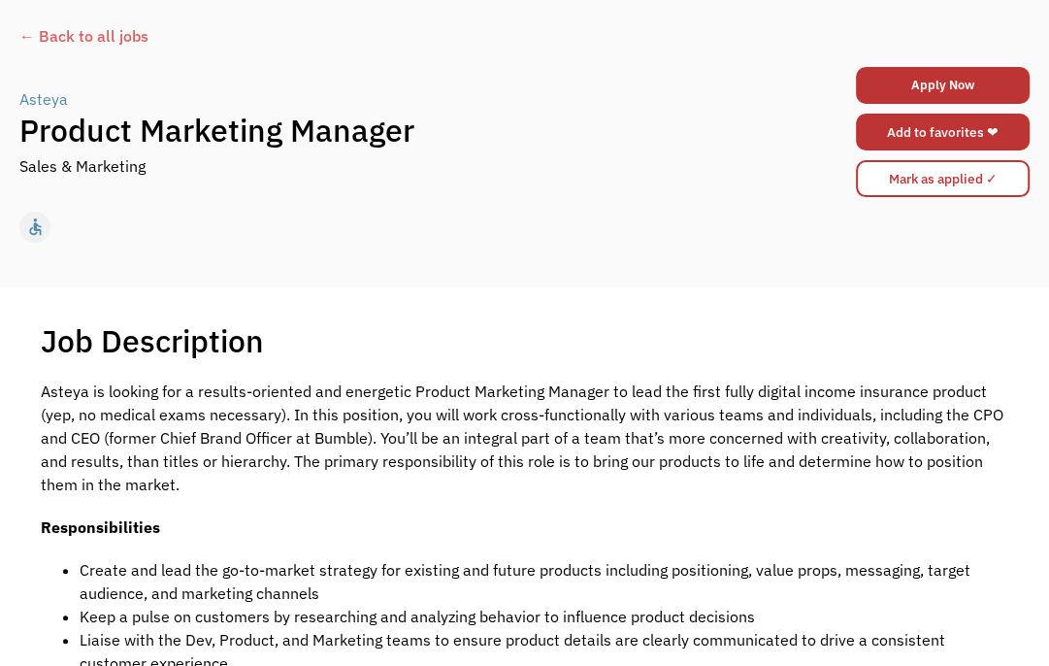
click at [907, 128] on link "Add to favorites ❤" at bounding box center [943, 132] width 174 height 37
click at [20, 35] on div "← Back to all jobs" at bounding box center [524, 35] width 1011 height 23
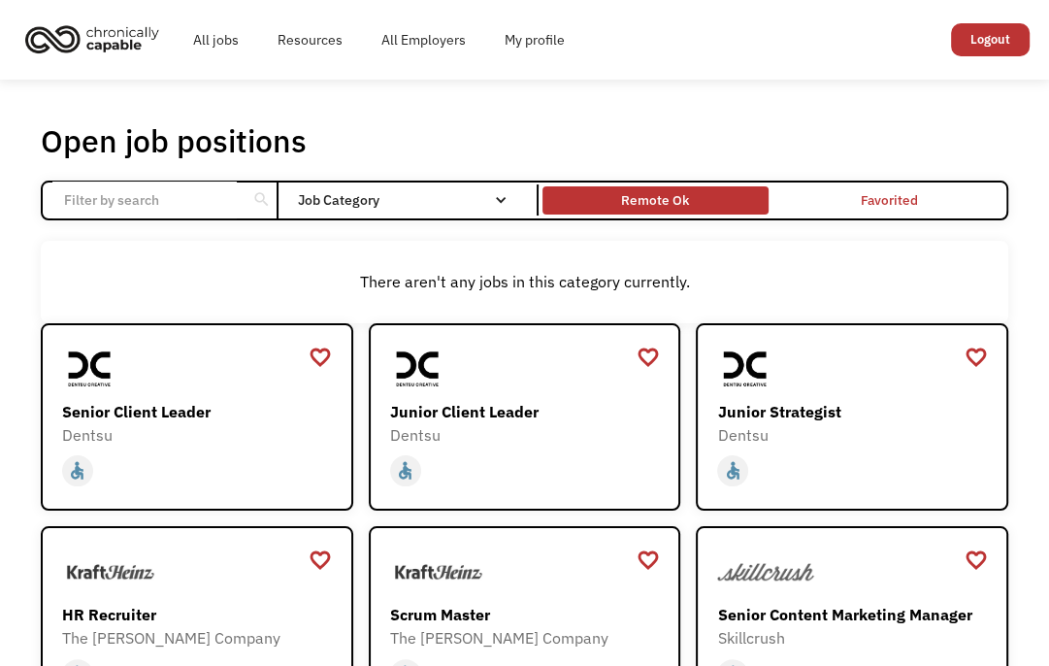
click at [645, 197] on div "Remote Ok" at bounding box center [655, 199] width 68 height 23
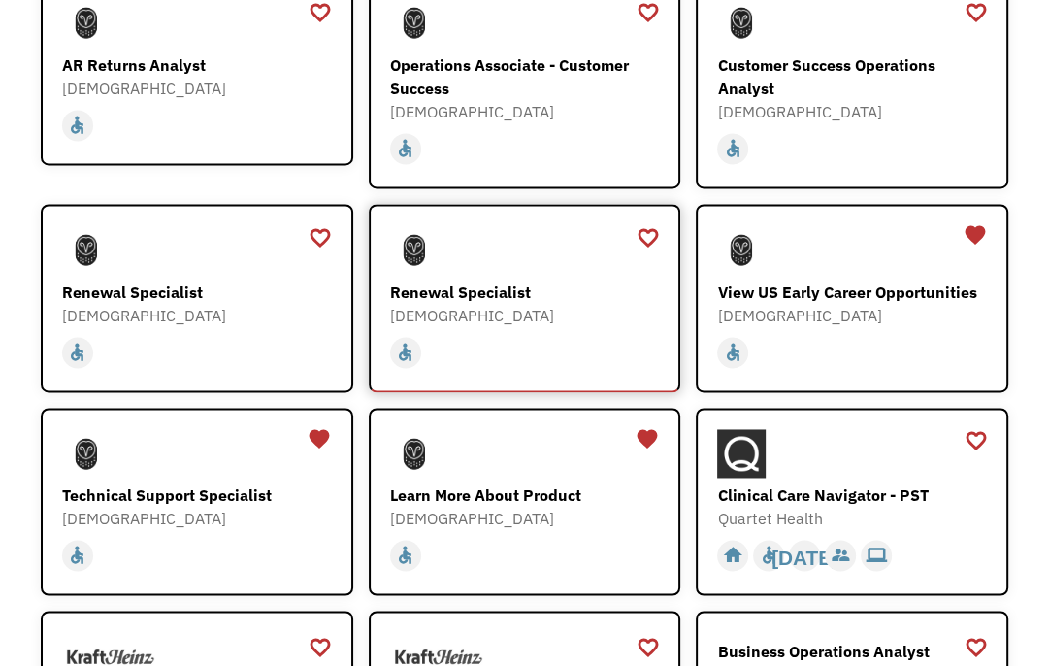
scroll to position [2039, 0]
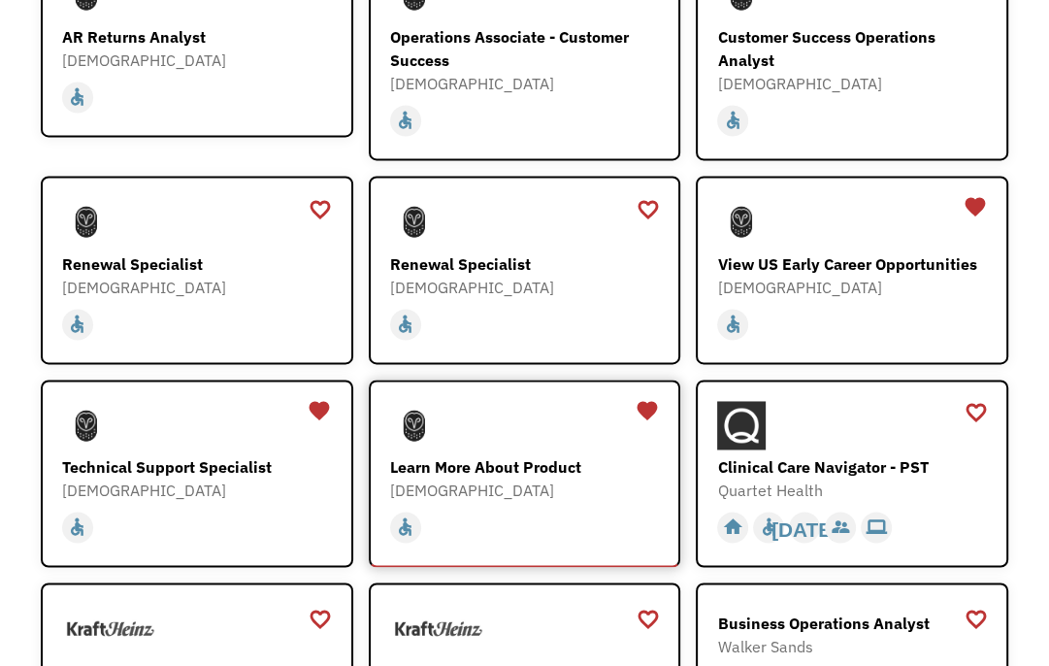
click at [507, 455] on div "Learn More About Product" at bounding box center [527, 466] width 275 height 23
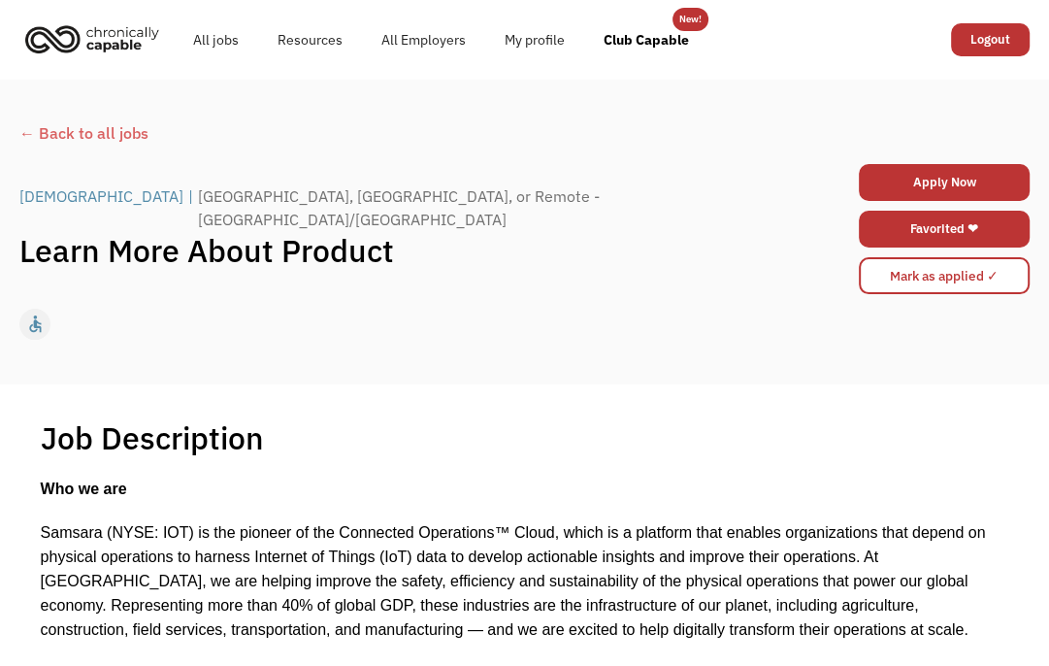
click at [96, 128] on div "← Back to all jobs" at bounding box center [524, 132] width 1011 height 23
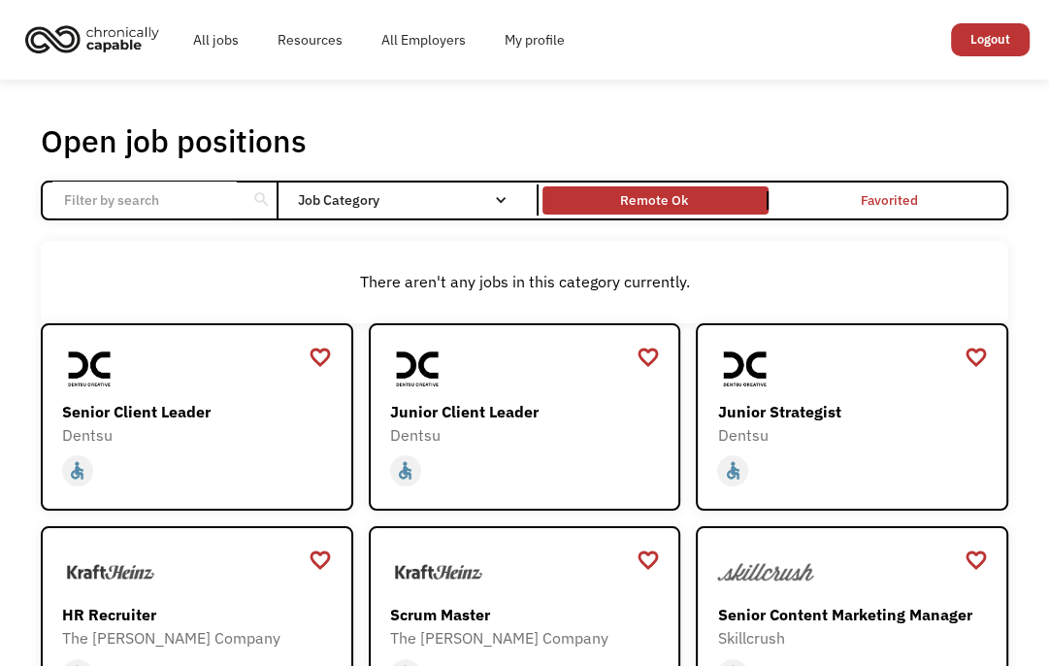
click at [692, 211] on link "Remote Ok" at bounding box center [656, 201] width 234 height 36
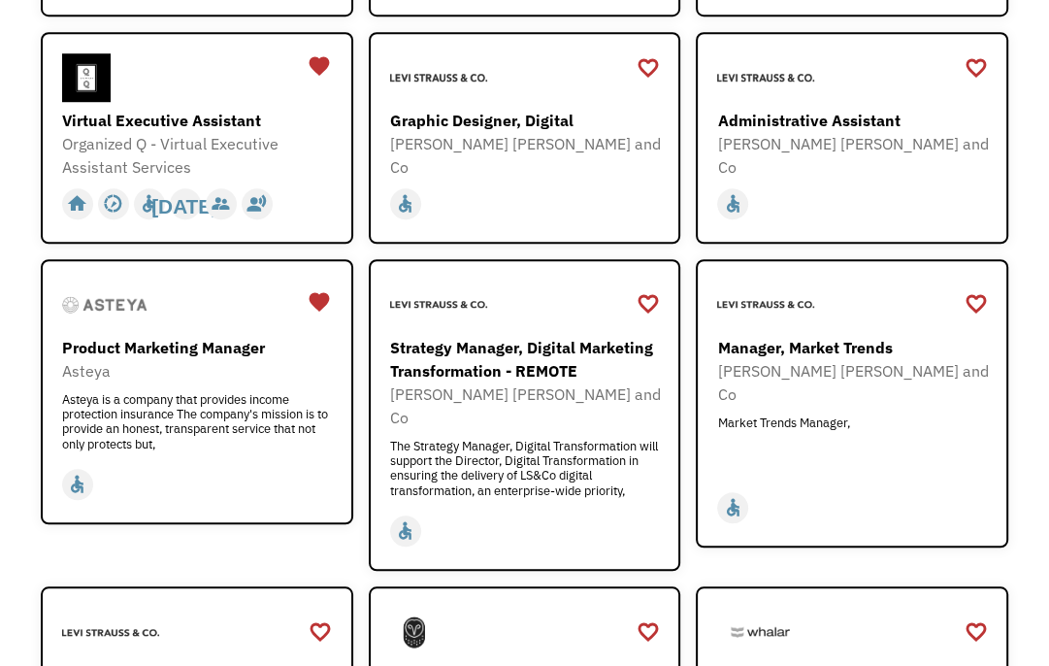
scroll to position [1405, 0]
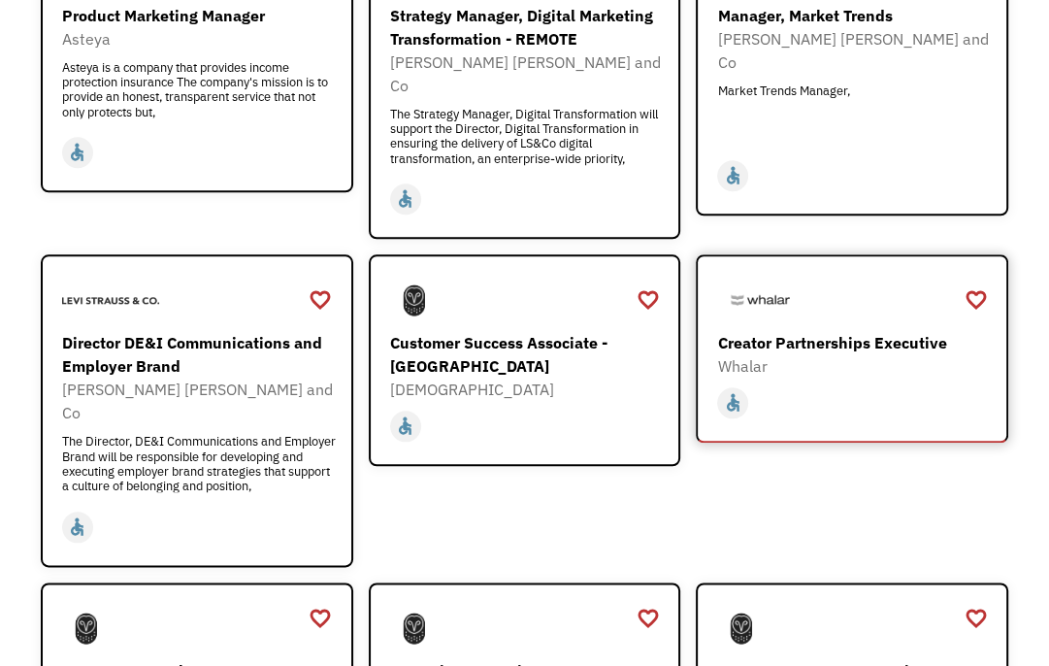
click at [841, 331] on div "Creator Partnerships Executive" at bounding box center [854, 342] width 275 height 23
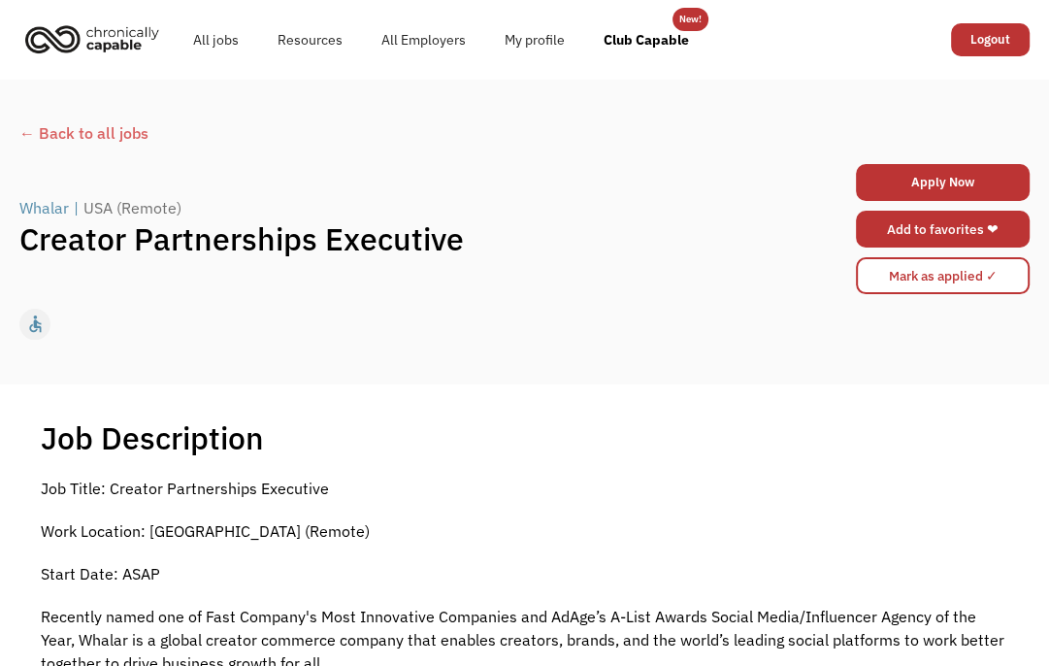
click at [961, 225] on link "Add to favorites ❤" at bounding box center [943, 229] width 174 height 37
click at [50, 134] on div "← Back to all jobs" at bounding box center [524, 132] width 1011 height 23
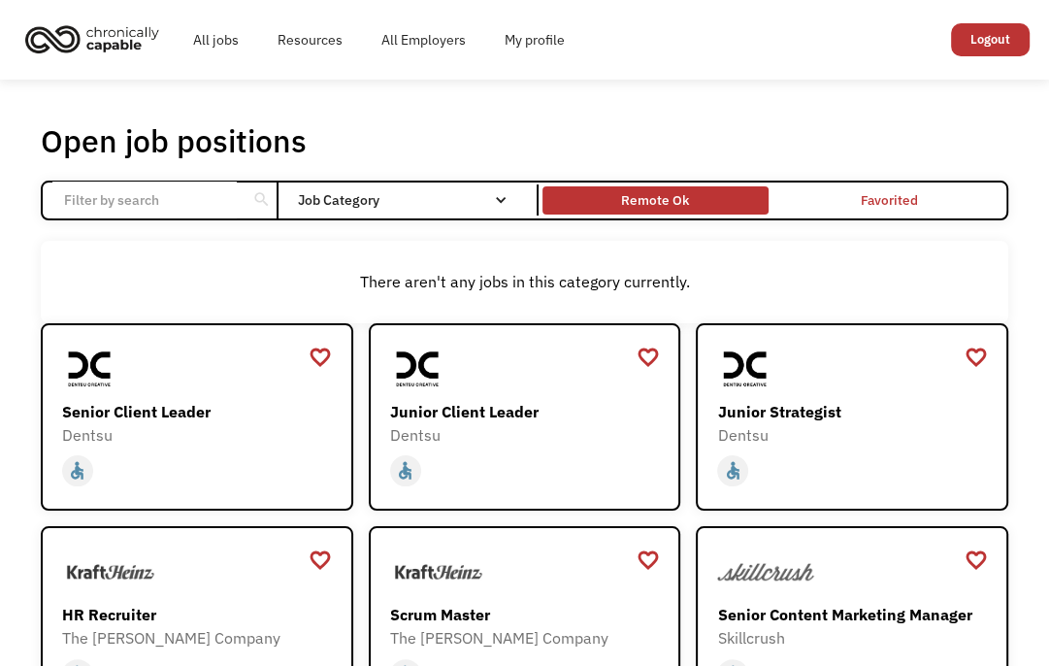
click at [667, 193] on div "Remote Ok" at bounding box center [655, 199] width 68 height 23
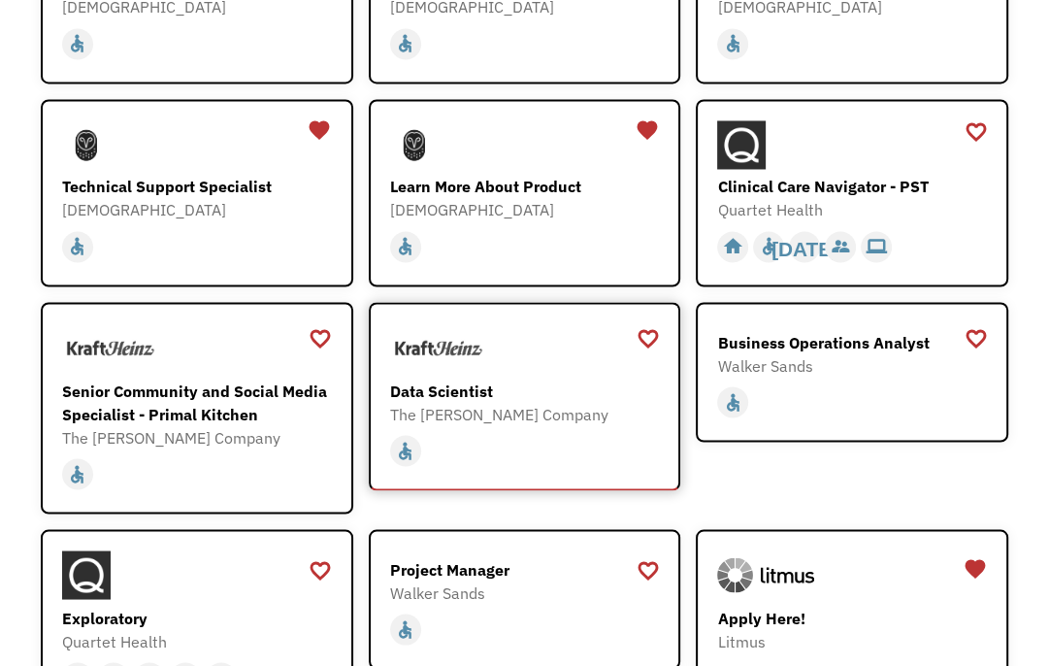
scroll to position [2330, 0]
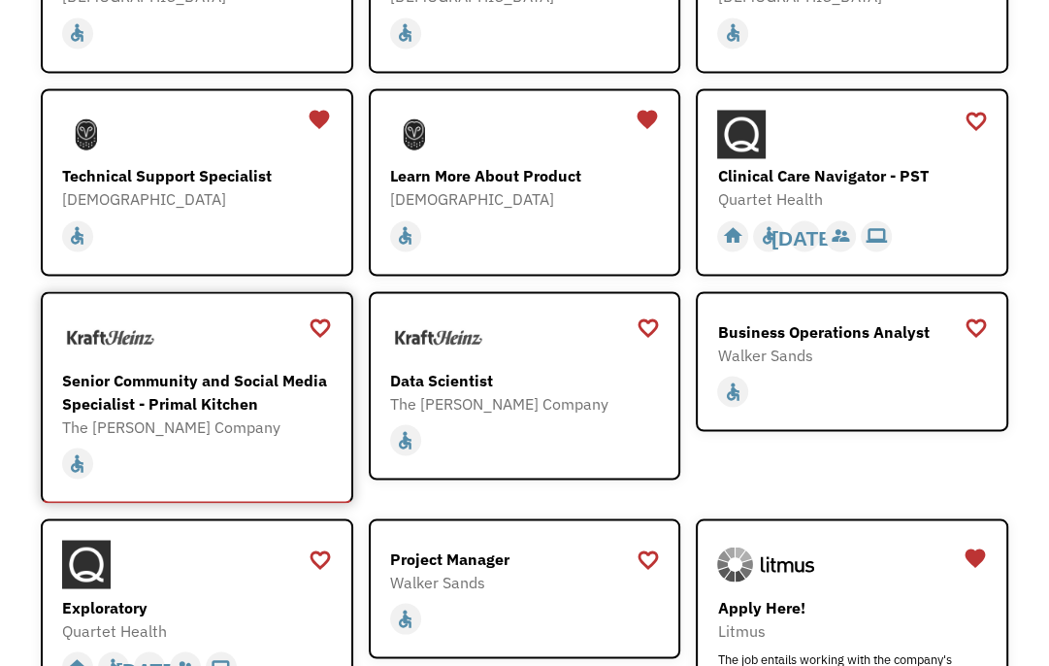
click at [208, 368] on div "Senior Community and Social Media Specialist - Primal Kitchen" at bounding box center [199, 391] width 275 height 47
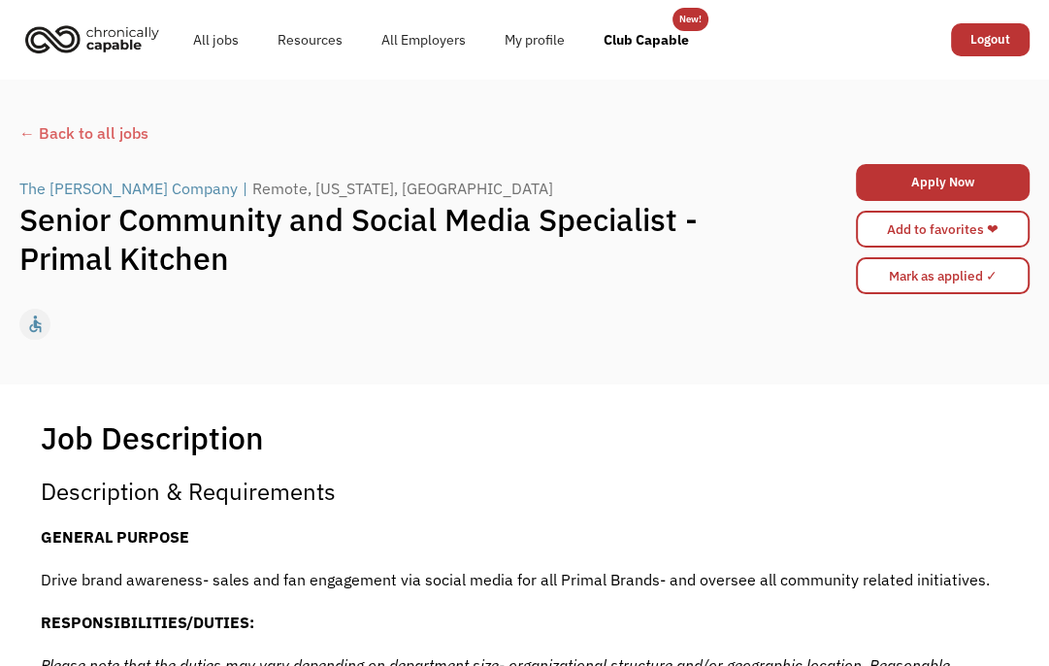
click at [29, 134] on div "← Back to all jobs" at bounding box center [524, 132] width 1011 height 23
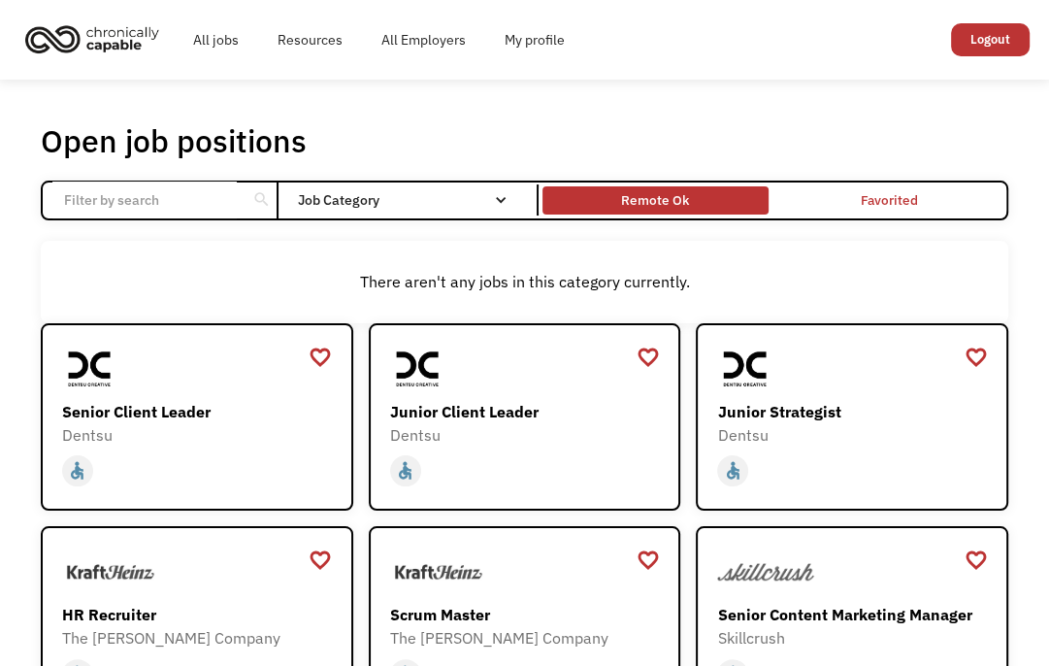
click at [665, 203] on div "Remote Ok" at bounding box center [655, 199] width 68 height 23
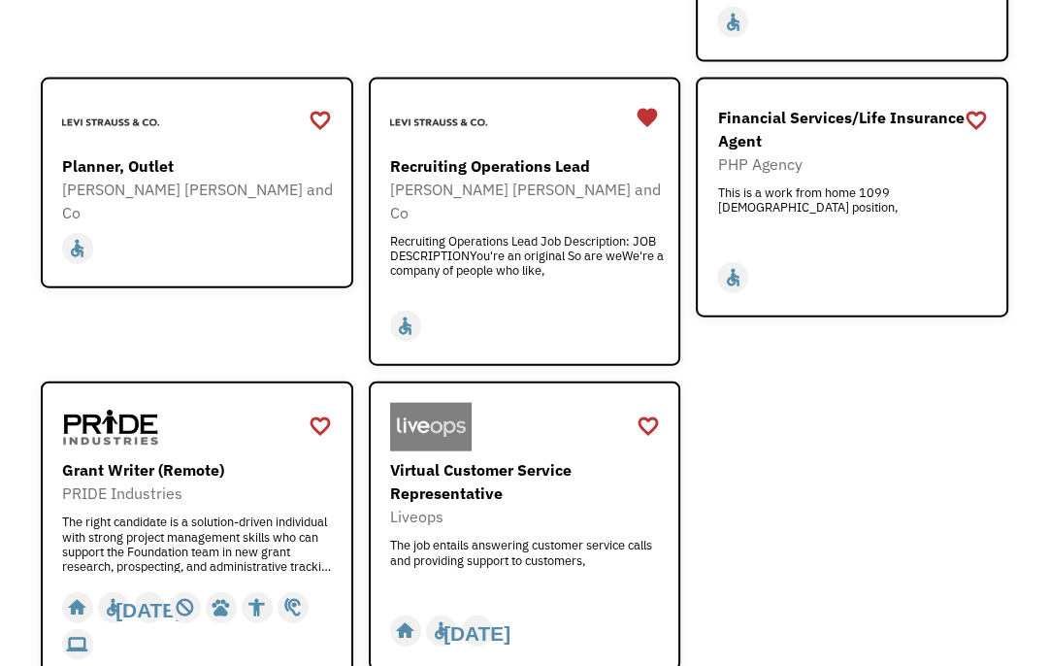
scroll to position [3107, 0]
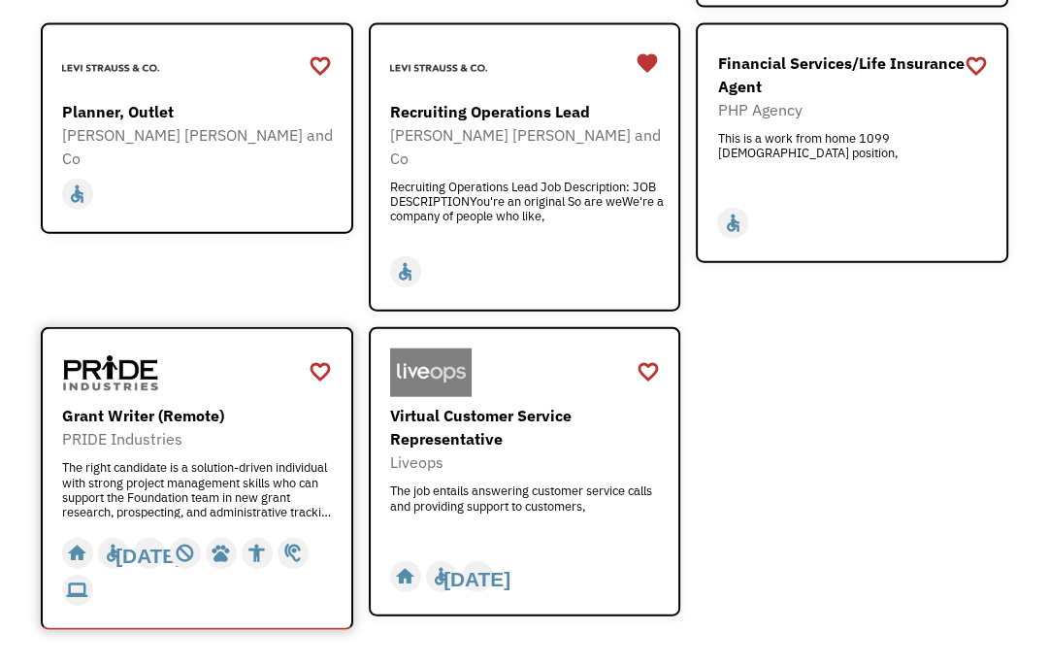
click at [224, 460] on div "The right candidate is a solution-driven individual with strong project managem…" at bounding box center [199, 489] width 275 height 58
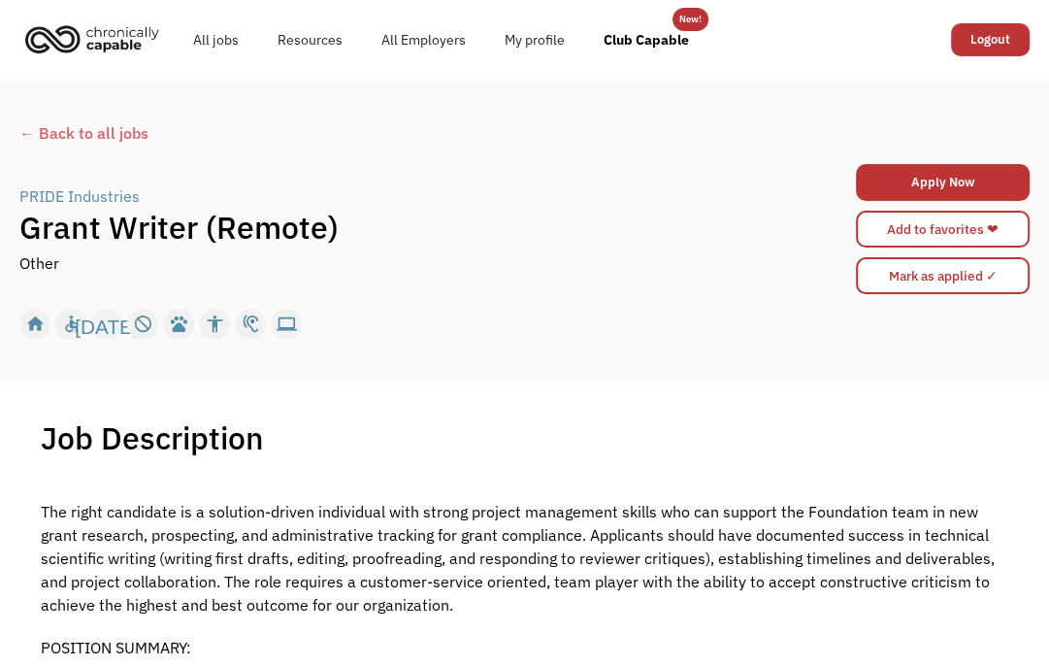
click at [113, 35] on img "home" at bounding box center [92, 38] width 146 height 43
